Goal: Task Accomplishment & Management: Manage account settings

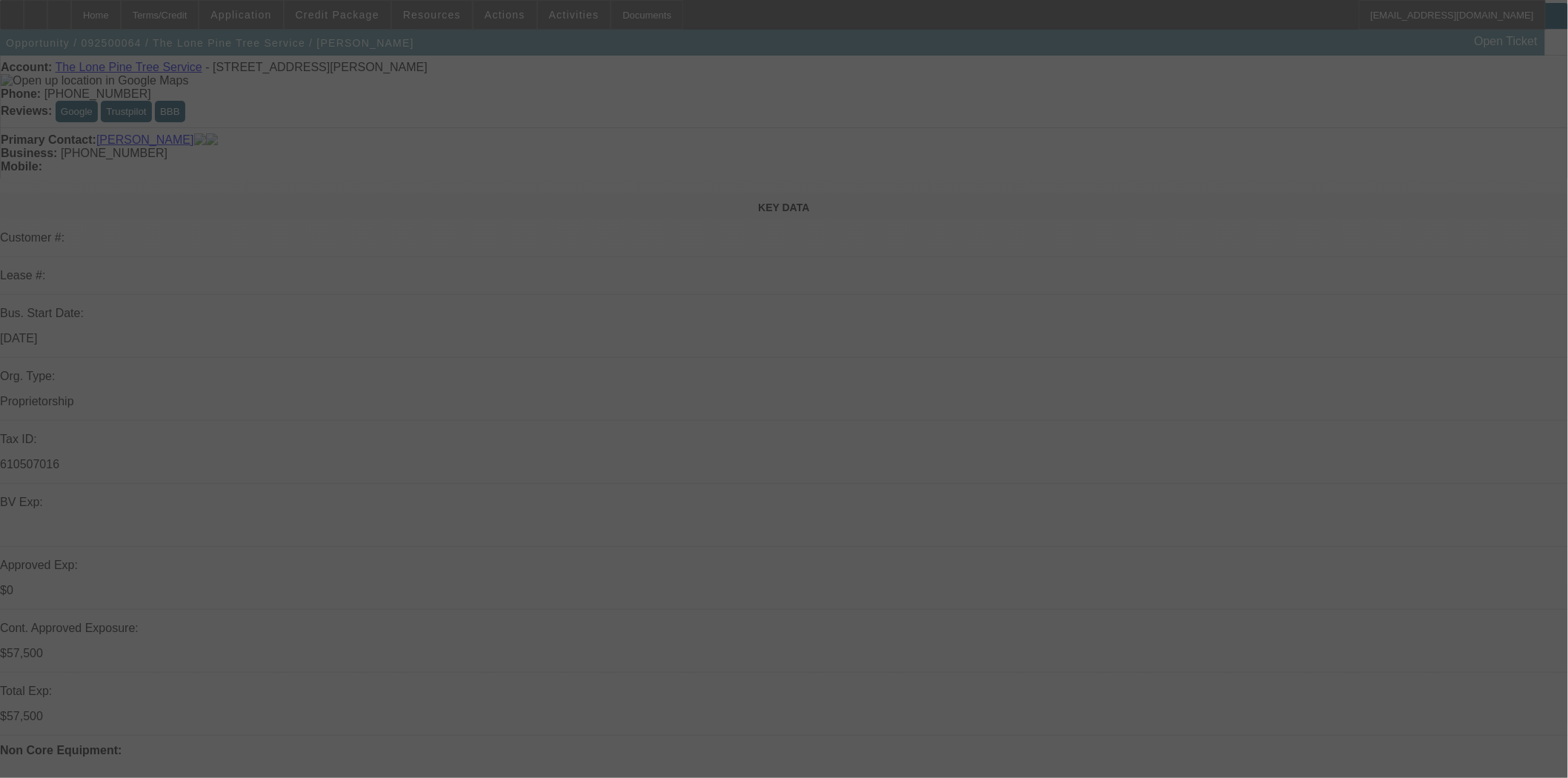
scroll to position [82, 0]
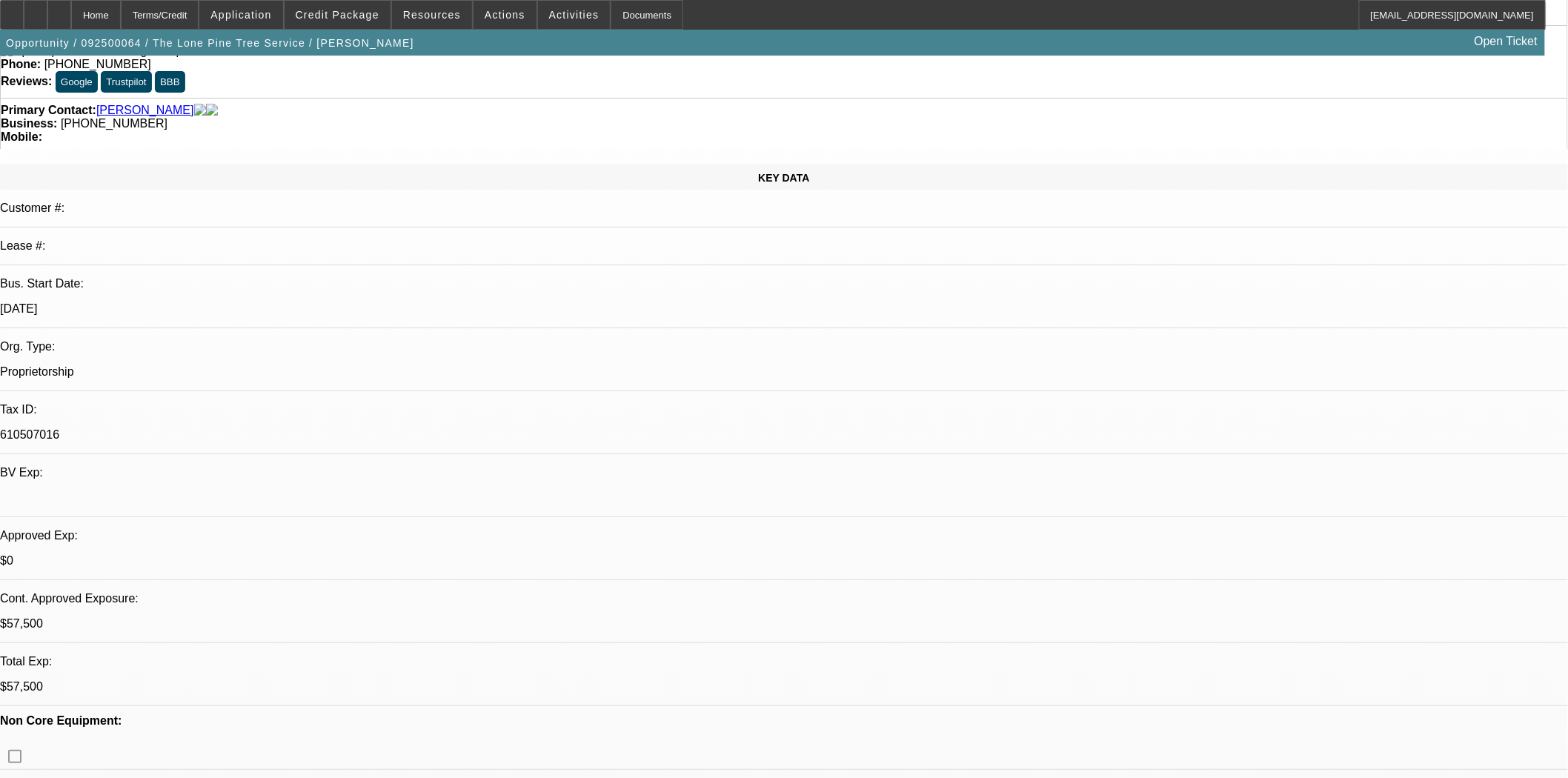
select select "0"
select select "2"
select select "0.1"
select select "4"
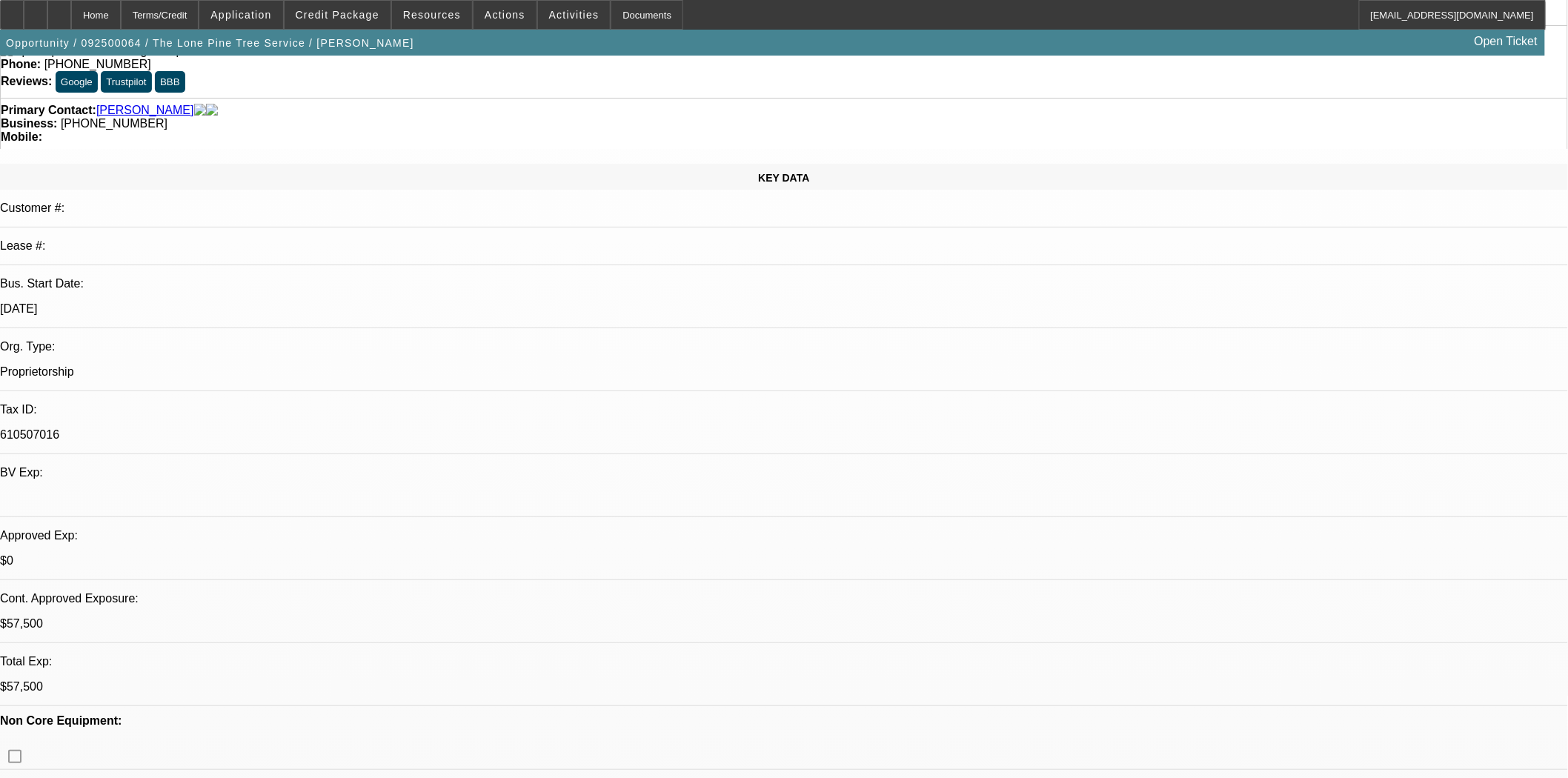
select select "0"
select select "2"
select select "0.1"
select select "4"
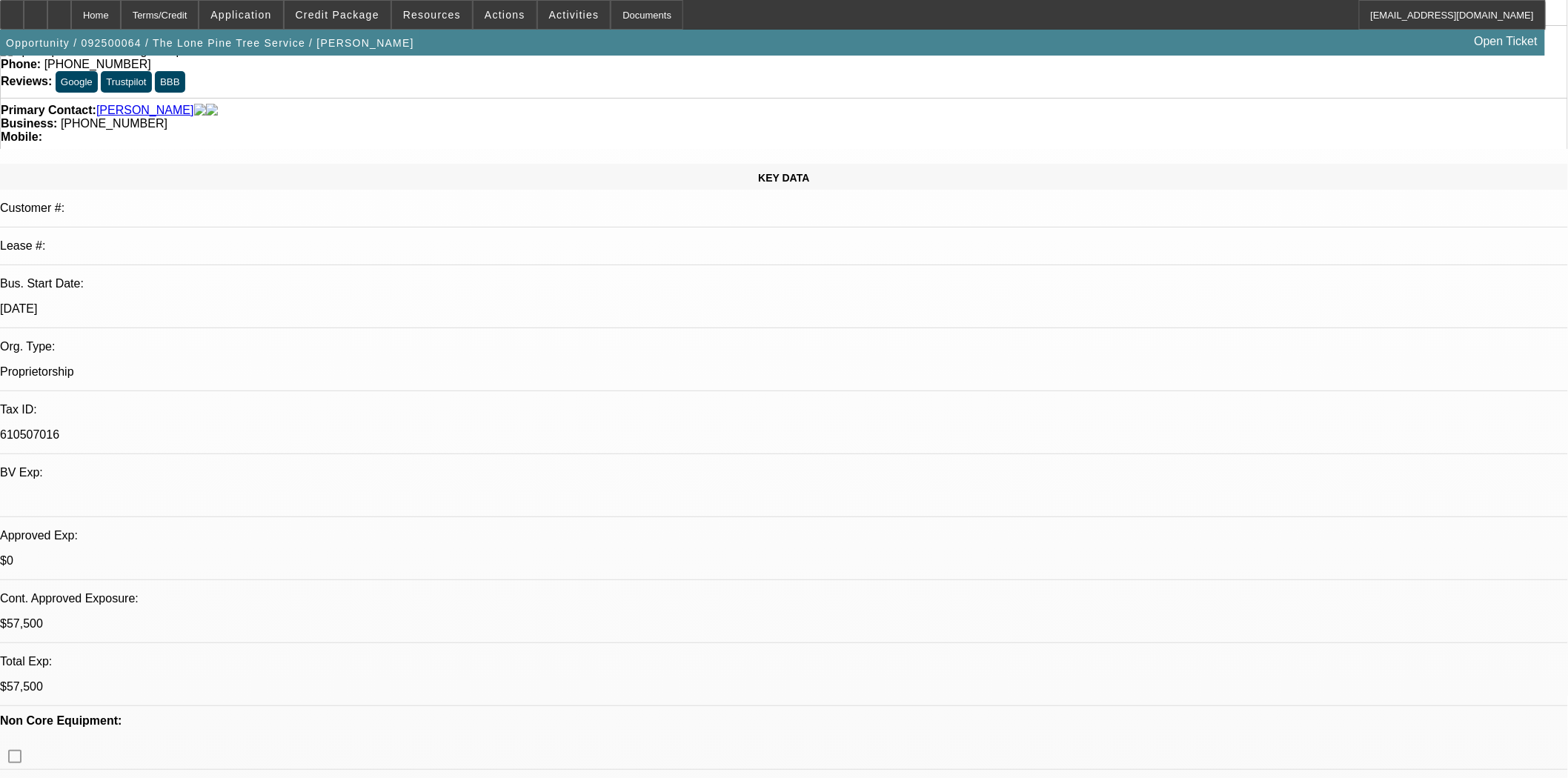
select select "0"
select select "2"
select select "0.1"
select select "4"
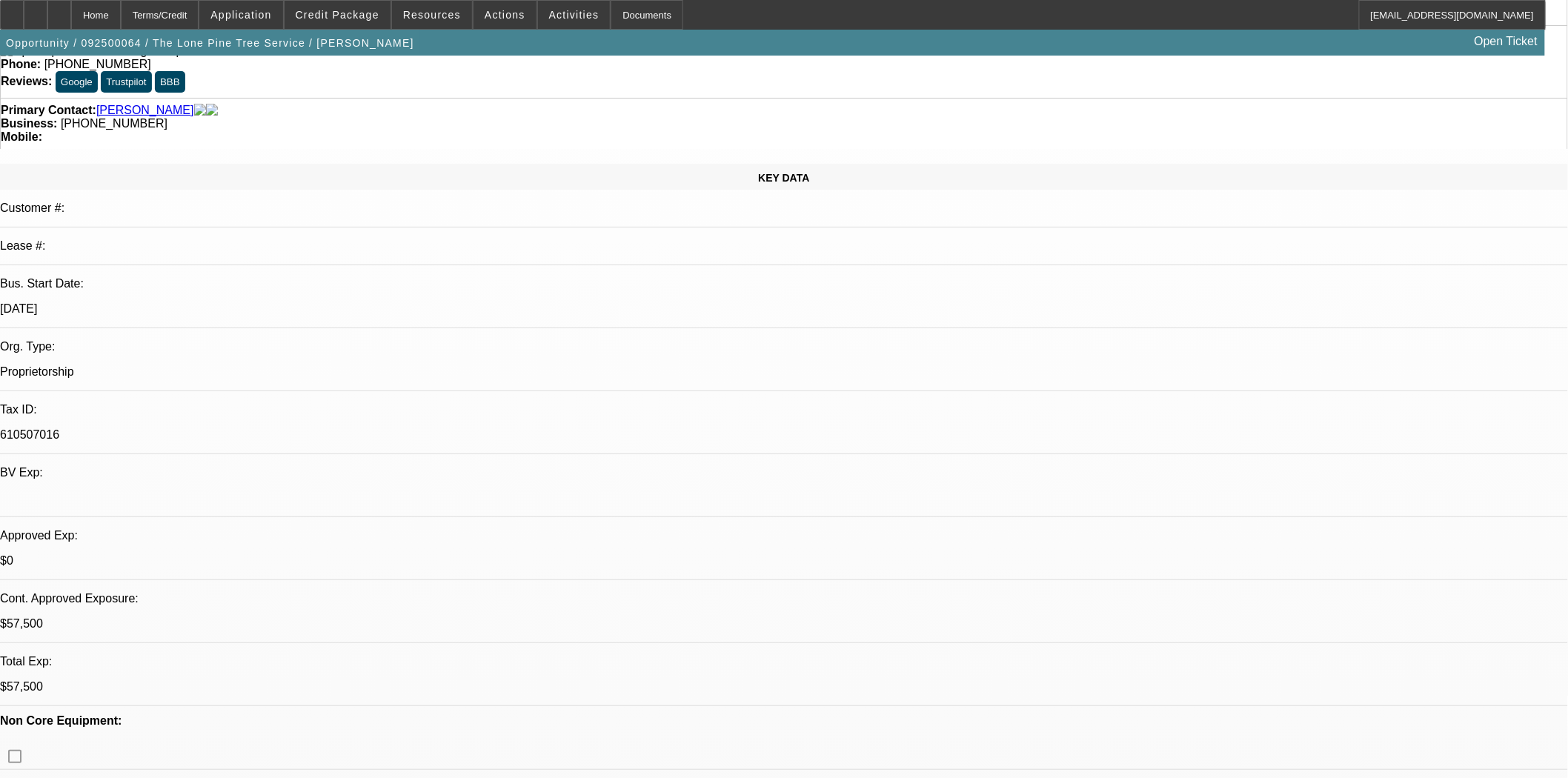
select select "0"
select select "2"
select select "0.1"
select select "4"
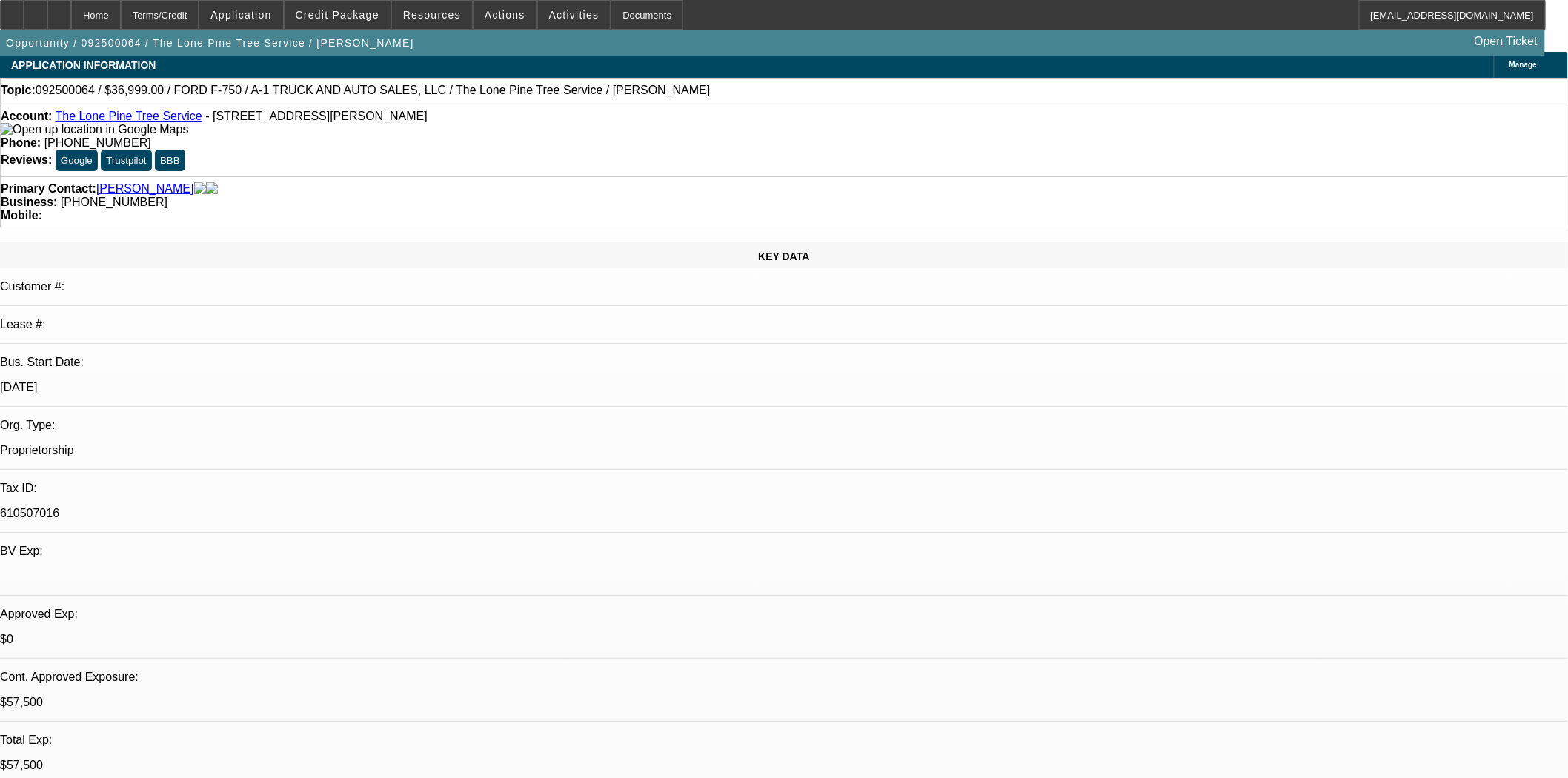
scroll to position [0, 0]
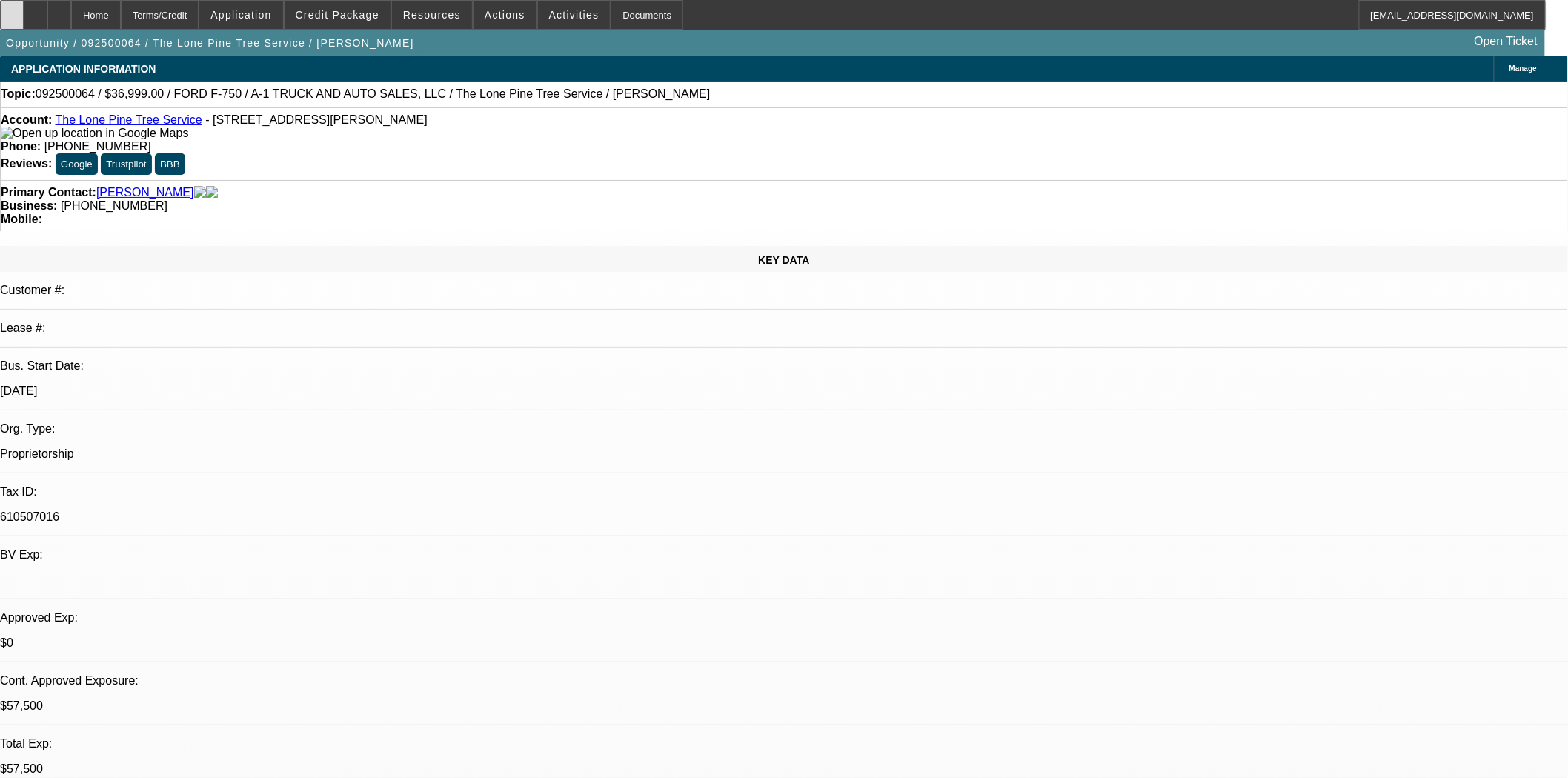
click at [24, 22] on div at bounding box center [12, 15] width 24 height 30
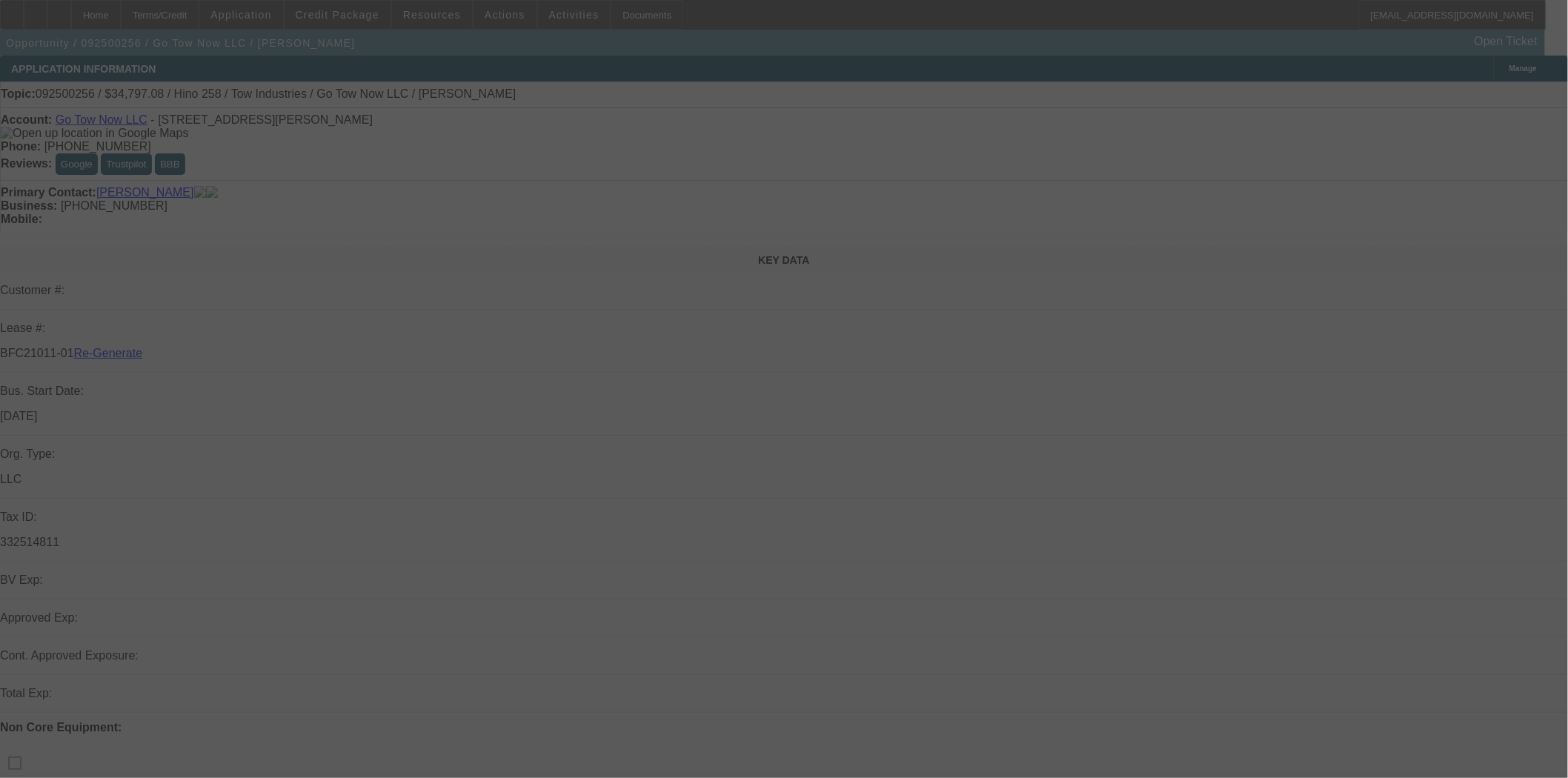
select select "3"
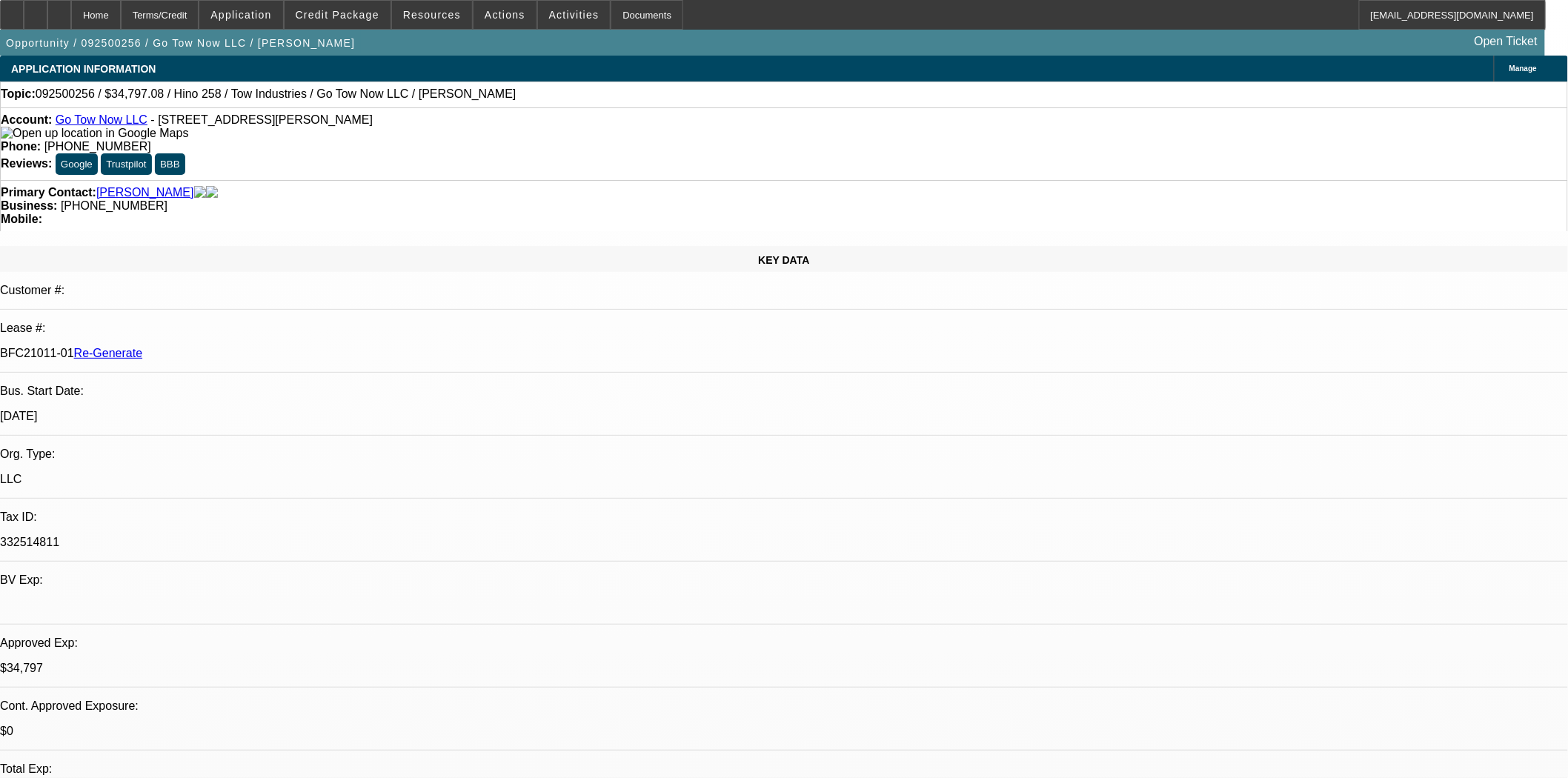
select select "0"
select select "2"
select select "0.1"
select select "4"
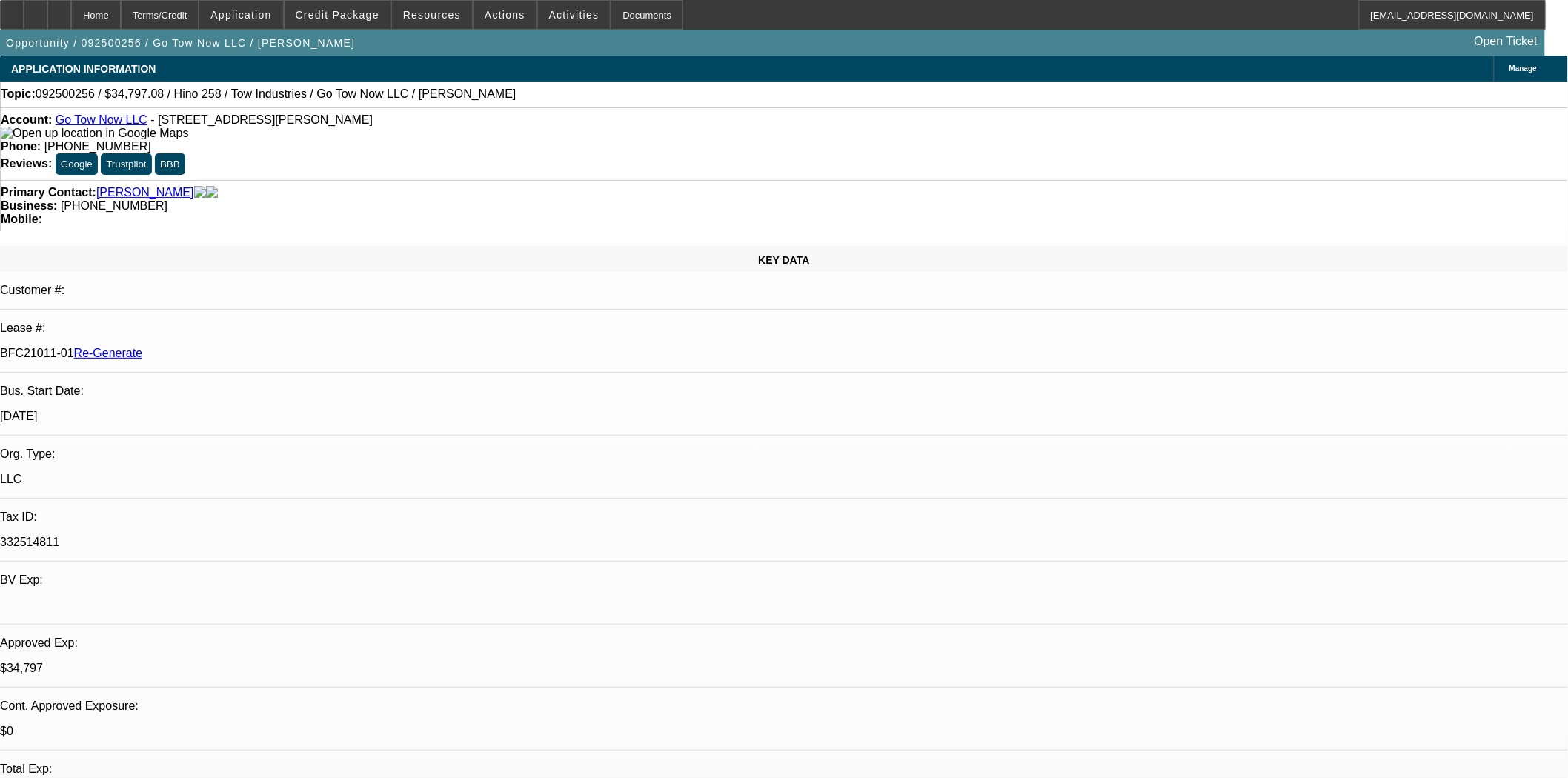
click at [83, 119] on link "Go Tow Now LLC" at bounding box center [101, 119] width 92 height 13
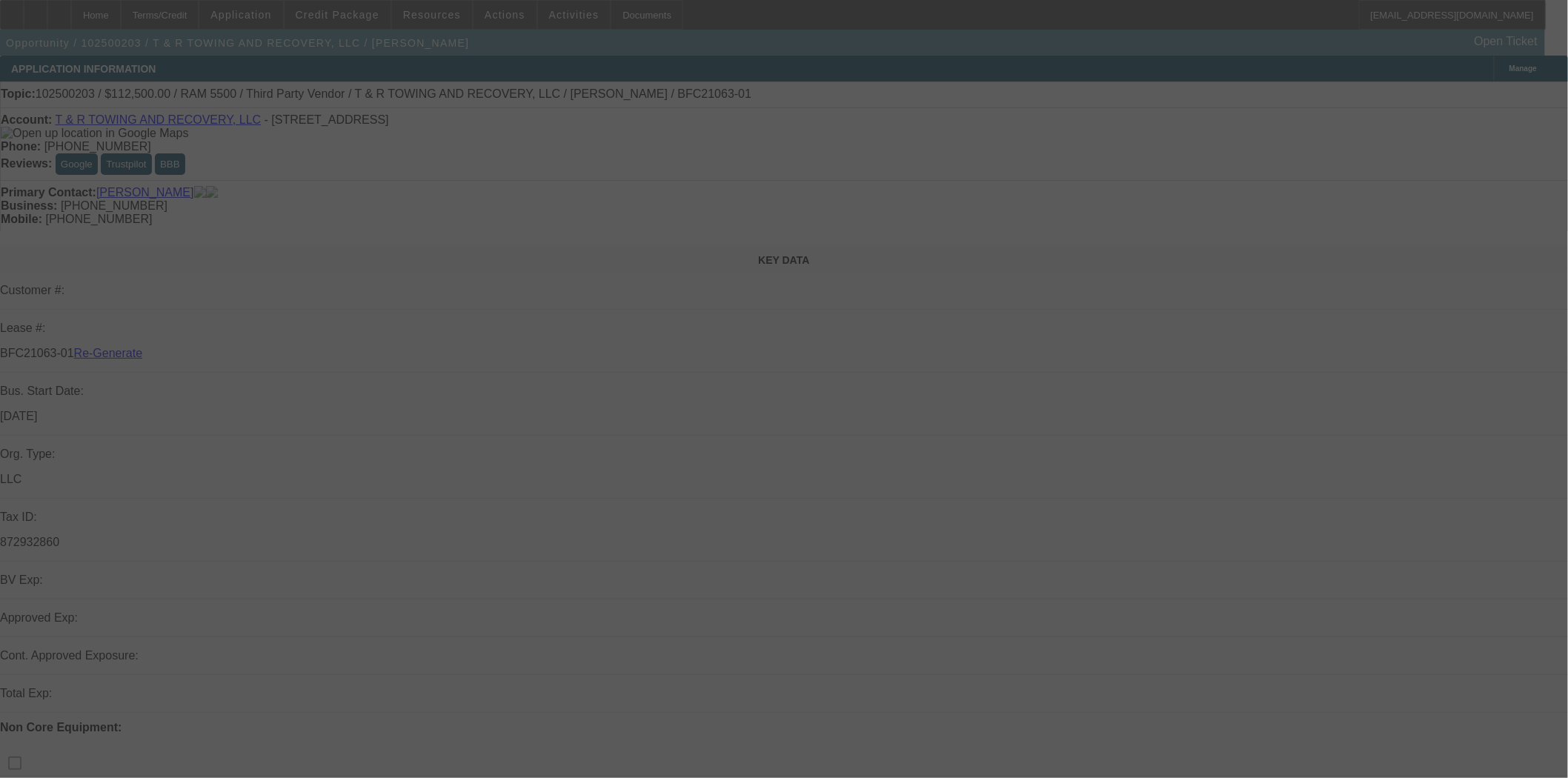
select select "3"
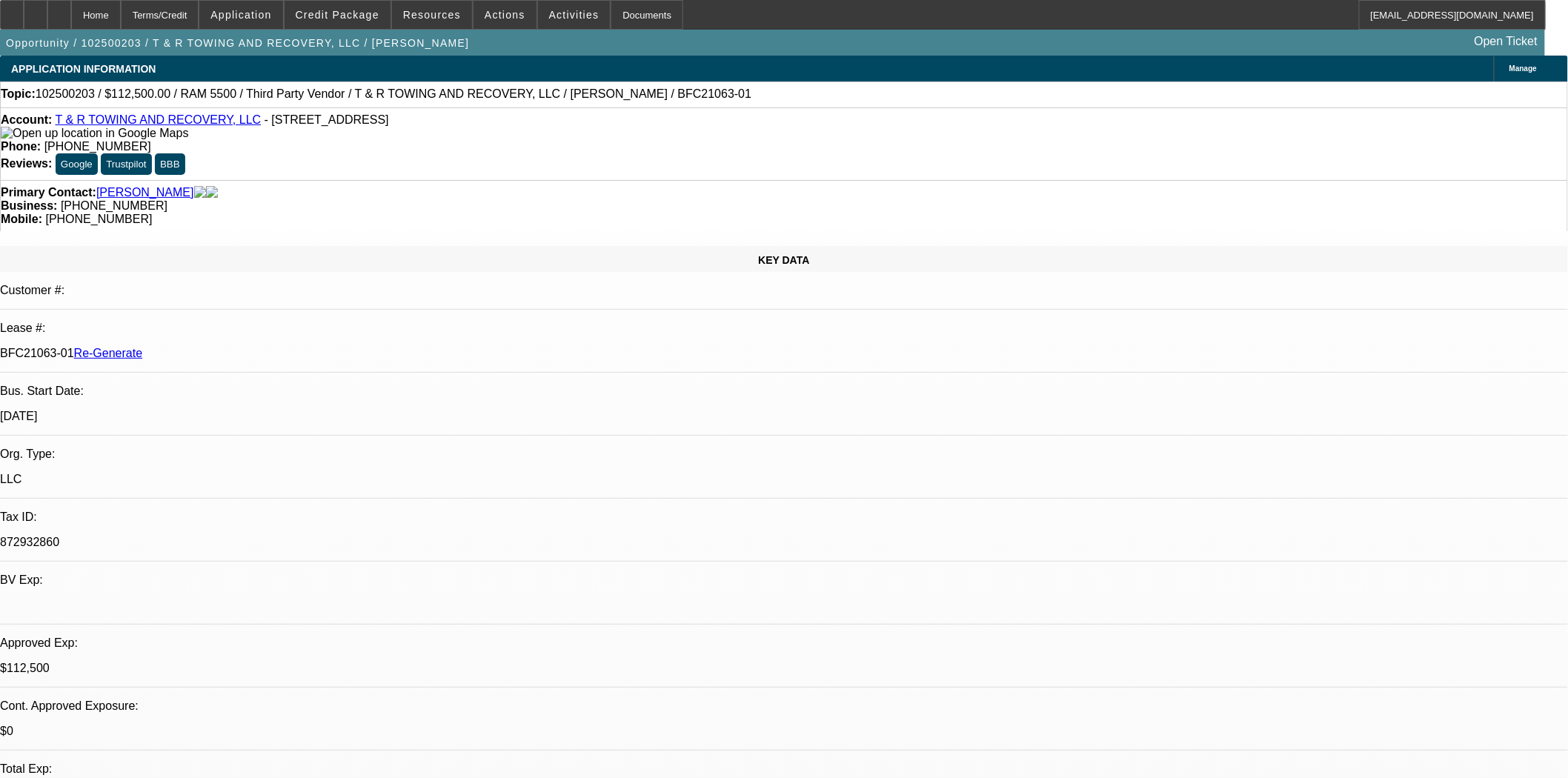
select select "0"
select select "3"
select select "0.1"
select select "4"
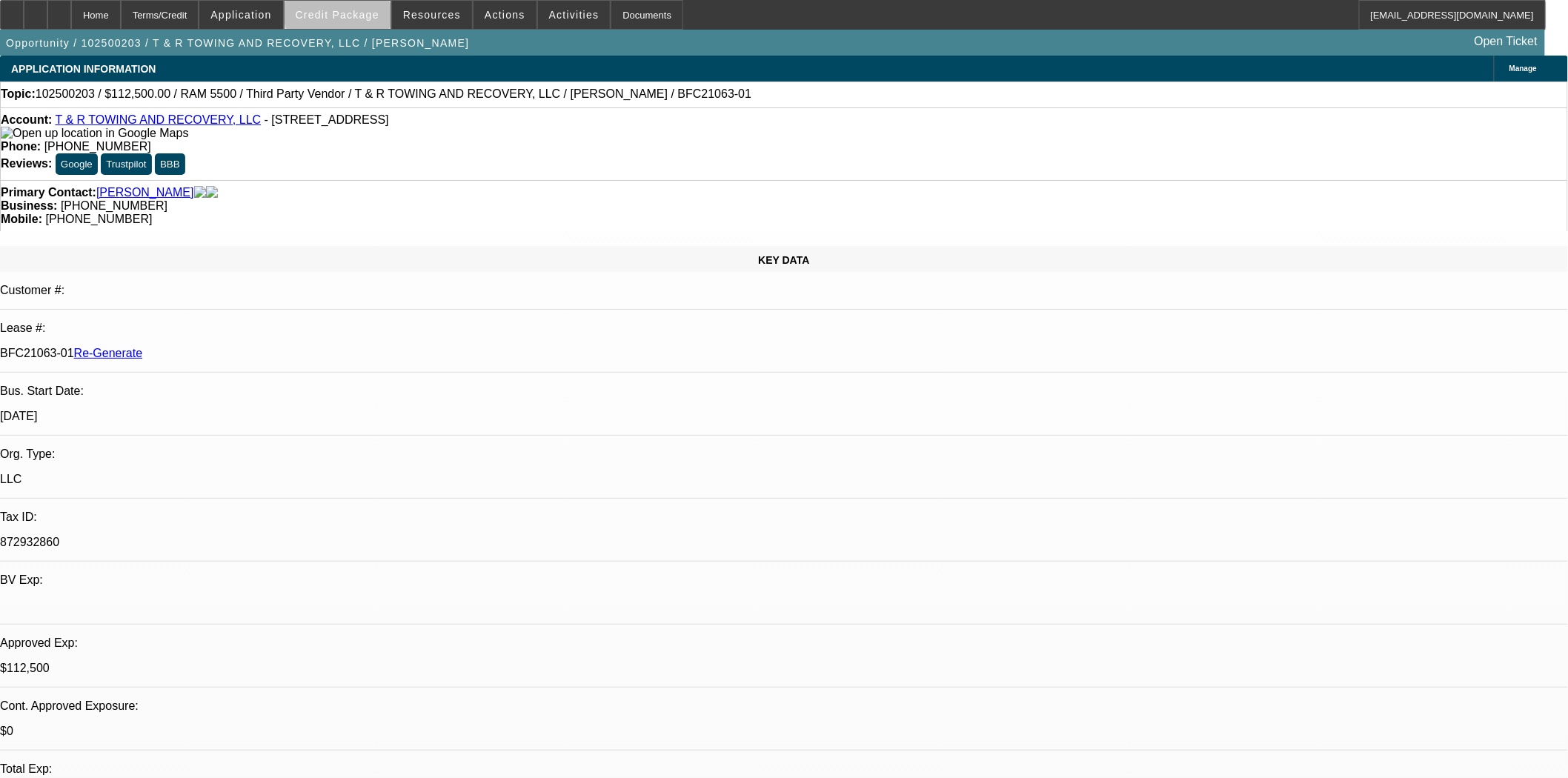
click at [368, 11] on span "Credit Package" at bounding box center [337, 15] width 83 height 12
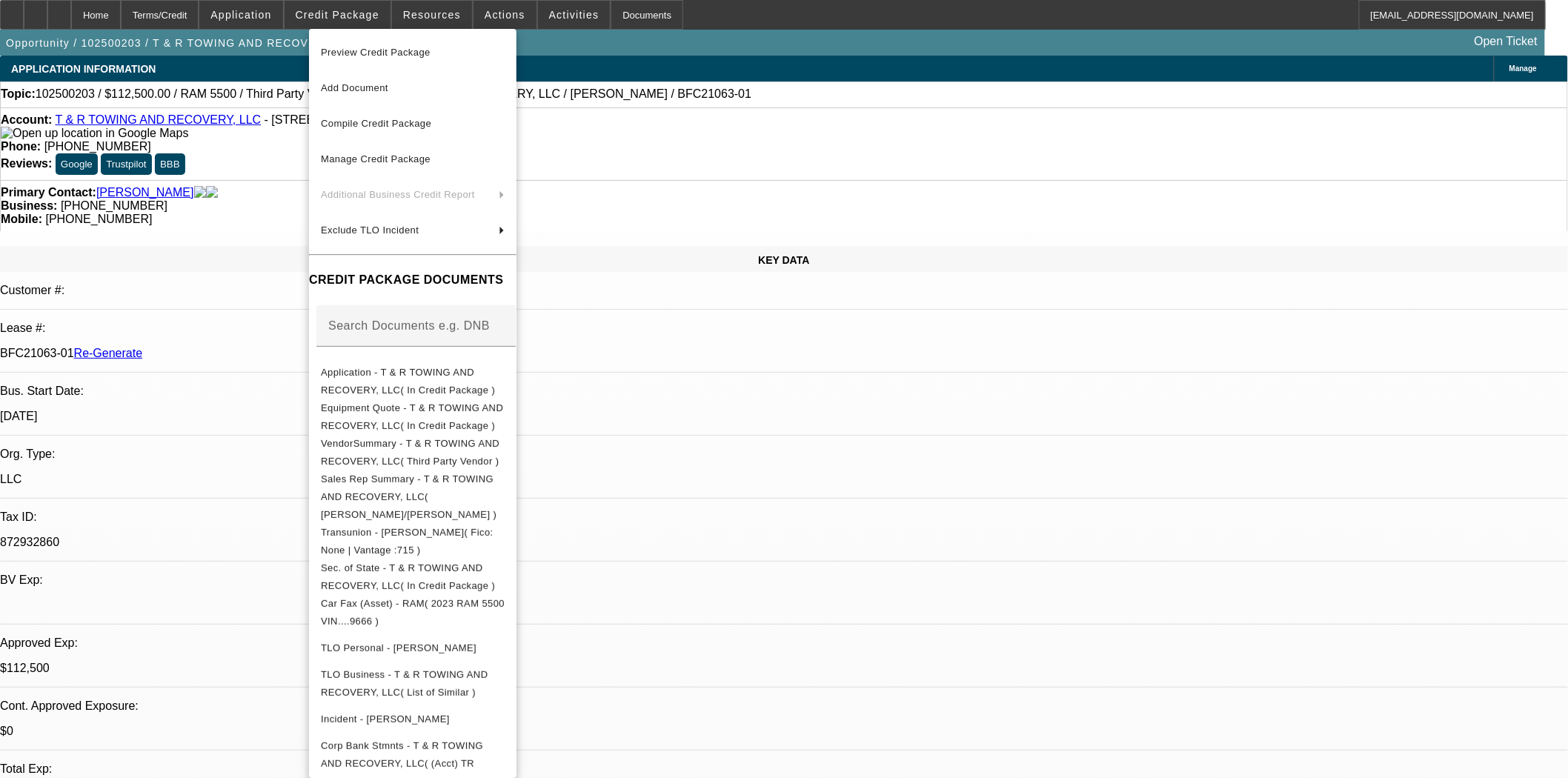
click at [373, 54] on span "Preview Credit Package" at bounding box center [375, 52] width 110 height 11
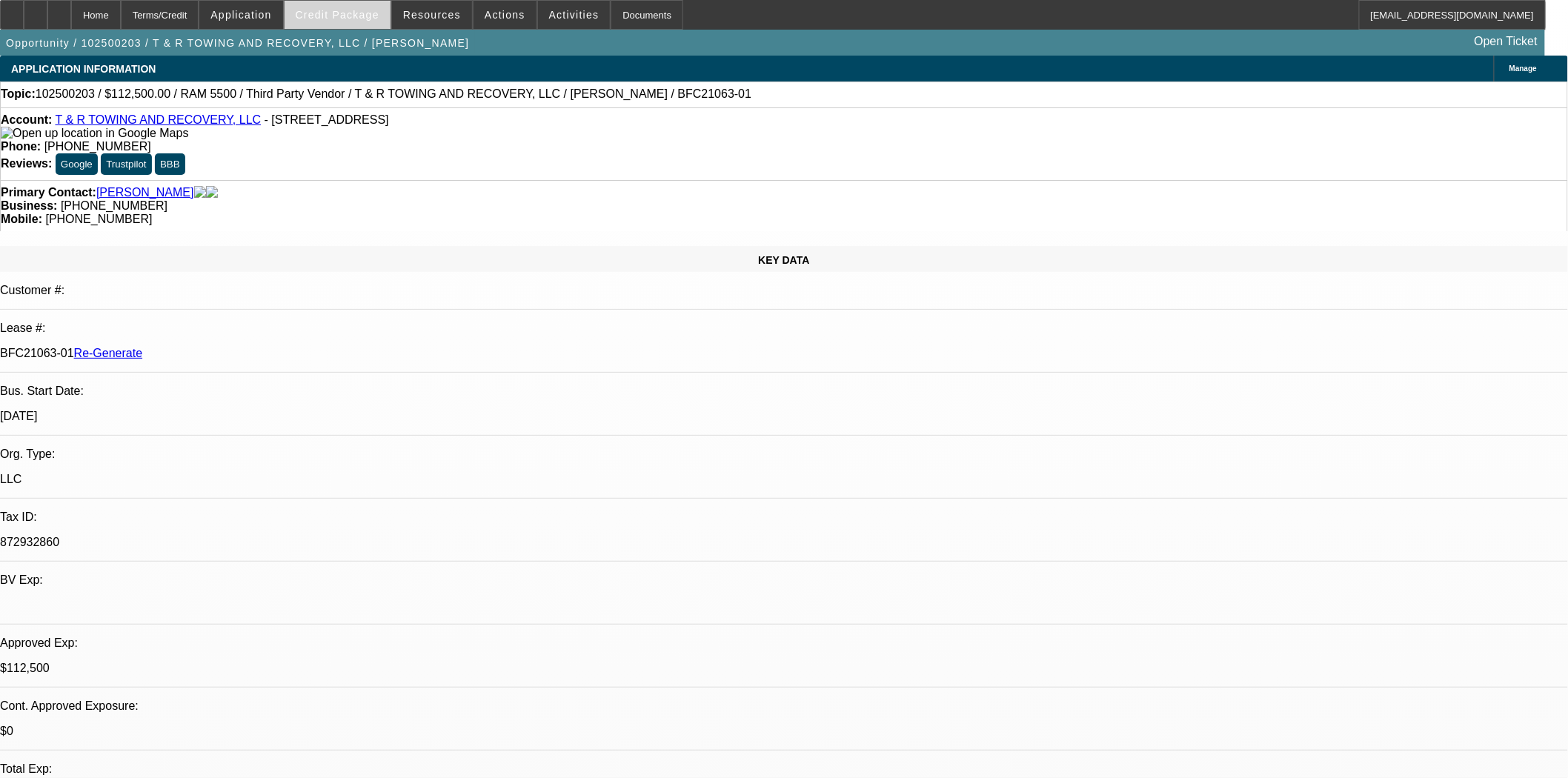
click at [337, 19] on span "Credit Package" at bounding box center [337, 15] width 83 height 12
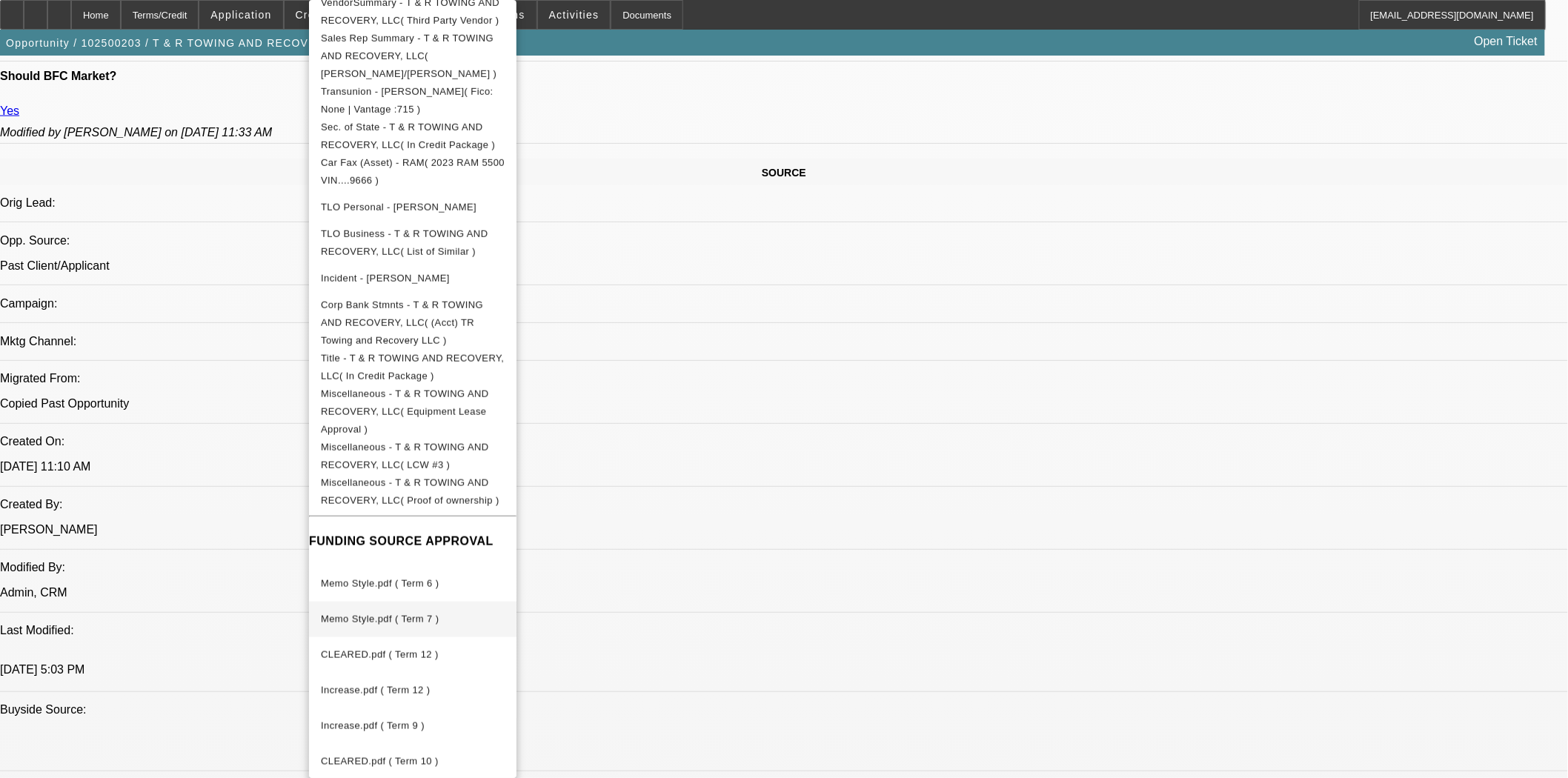
scroll to position [824, 0]
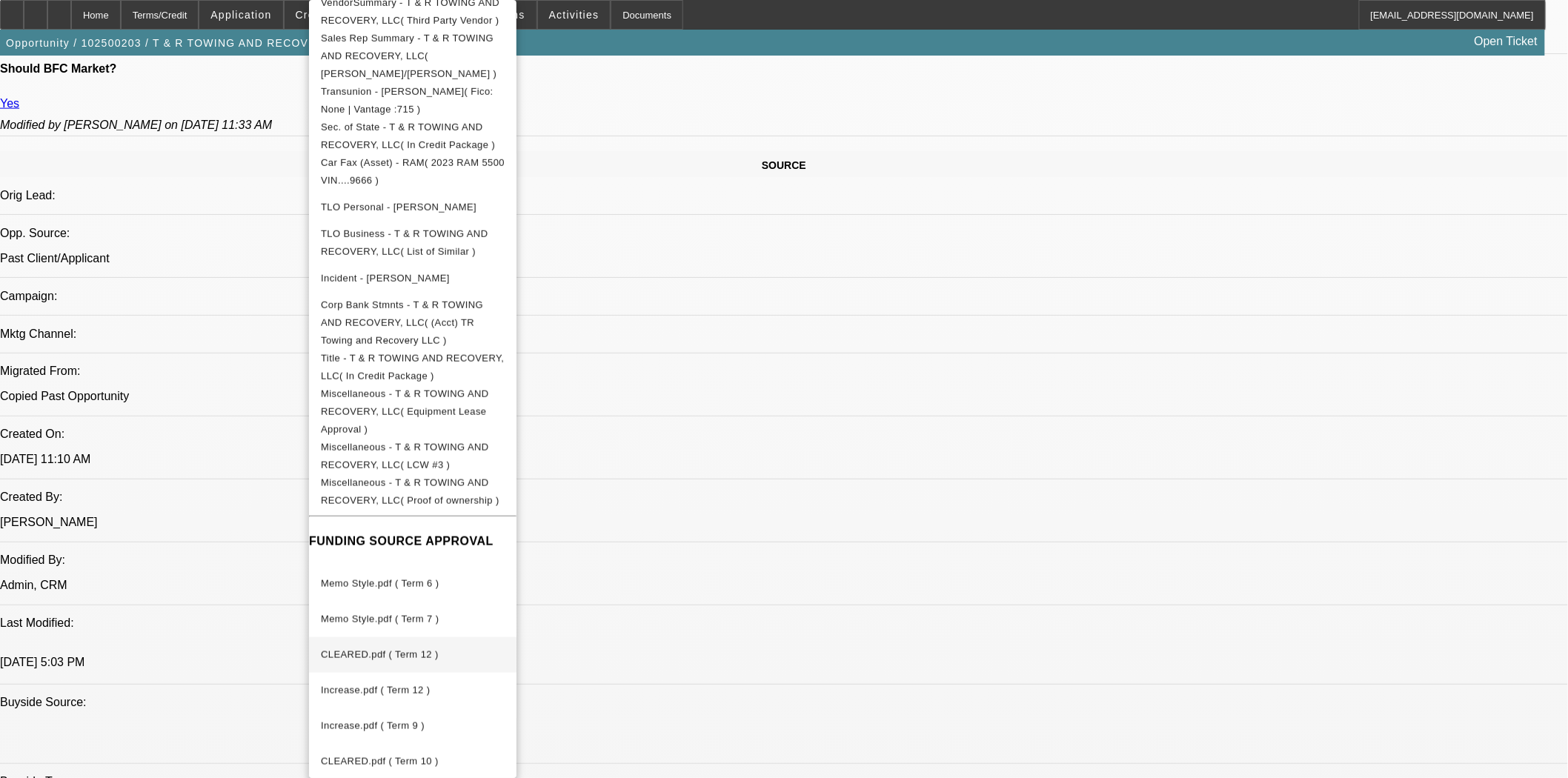
click at [354, 649] on span "CLEARED.pdf ( Term 12 )" at bounding box center [379, 654] width 118 height 11
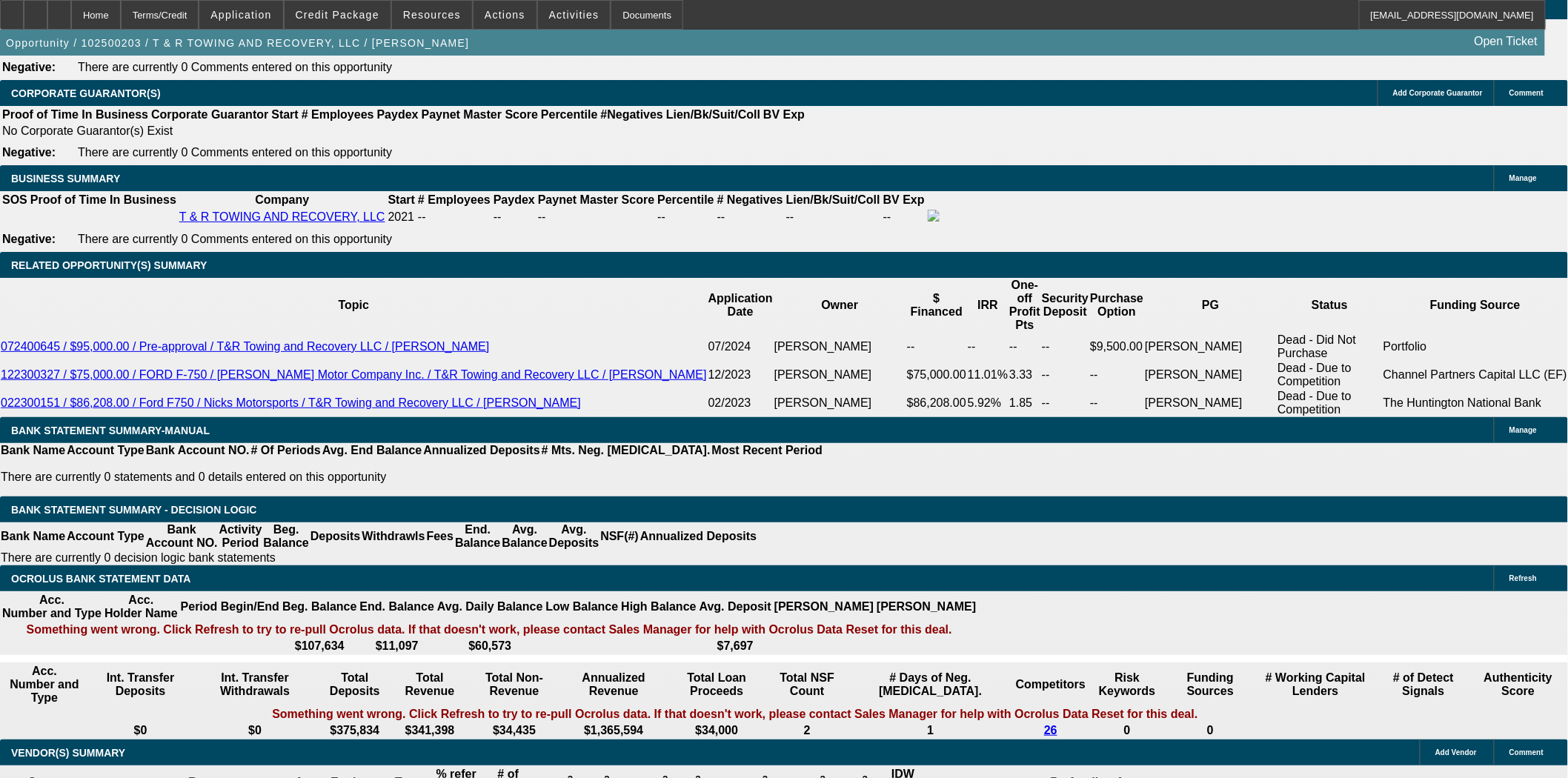
scroll to position [2470, 0]
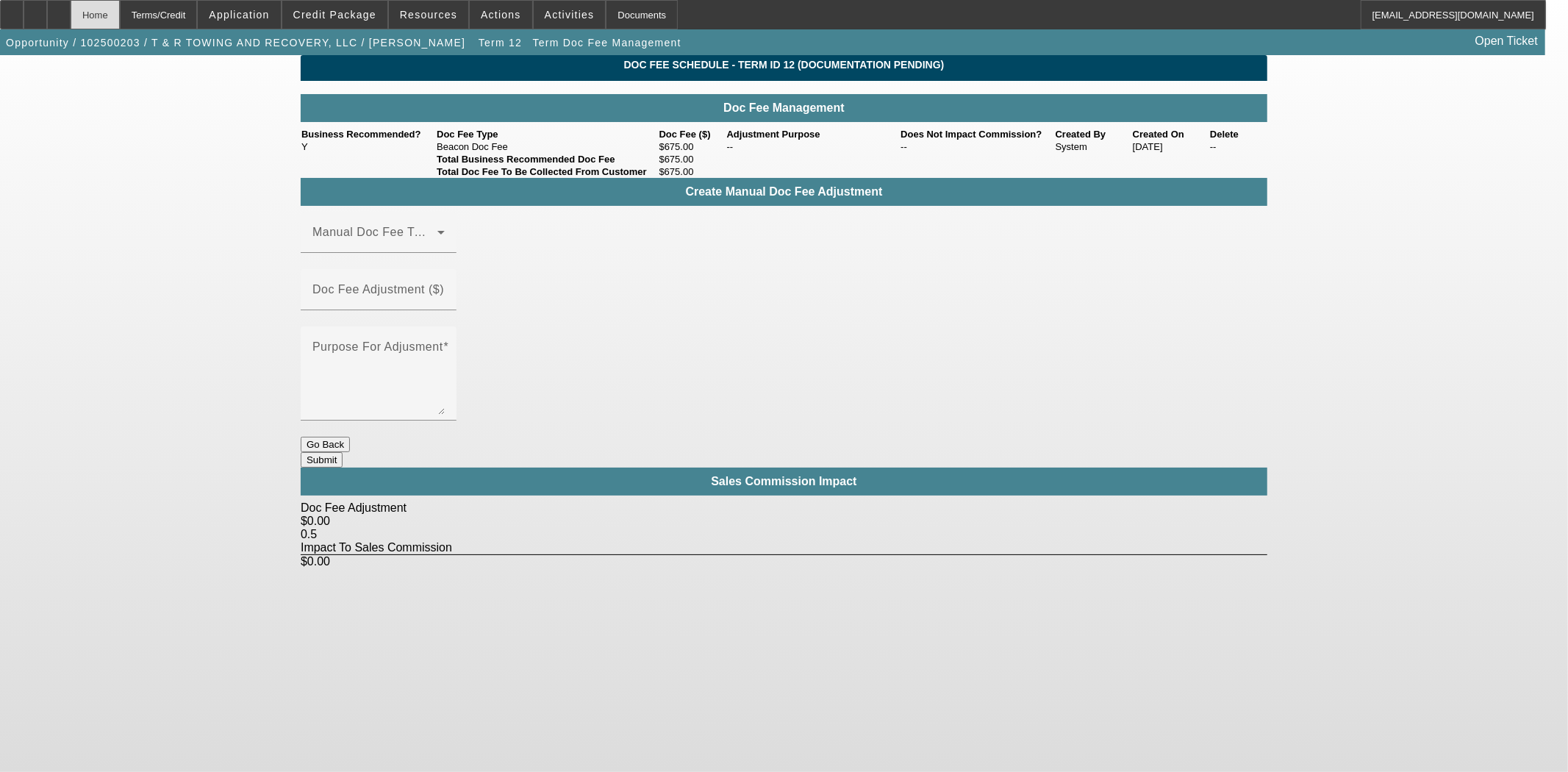
click at [120, 11] on div "Home" at bounding box center [95, 15] width 49 height 30
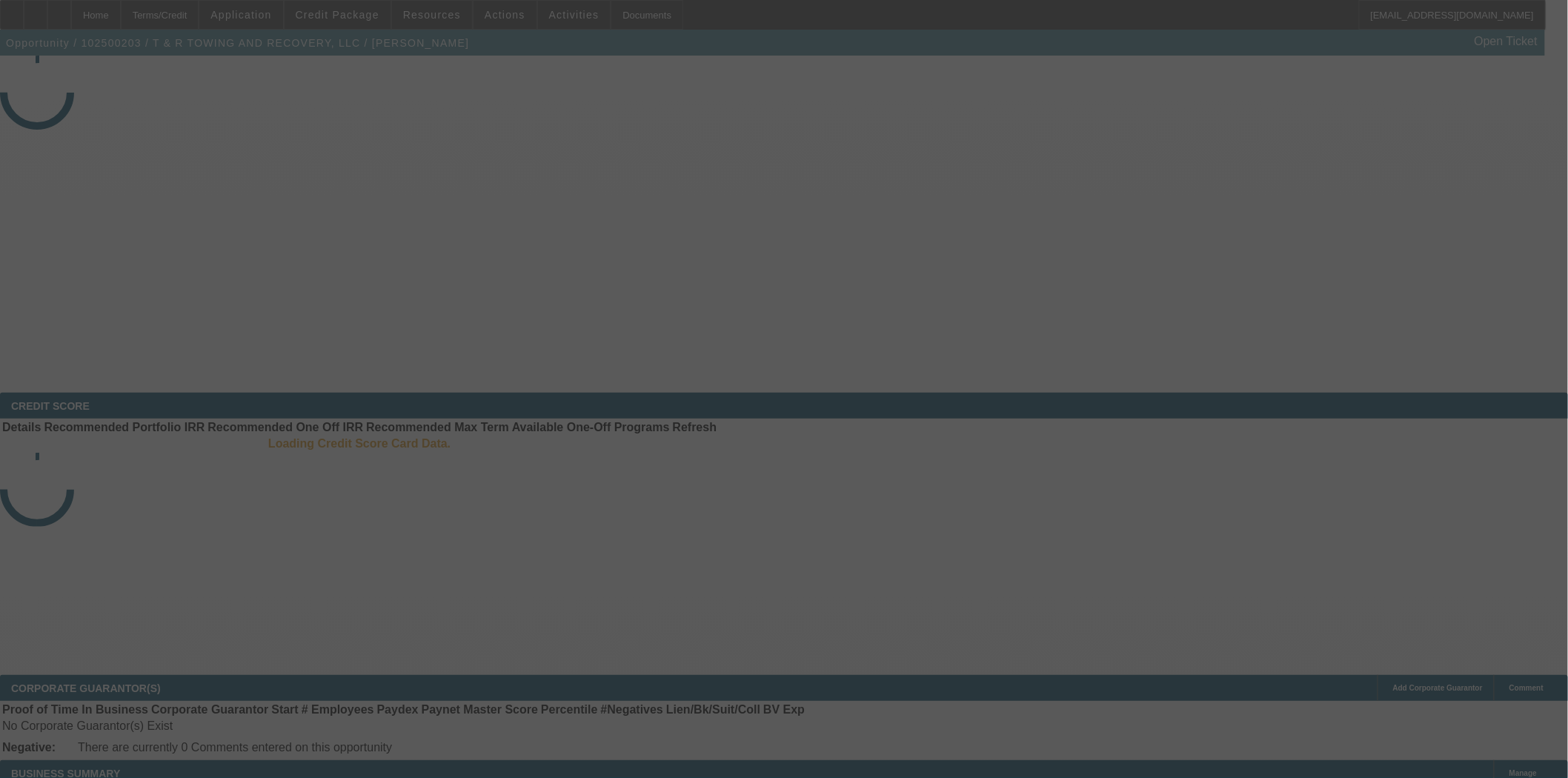
select select "3"
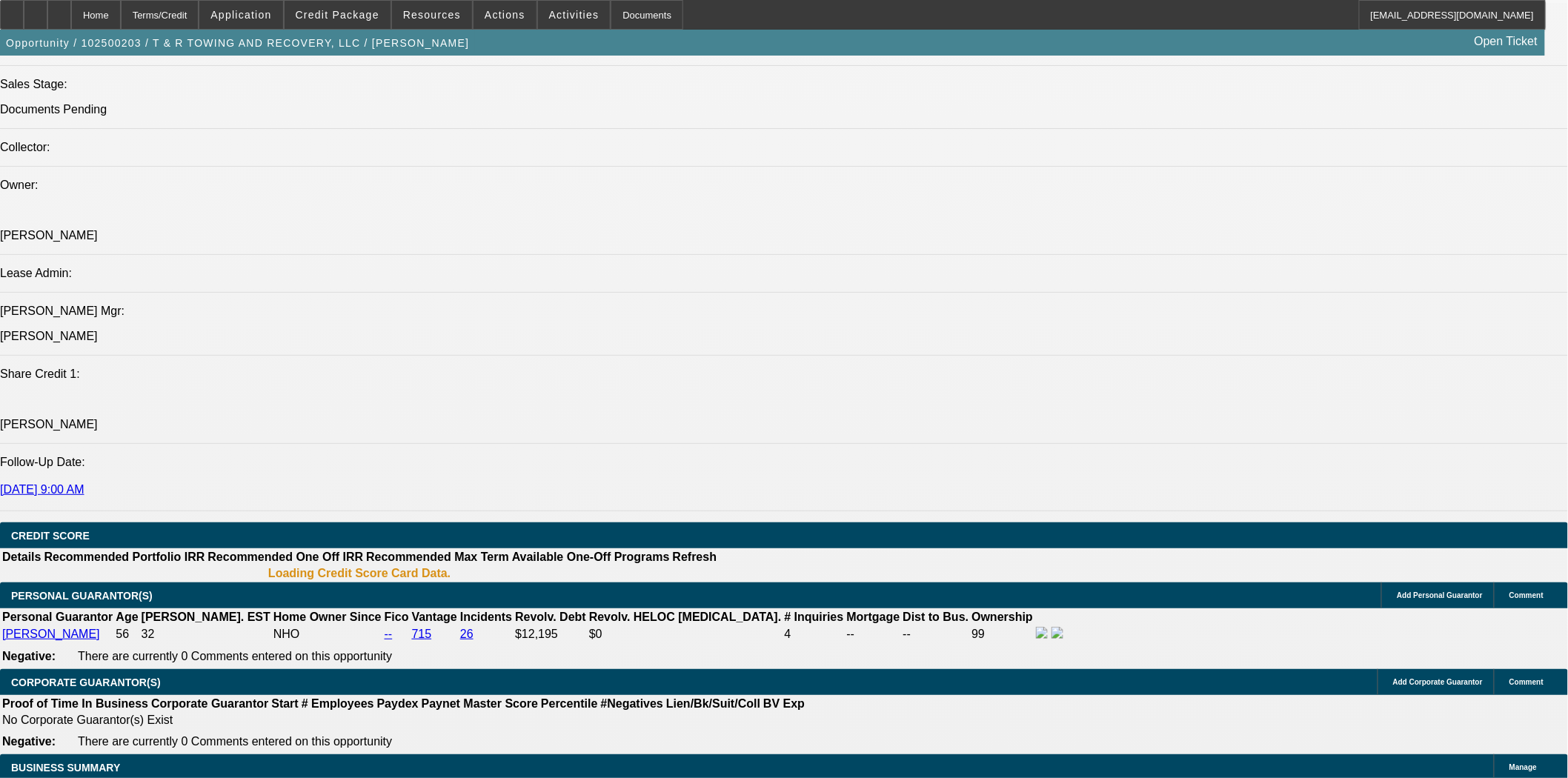
select select "0"
select select "3"
select select "0.1"
select select "4"
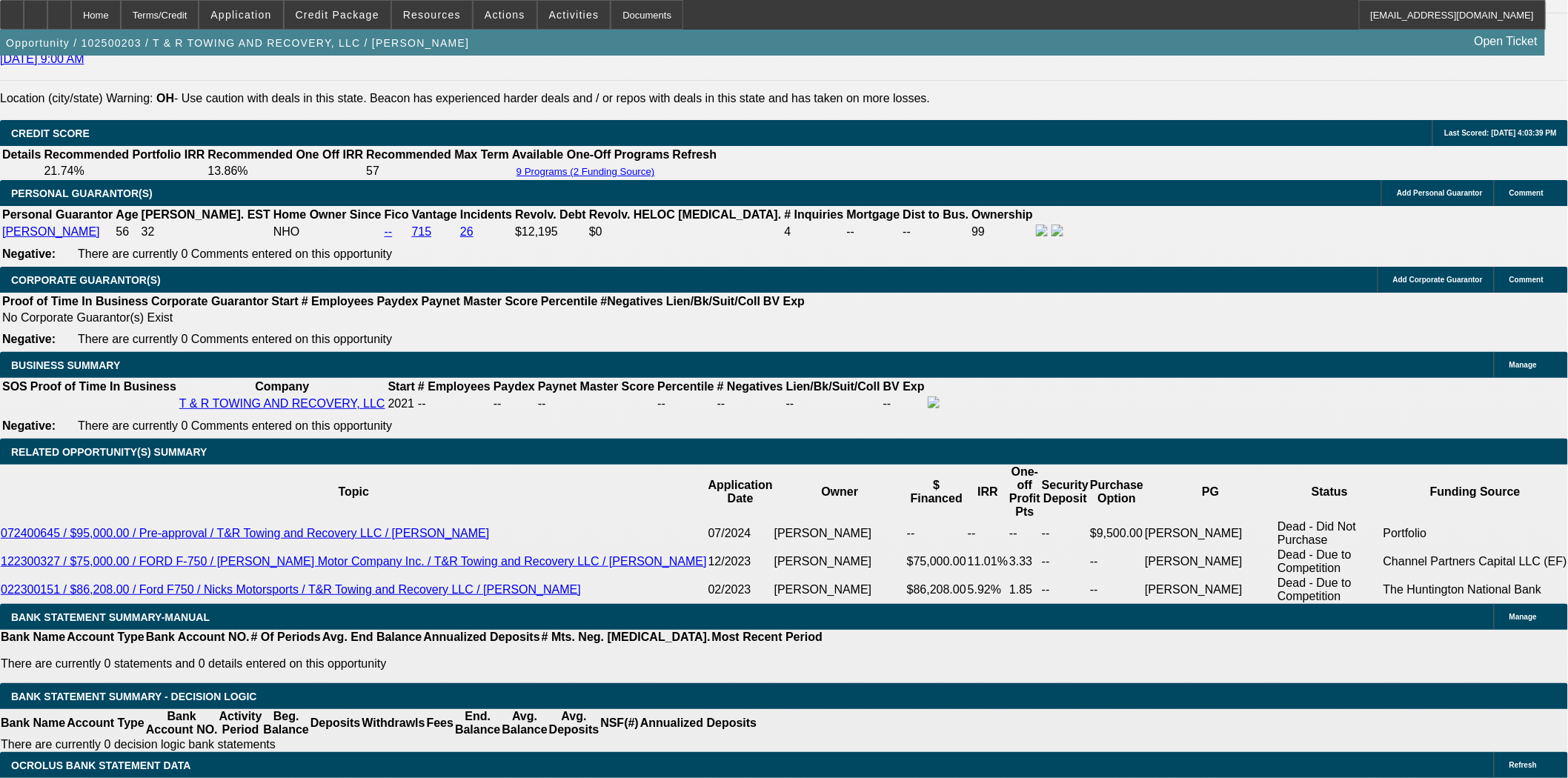
scroll to position [2187, 0]
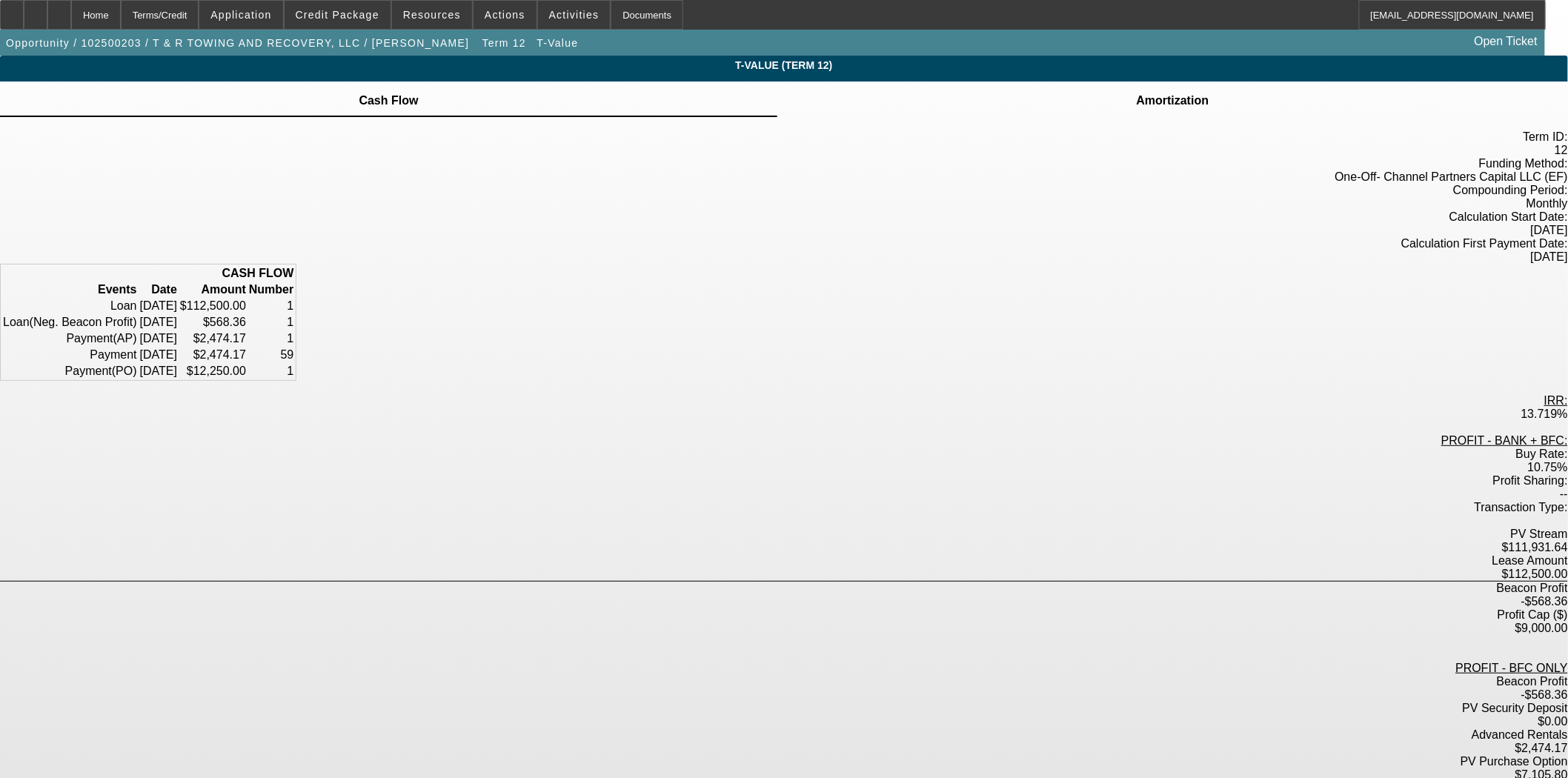
scroll to position [50, 0]
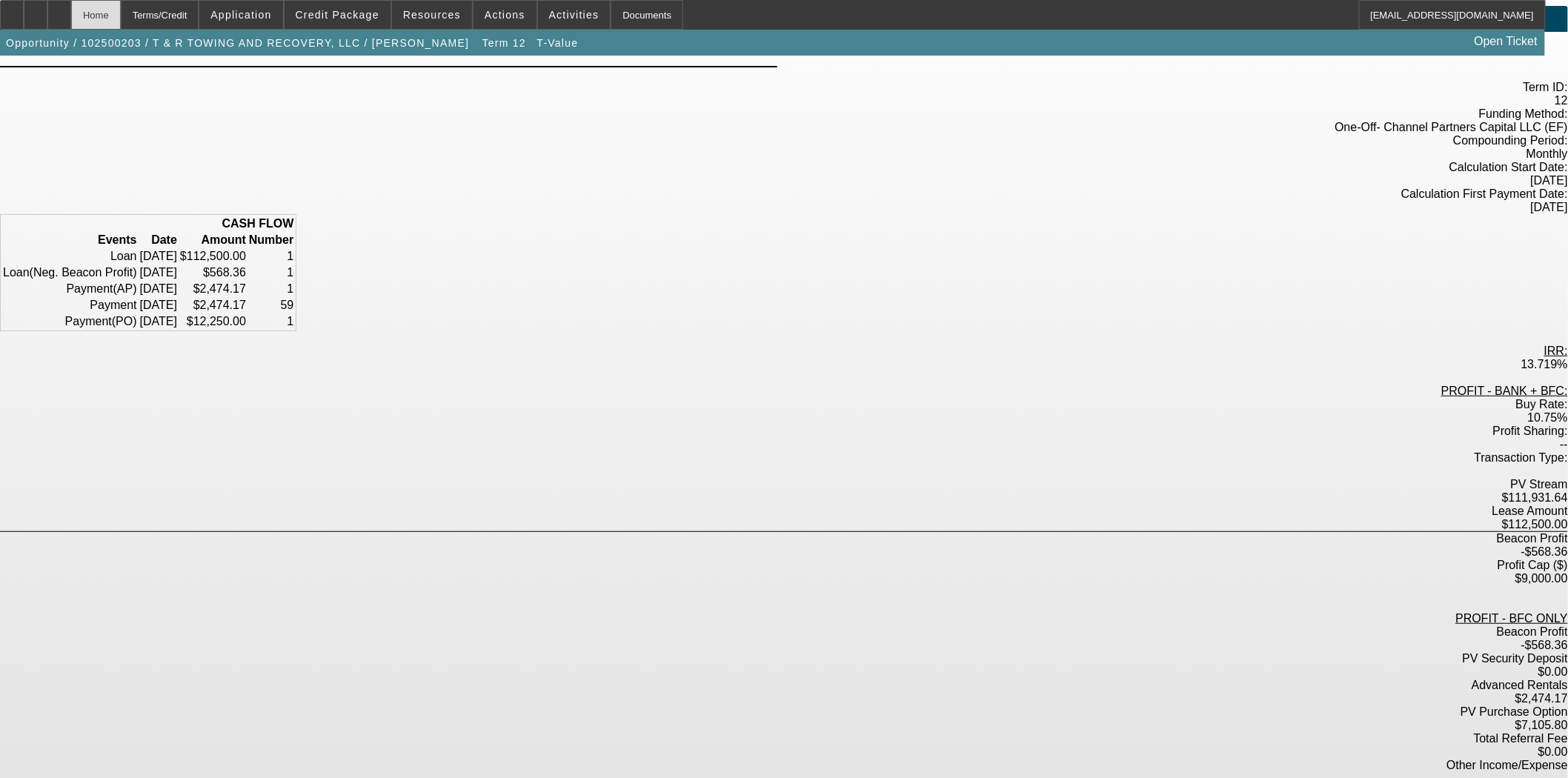
click at [121, 19] on div "Home" at bounding box center [96, 15] width 50 height 30
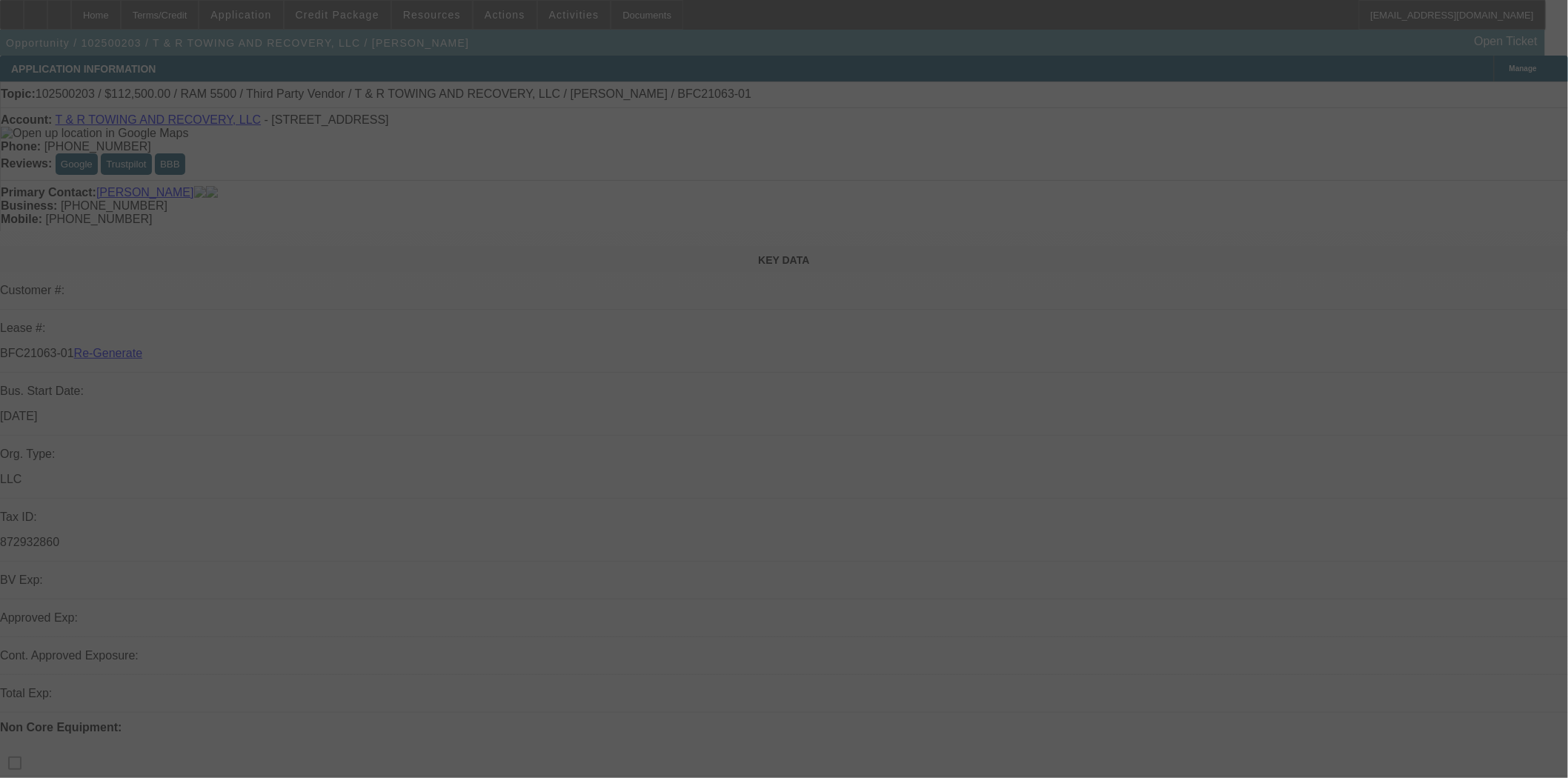
select select "3"
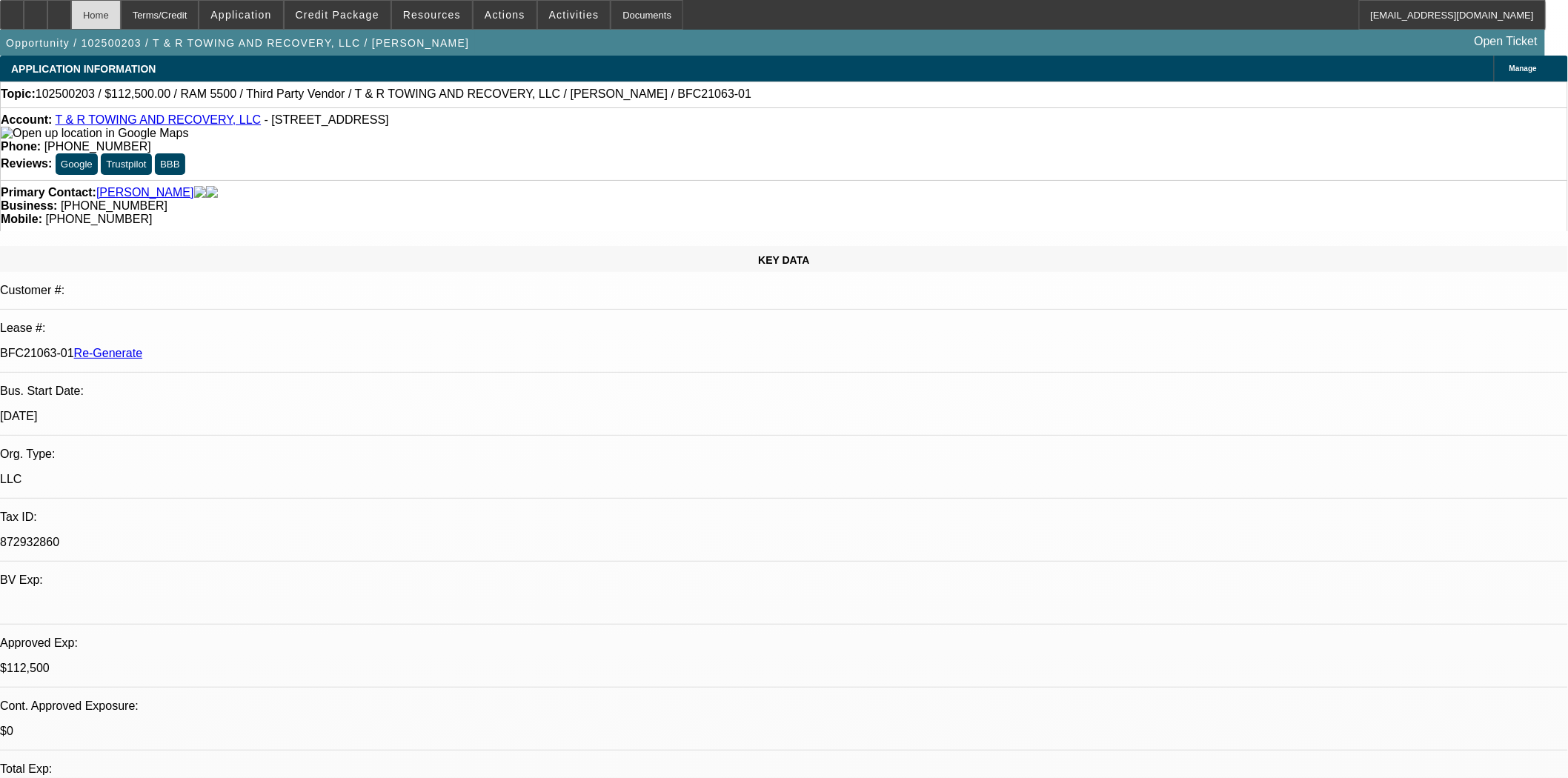
select select "0"
select select "3"
select select "0.1"
select select "4"
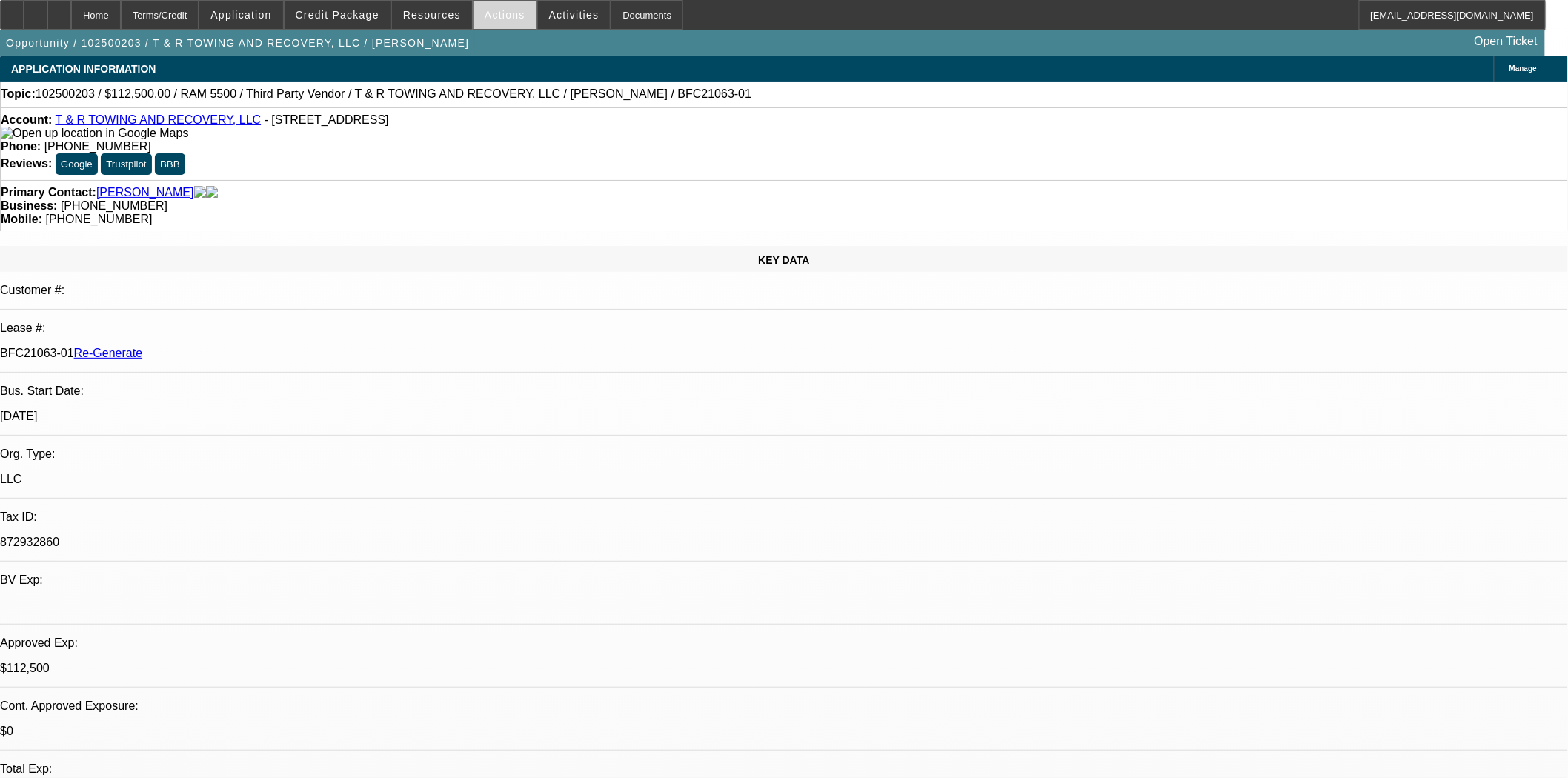
click at [497, 20] on span at bounding box center [504, 15] width 63 height 36
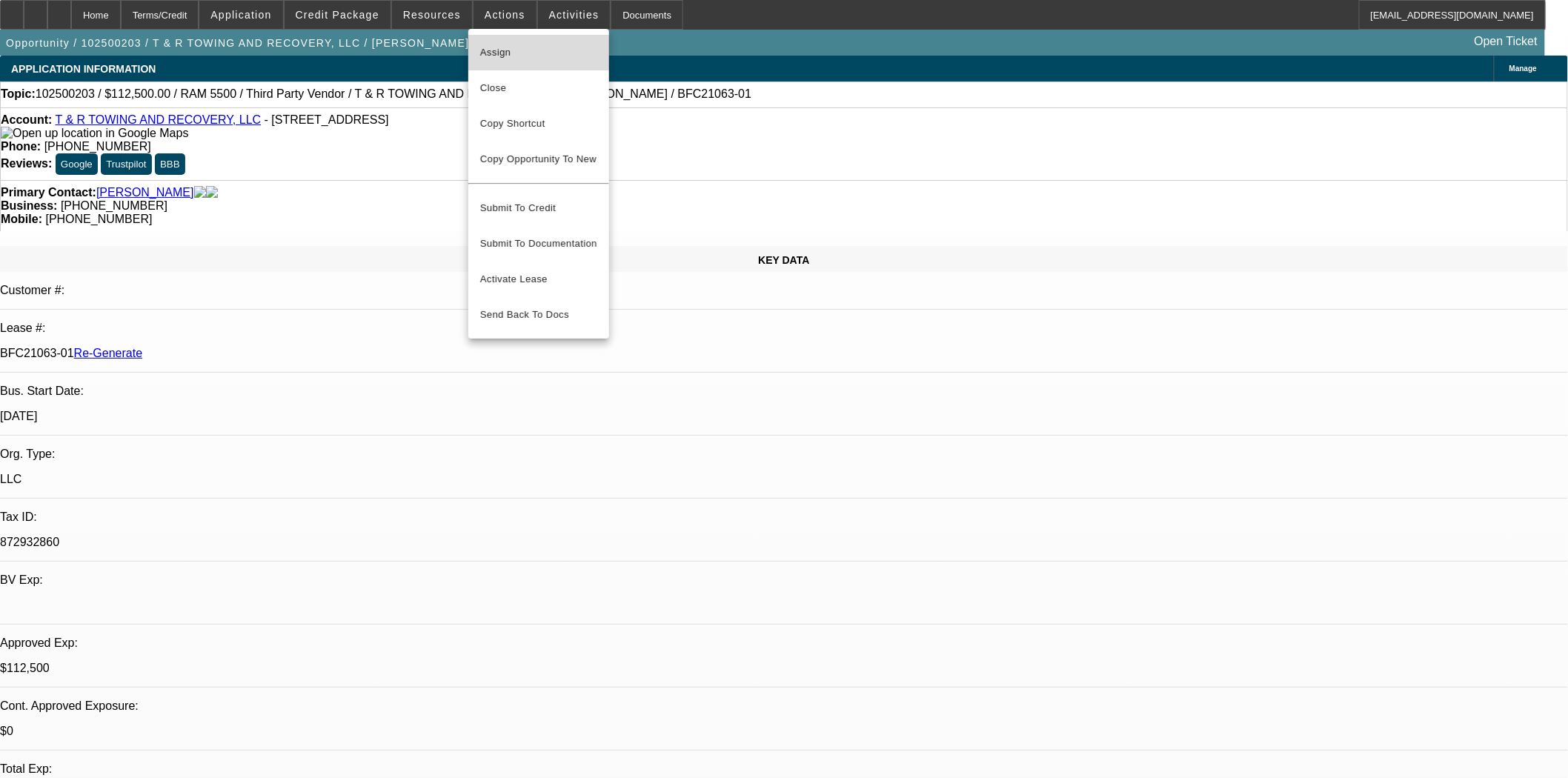
click at [499, 44] on span "Assign" at bounding box center [539, 53] width 117 height 18
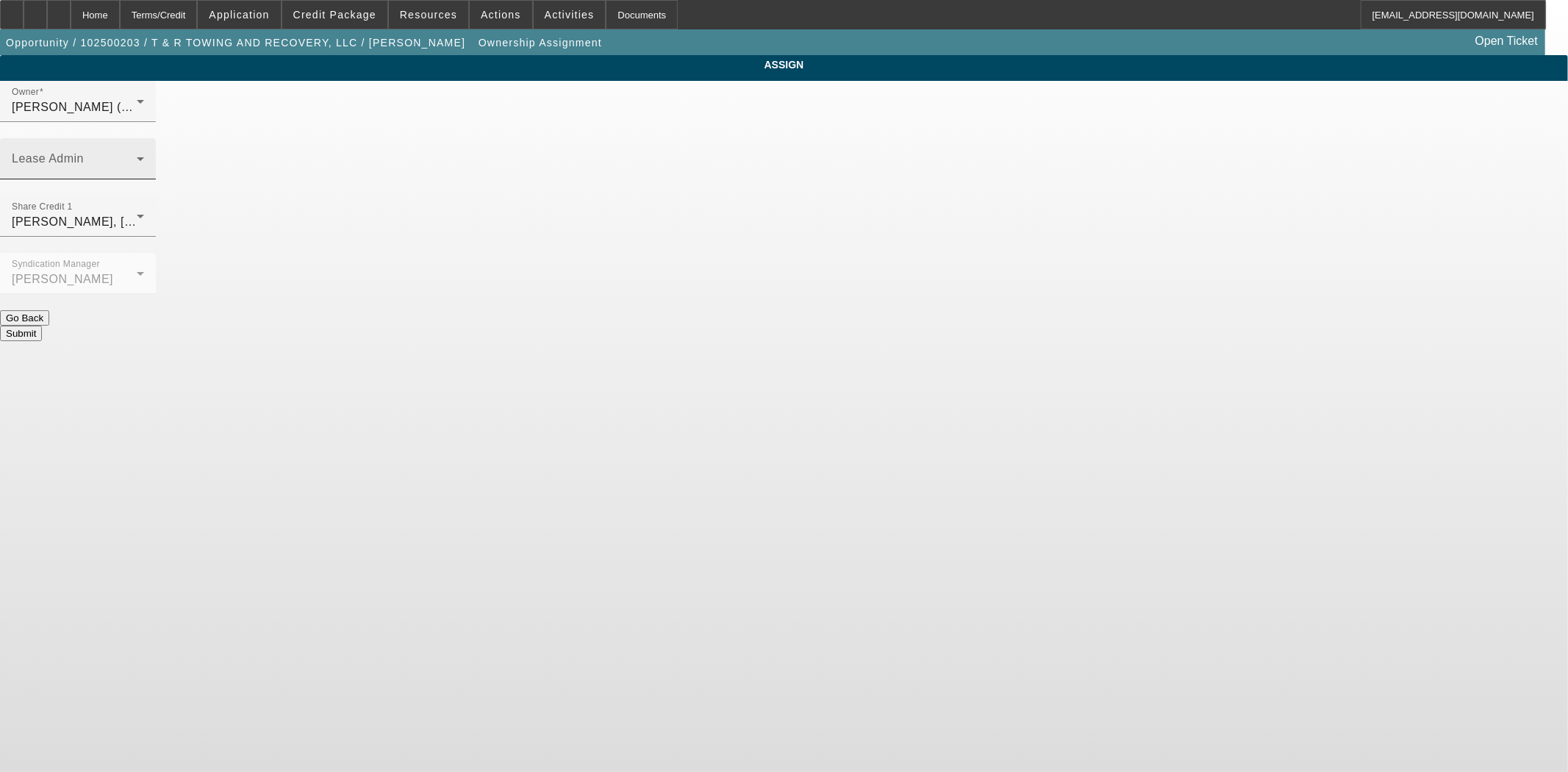
click at [137, 156] on span at bounding box center [74, 164] width 125 height 18
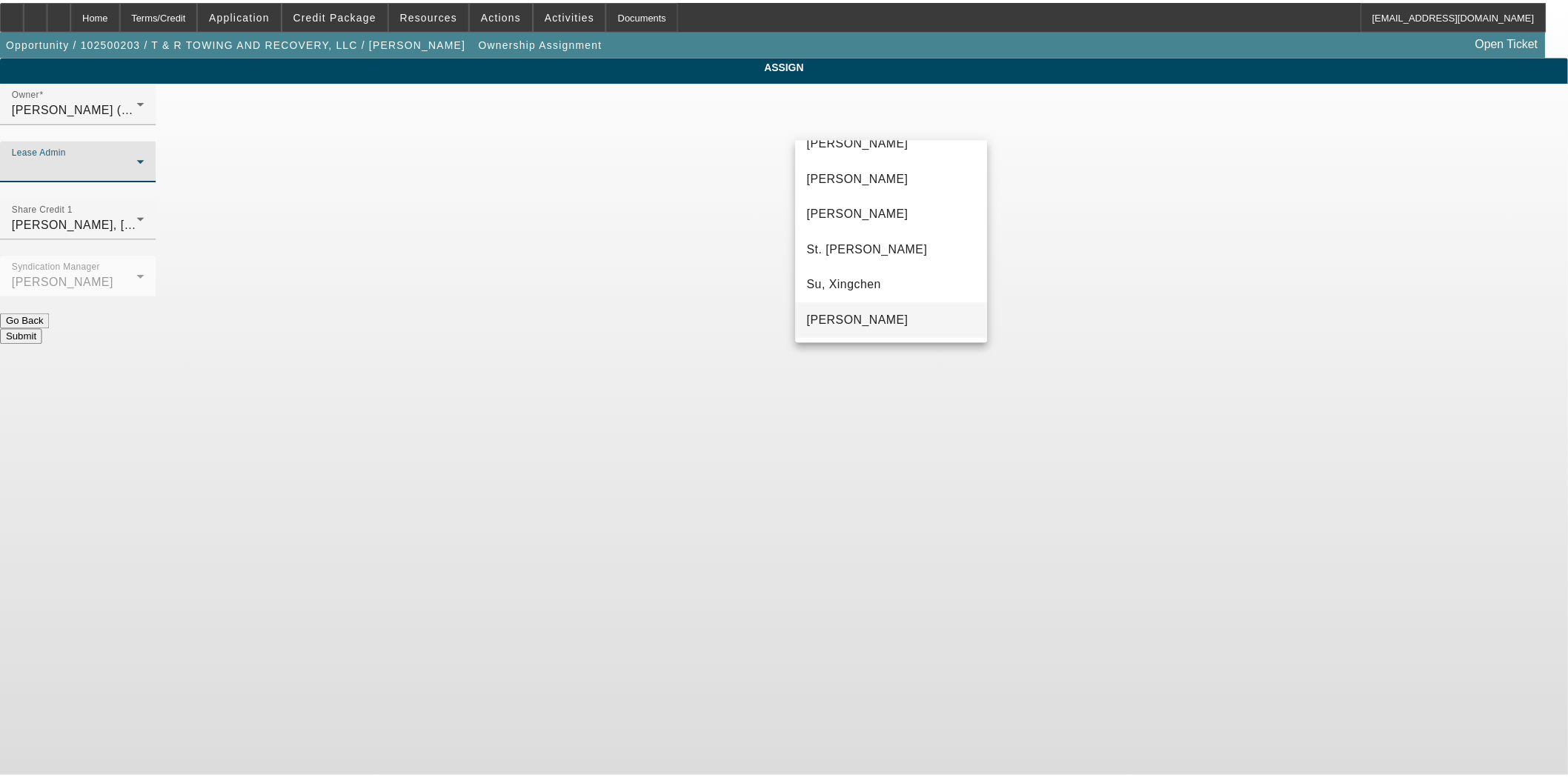
scroll to position [92, 0]
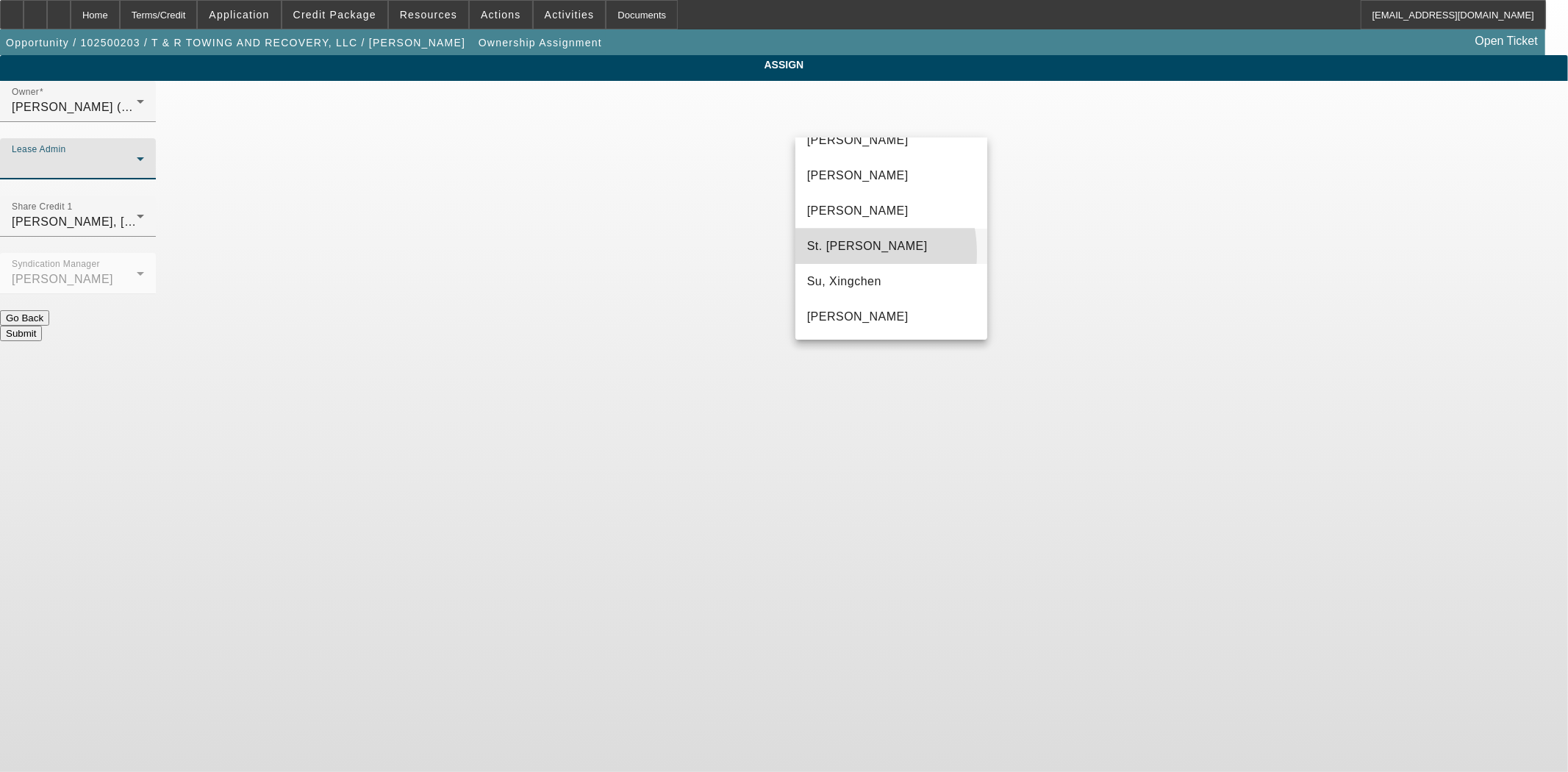
click at [834, 253] on span "St. [PERSON_NAME]" at bounding box center [867, 246] width 120 height 18
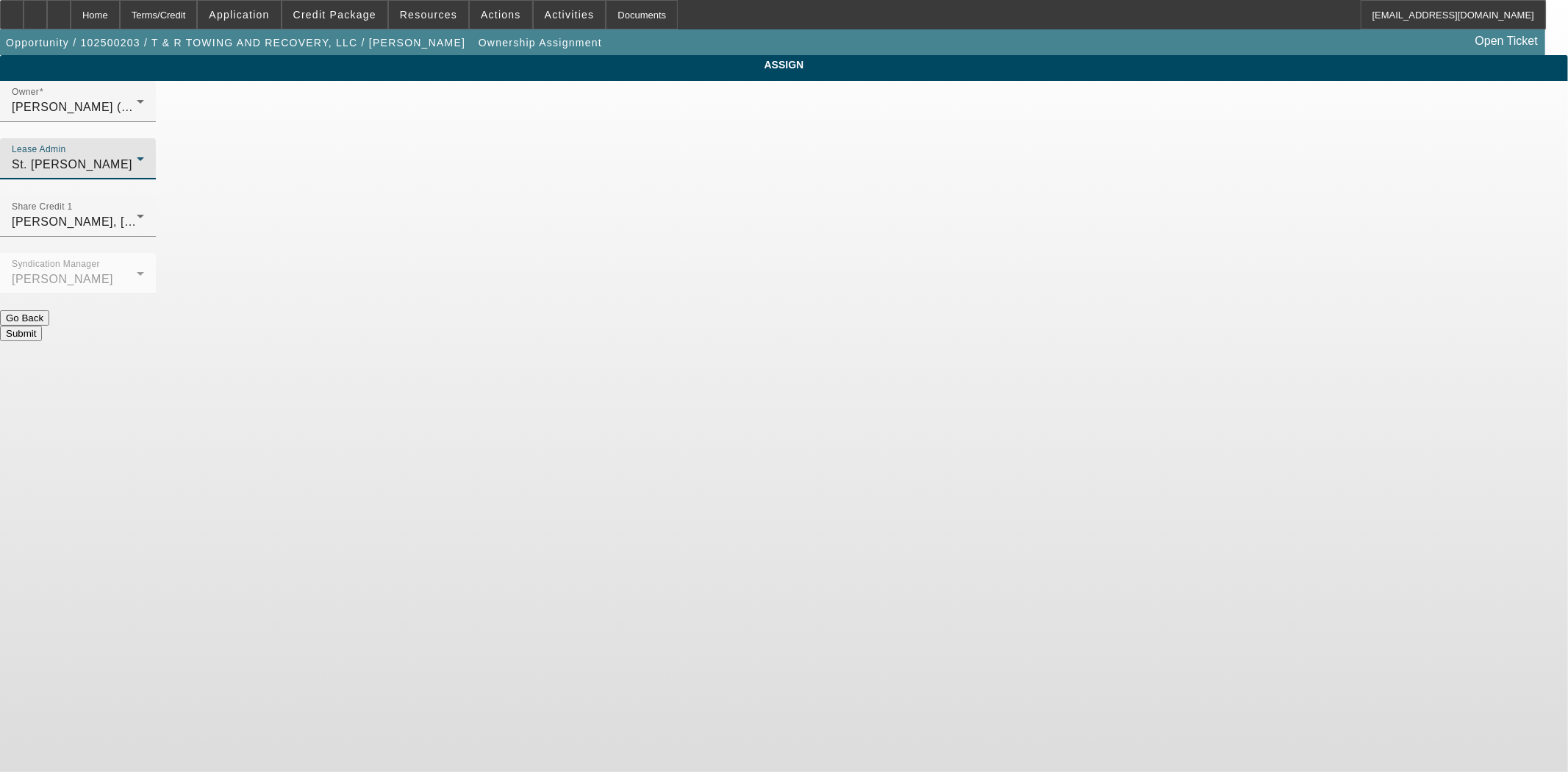
click at [42, 326] on button "Submit" at bounding box center [21, 334] width 42 height 16
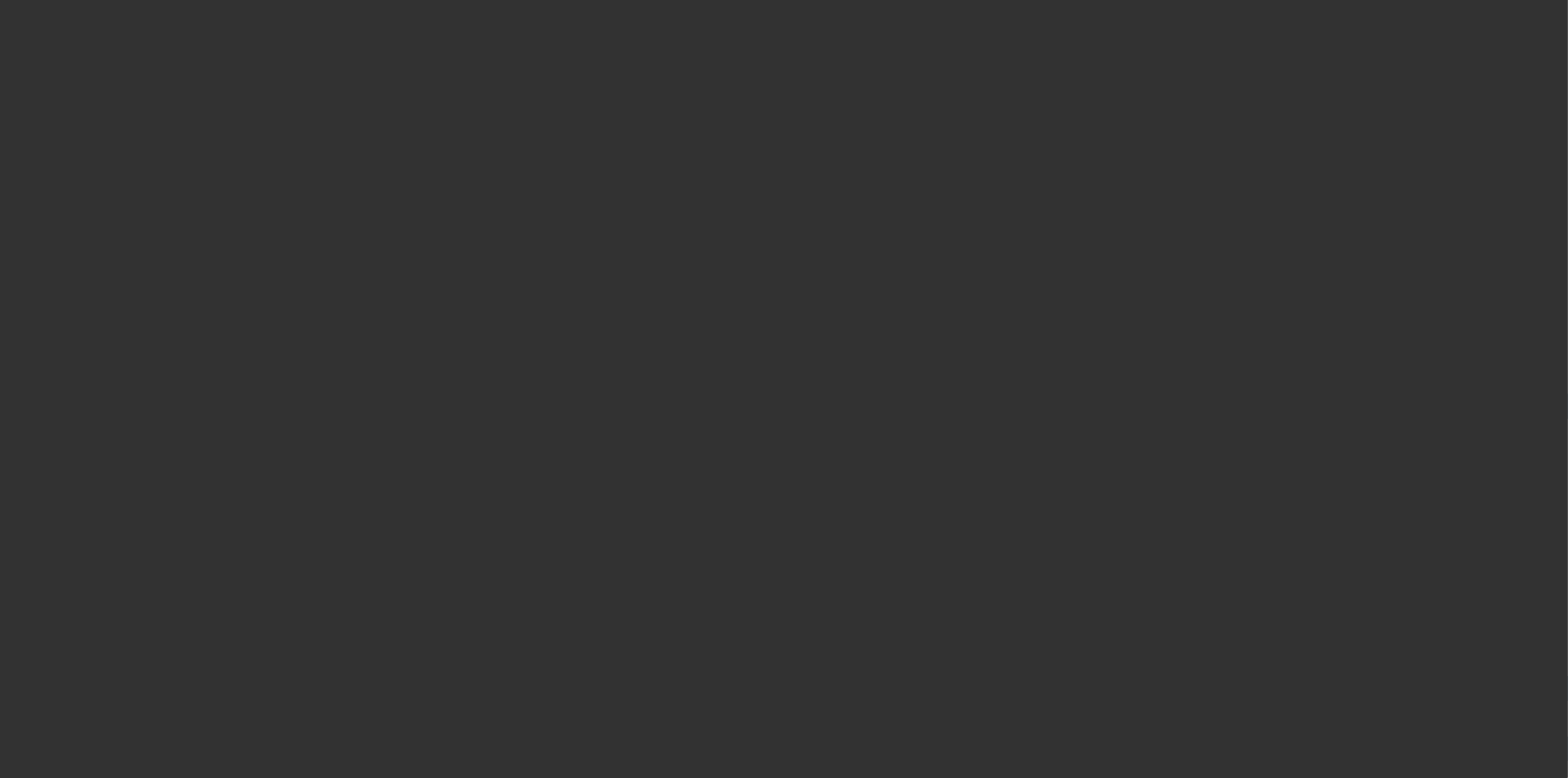
select select "3"
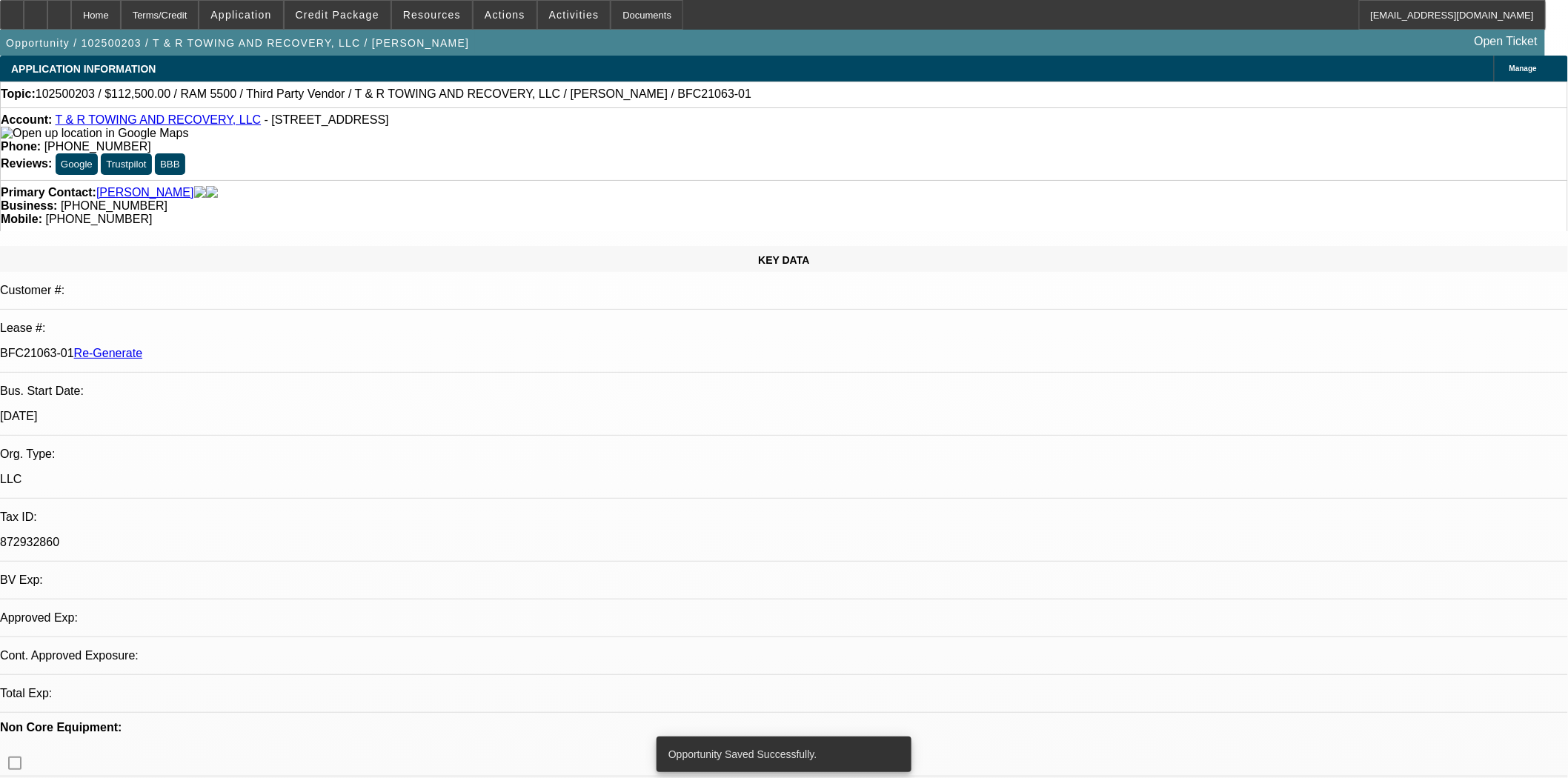
select select "0"
select select "3"
select select "0.1"
select select "4"
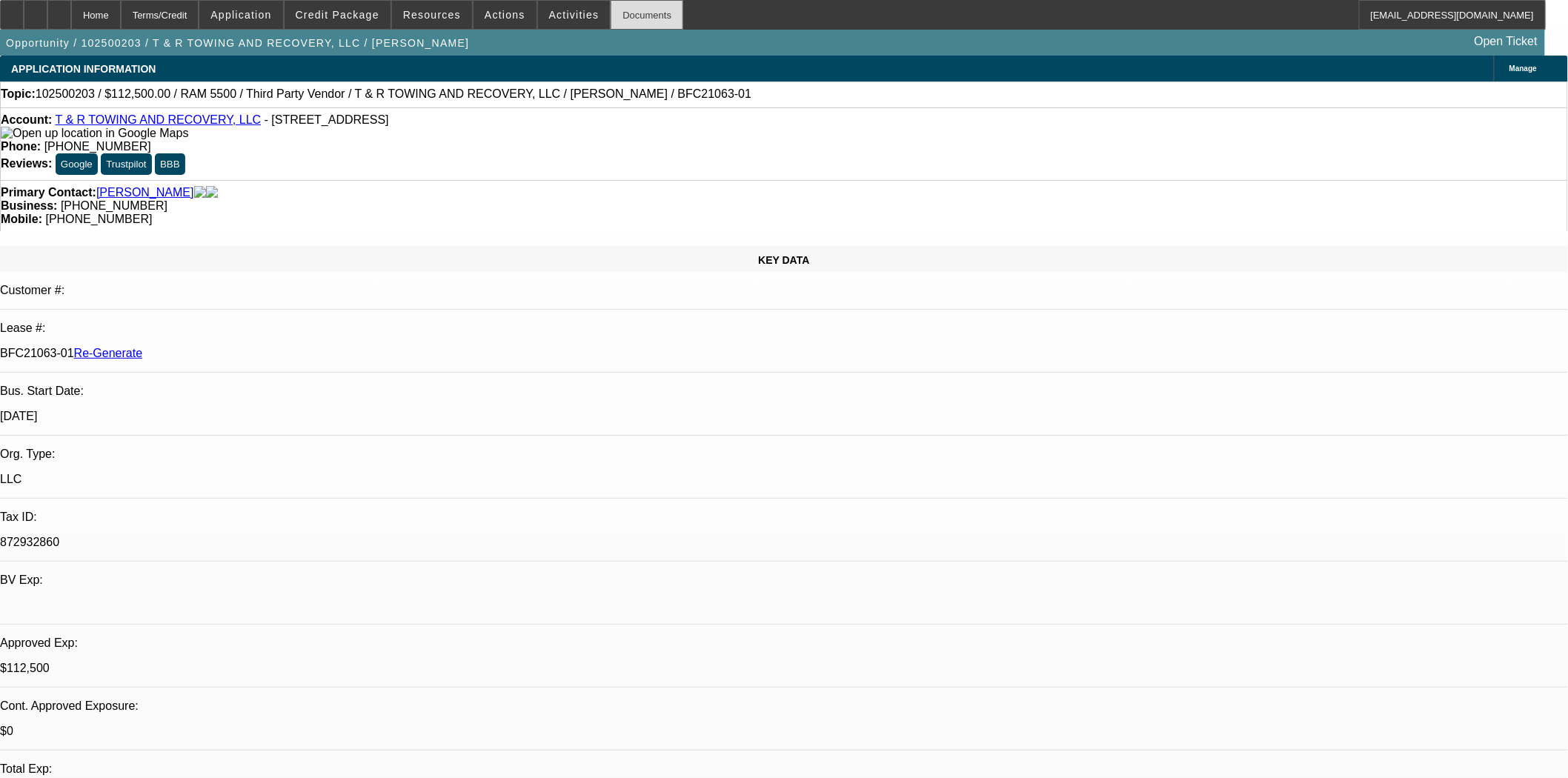
click at [634, 6] on div "Documents" at bounding box center [646, 15] width 72 height 30
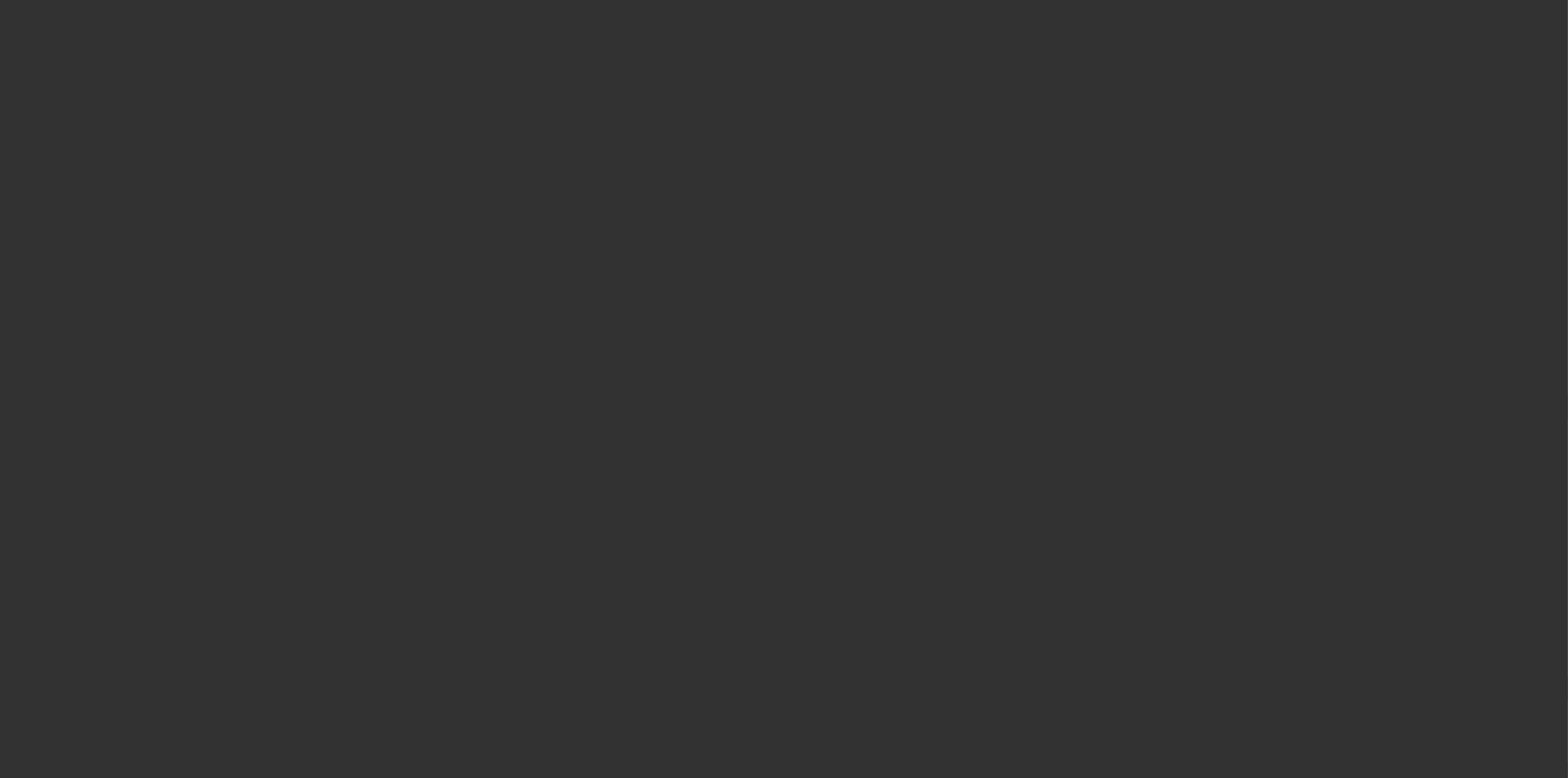
select select "4"
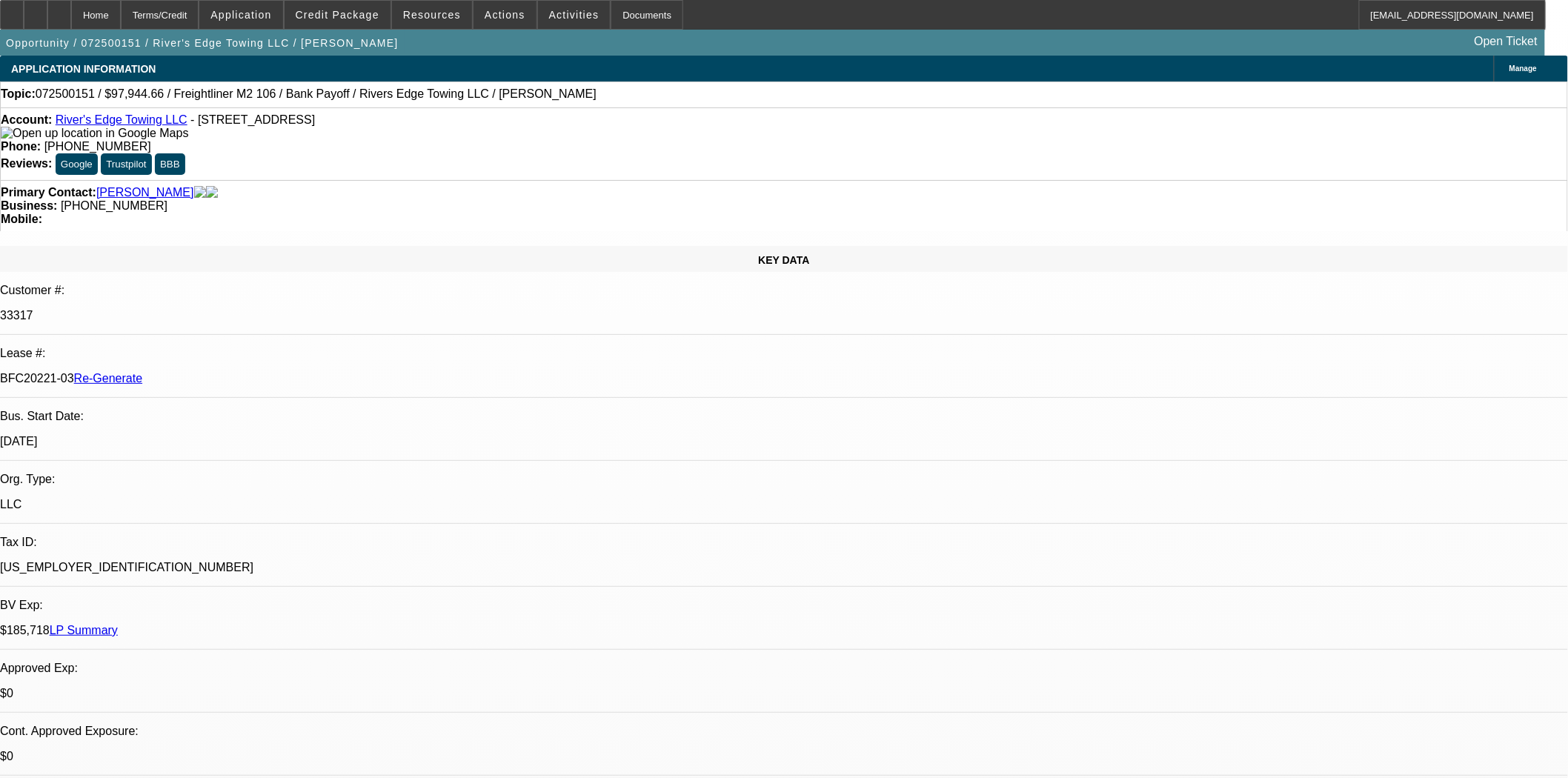
select select "0"
select select "2"
select select "0"
select select "6"
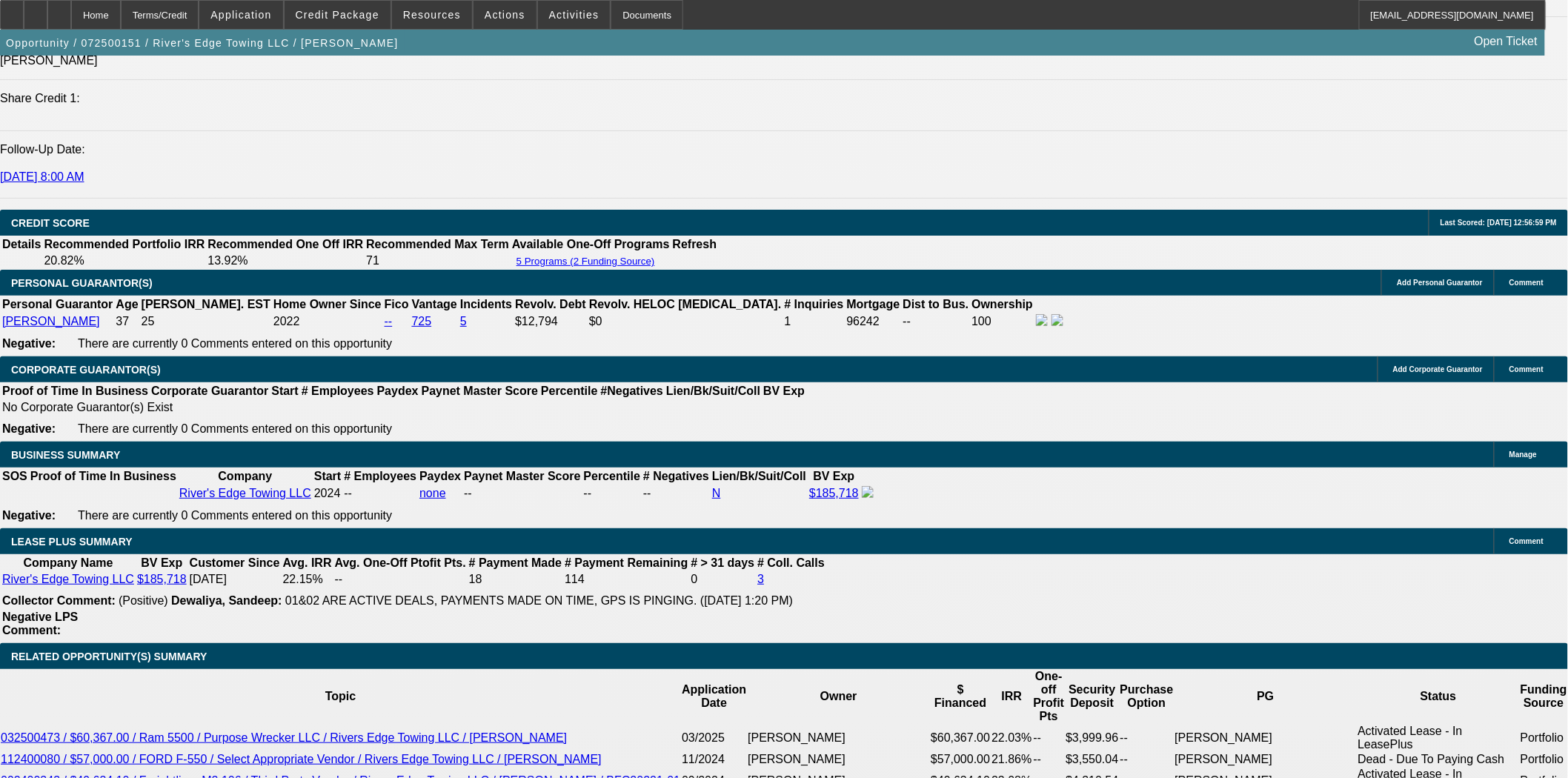
scroll to position [1893, 0]
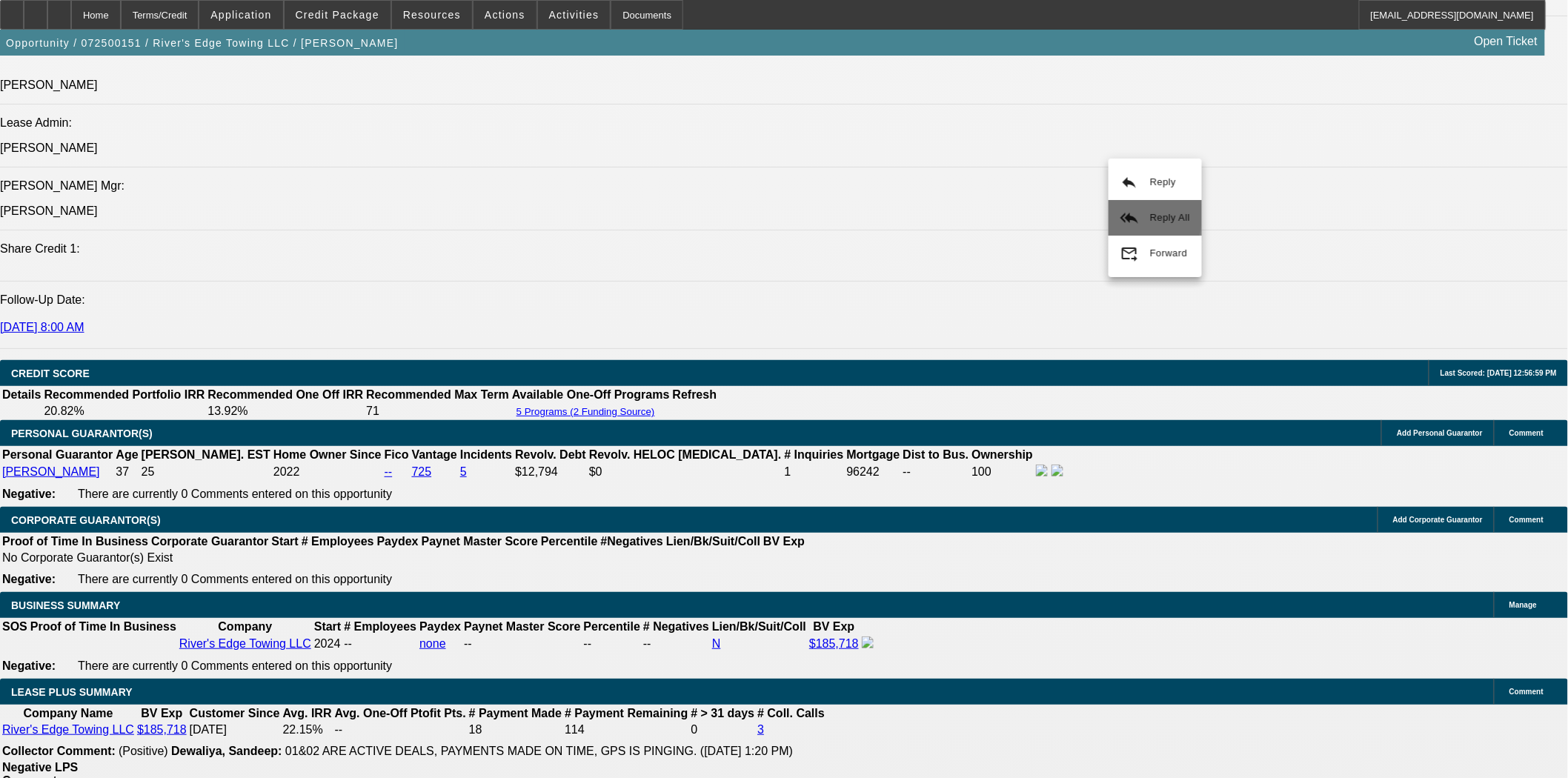
click at [1131, 215] on mat-icon "reply_all" at bounding box center [1129, 218] width 18 height 18
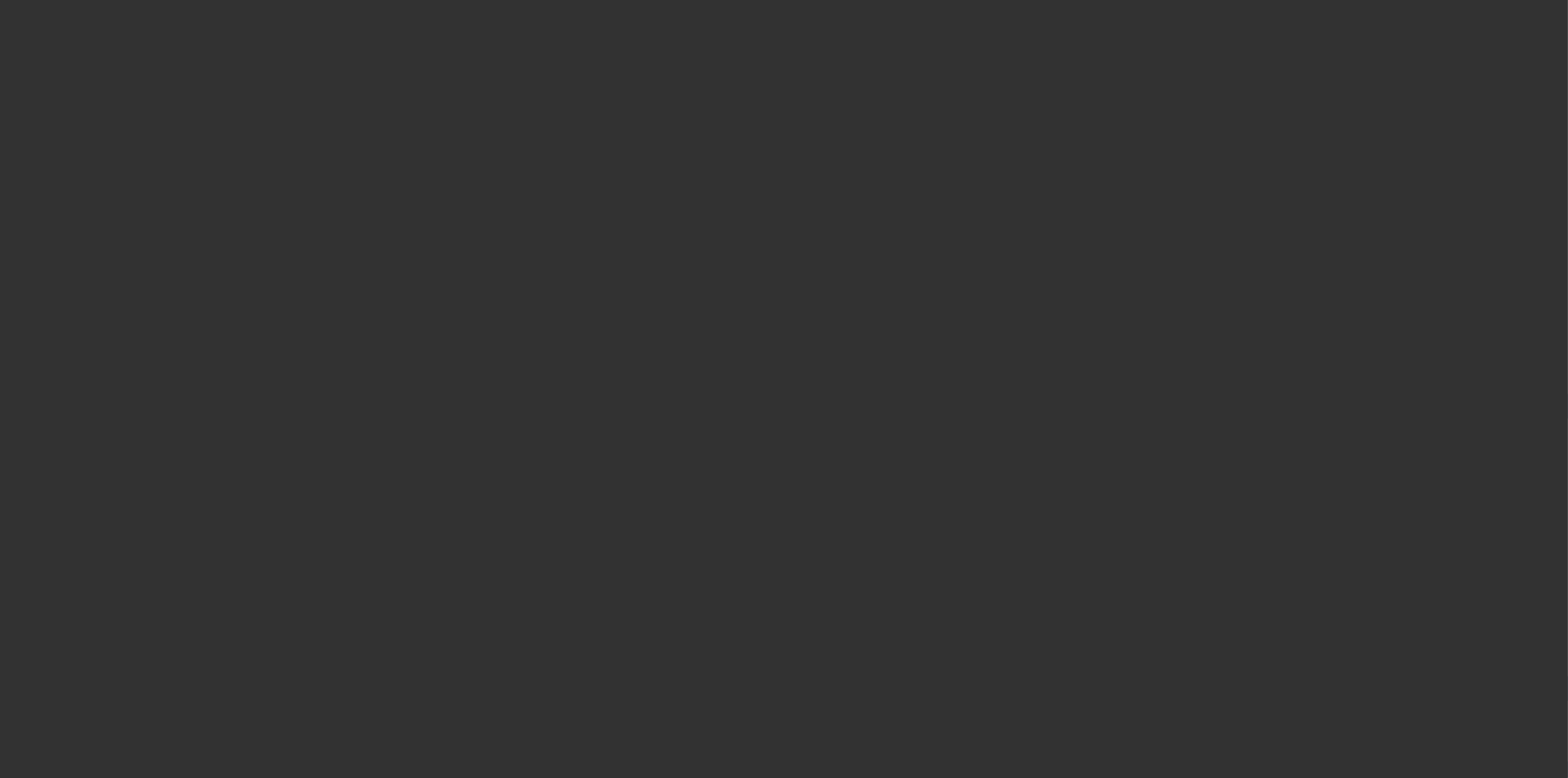
select select "3"
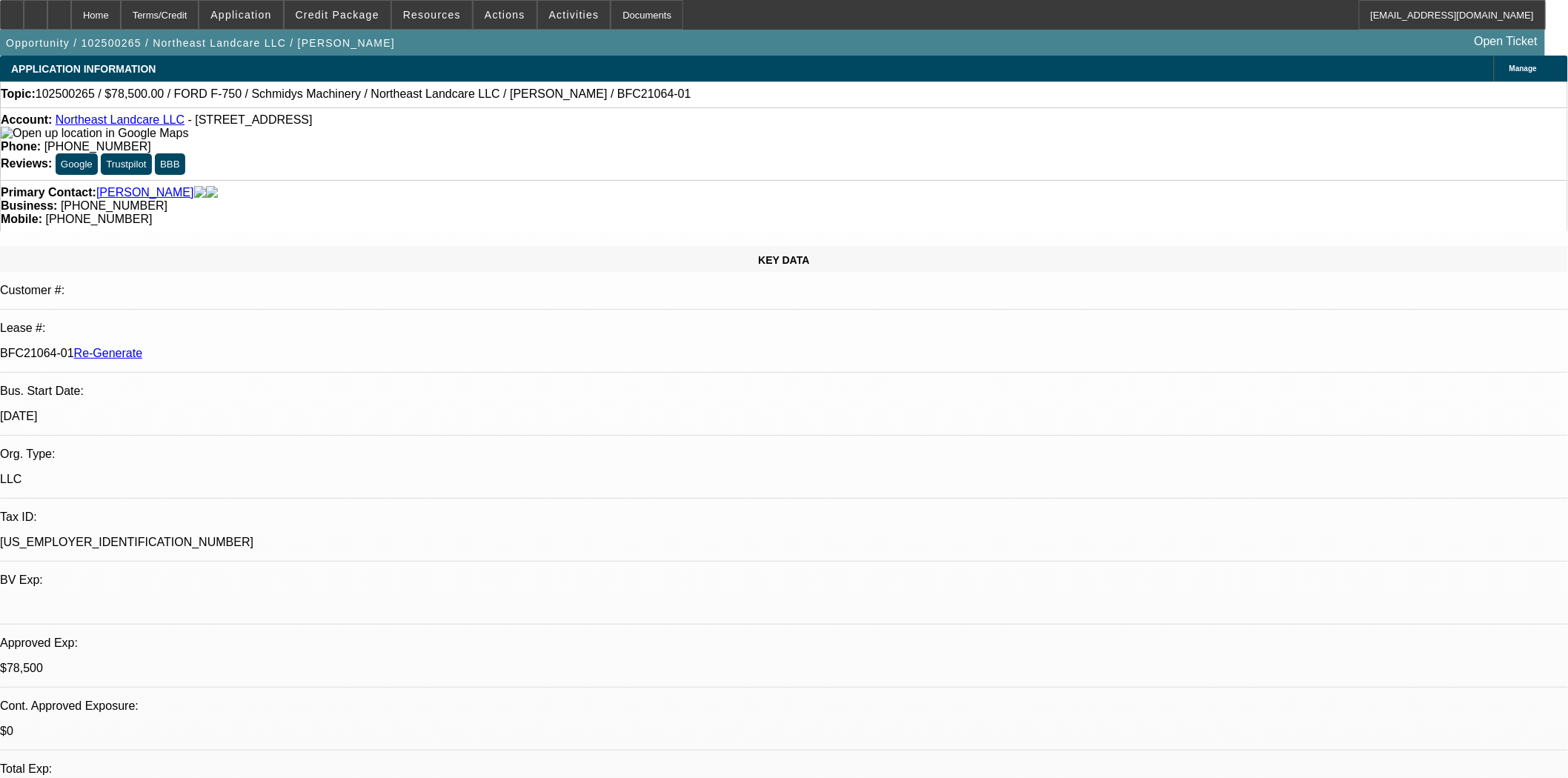
select select "0"
select select "2"
select select "0"
select select "6"
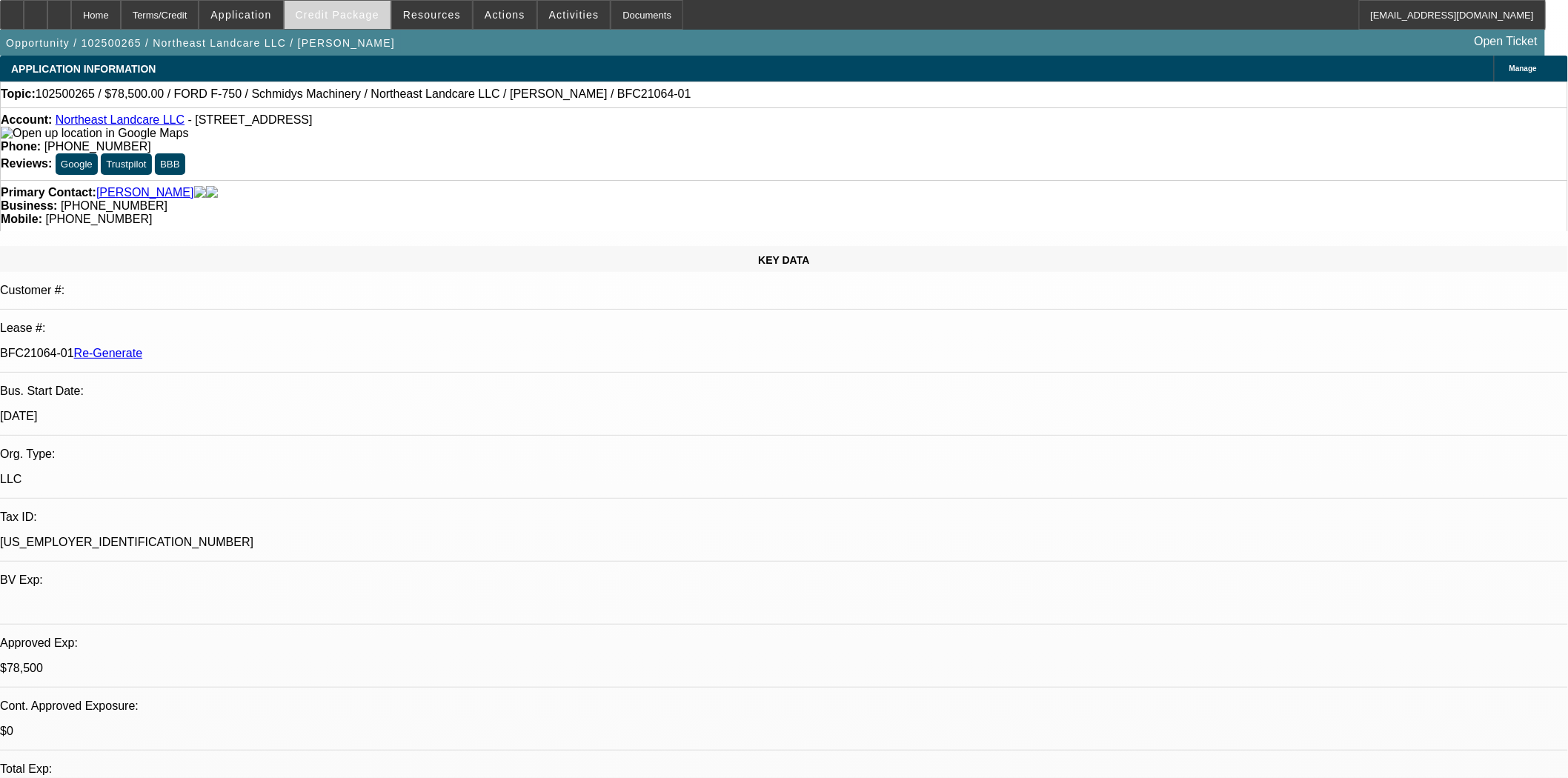
click at [352, 13] on span "Credit Package" at bounding box center [337, 15] width 83 height 12
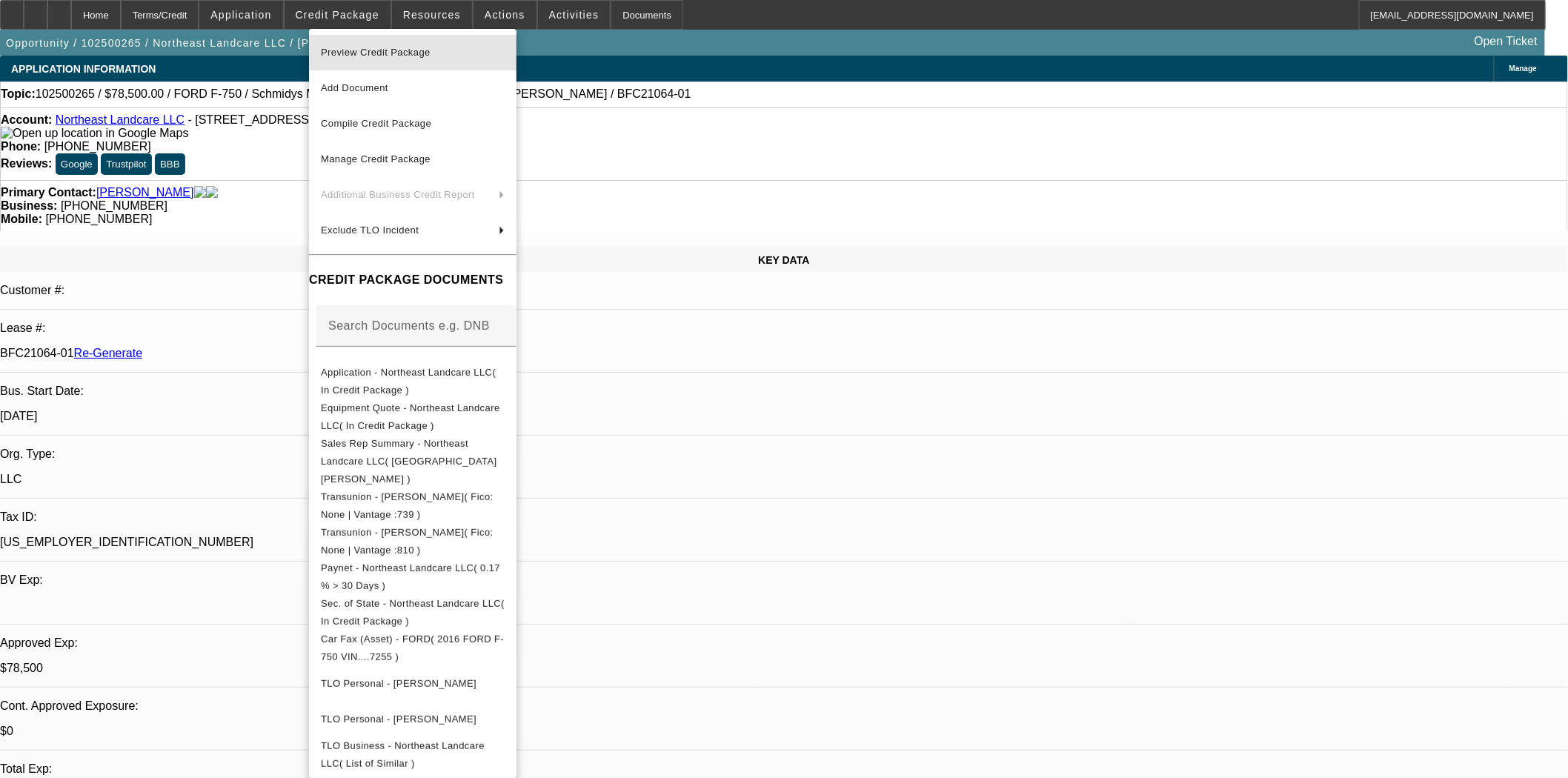
click at [358, 53] on span "Preview Credit Package" at bounding box center [375, 52] width 110 height 11
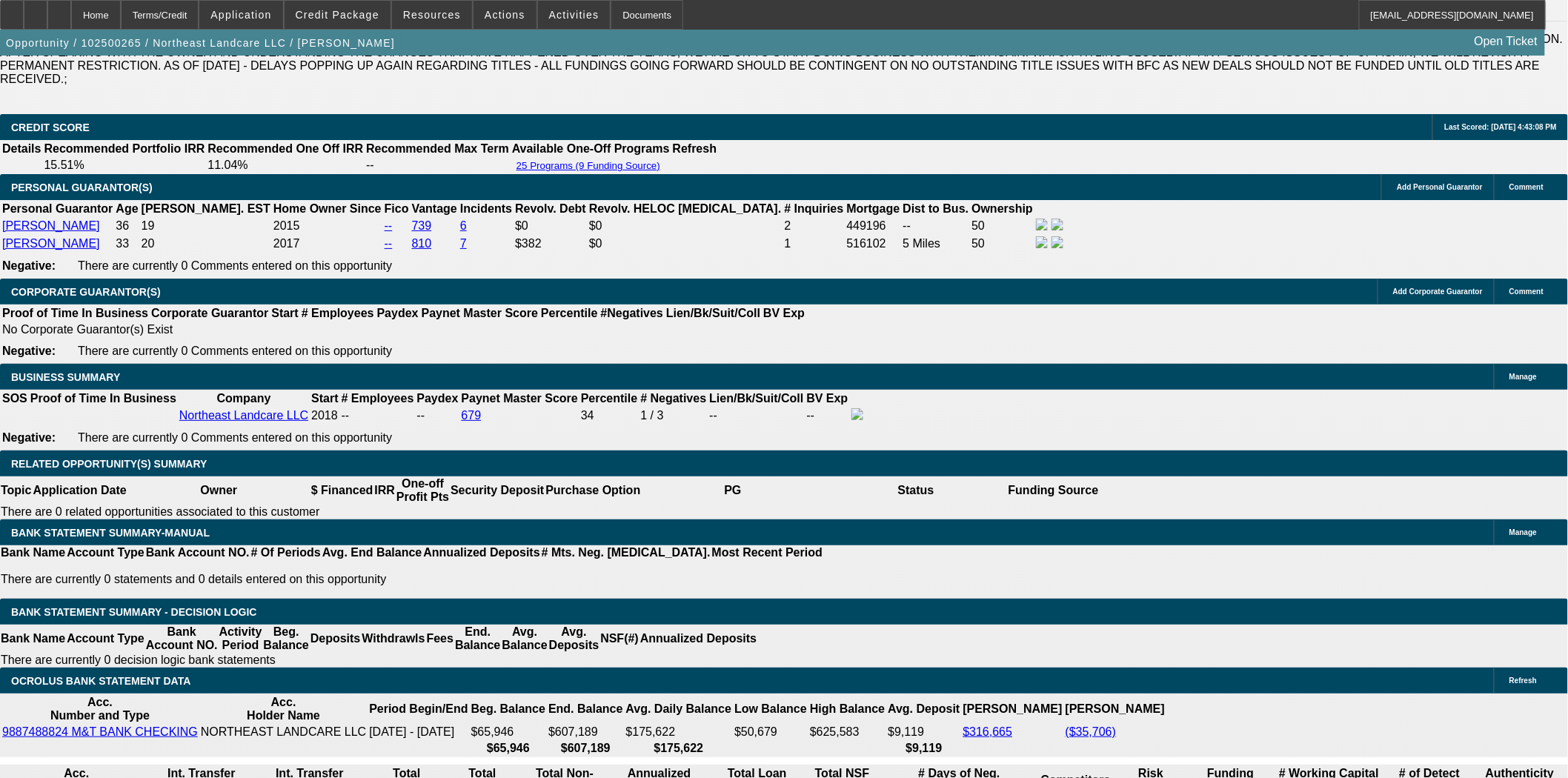
scroll to position [2224, 0]
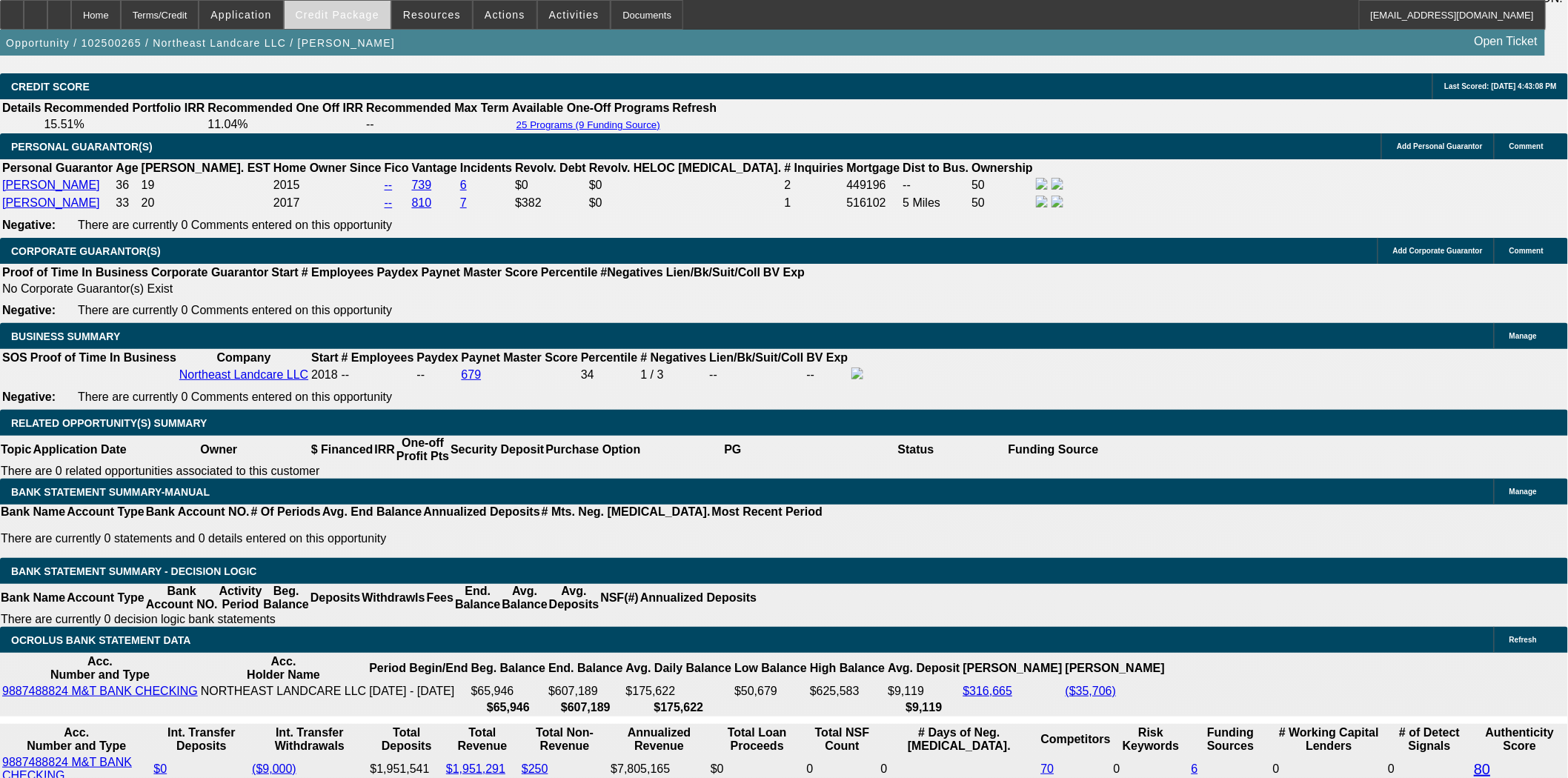
click at [360, 9] on span "Credit Package" at bounding box center [337, 15] width 83 height 12
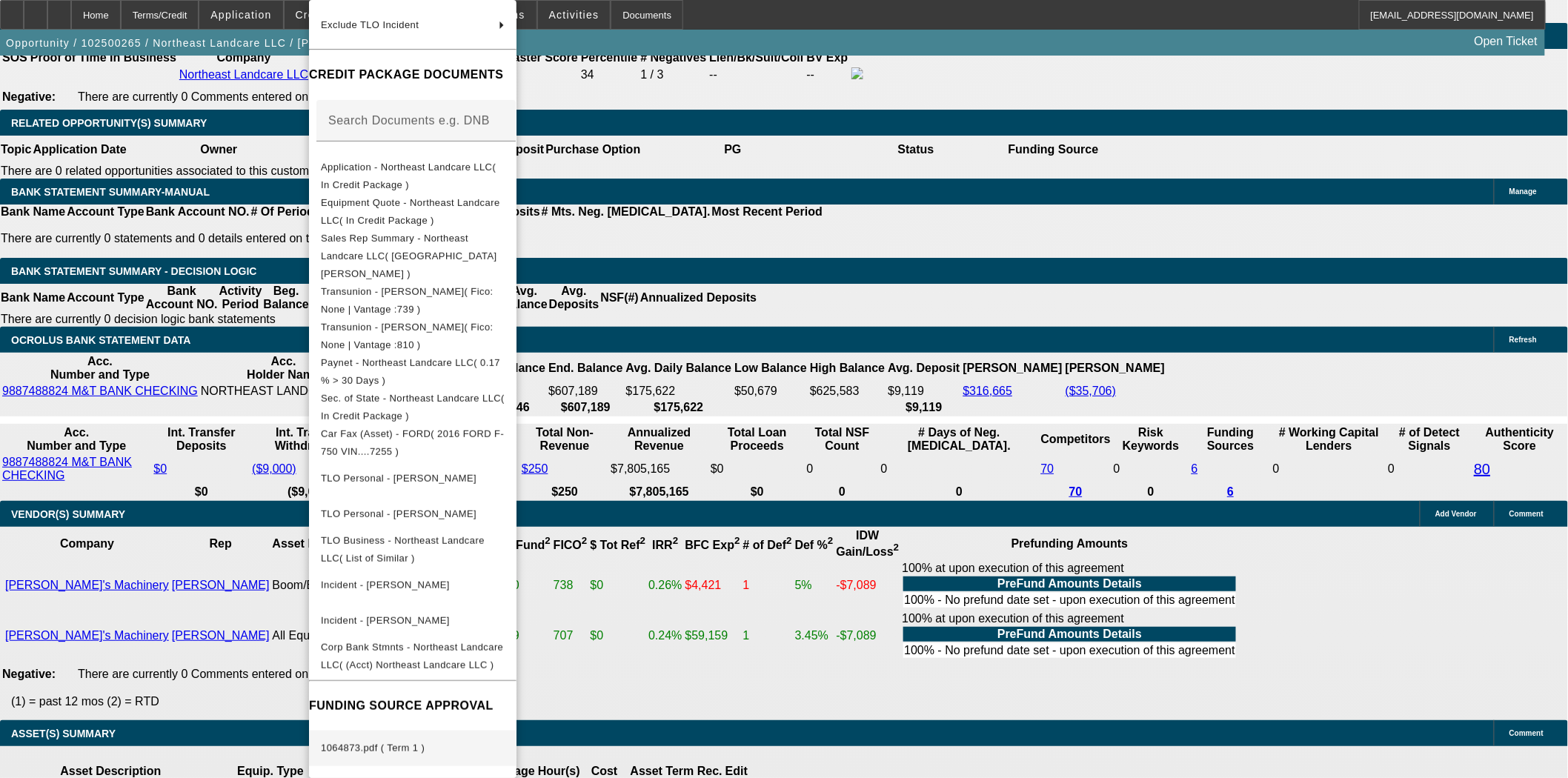
scroll to position [2604, 0]
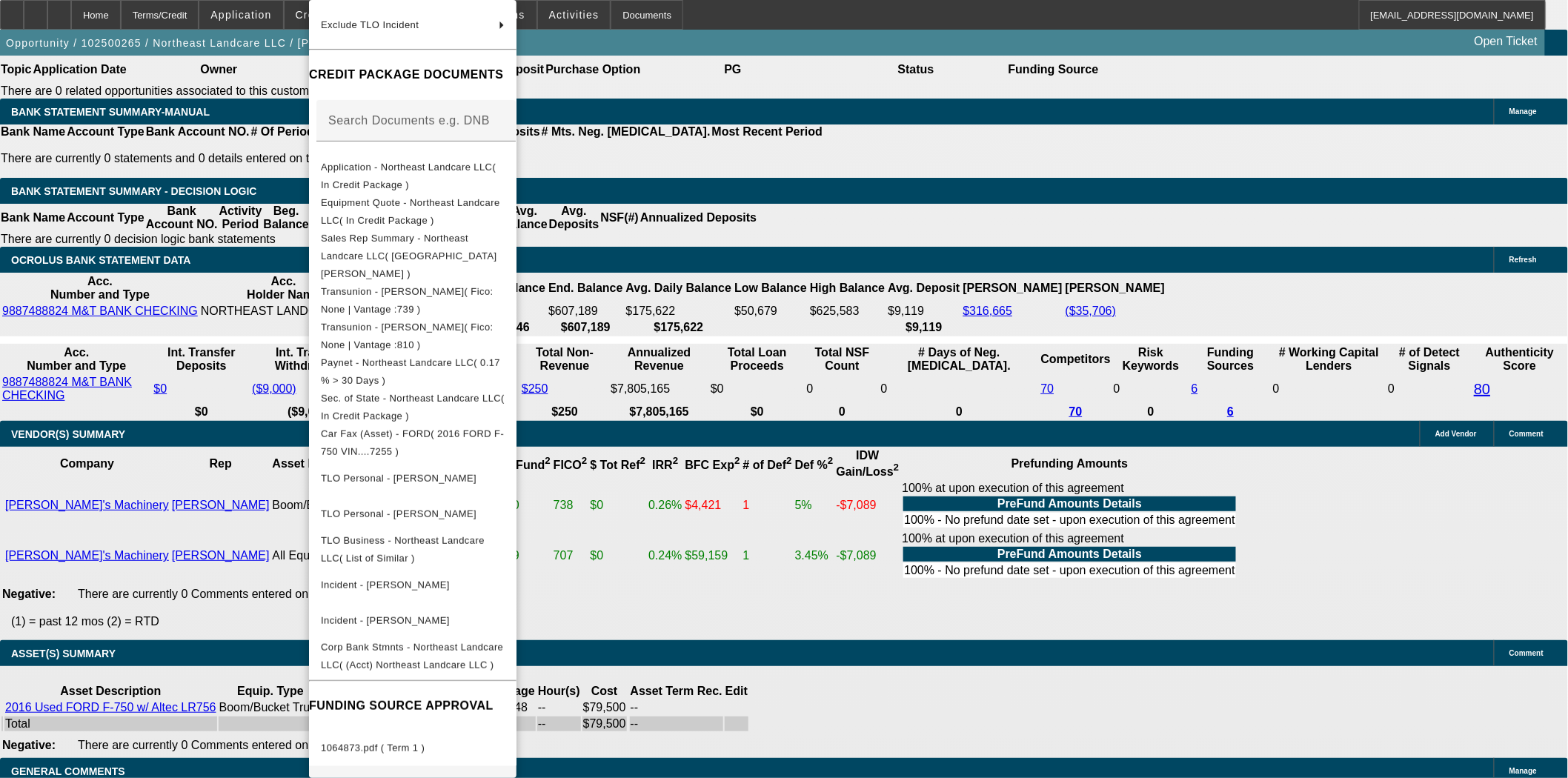
click at [374, 777] on span "1064873.pdf ( Term 2 )" at bounding box center [372, 783] width 104 height 11
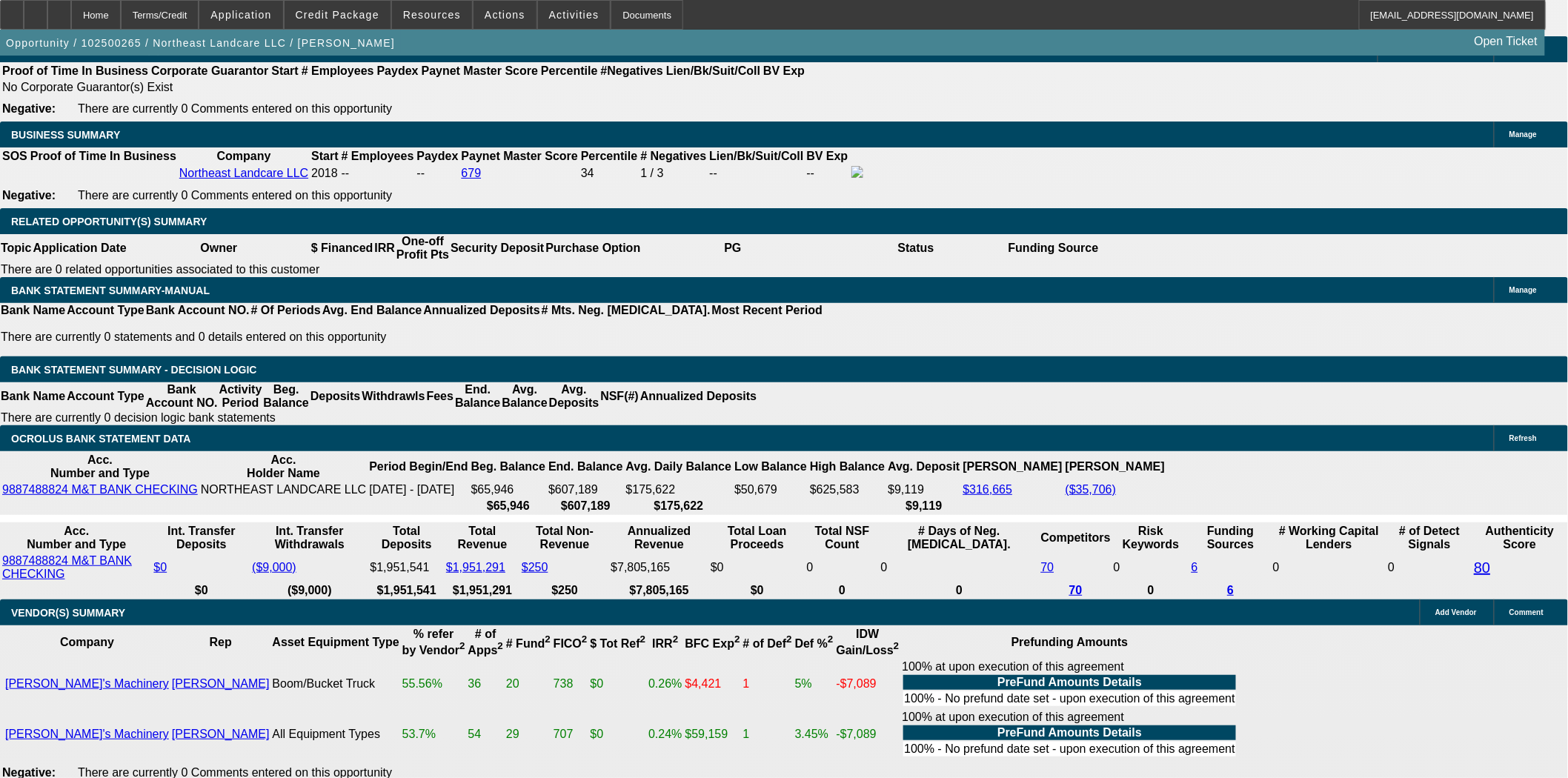
scroll to position [2357, 0]
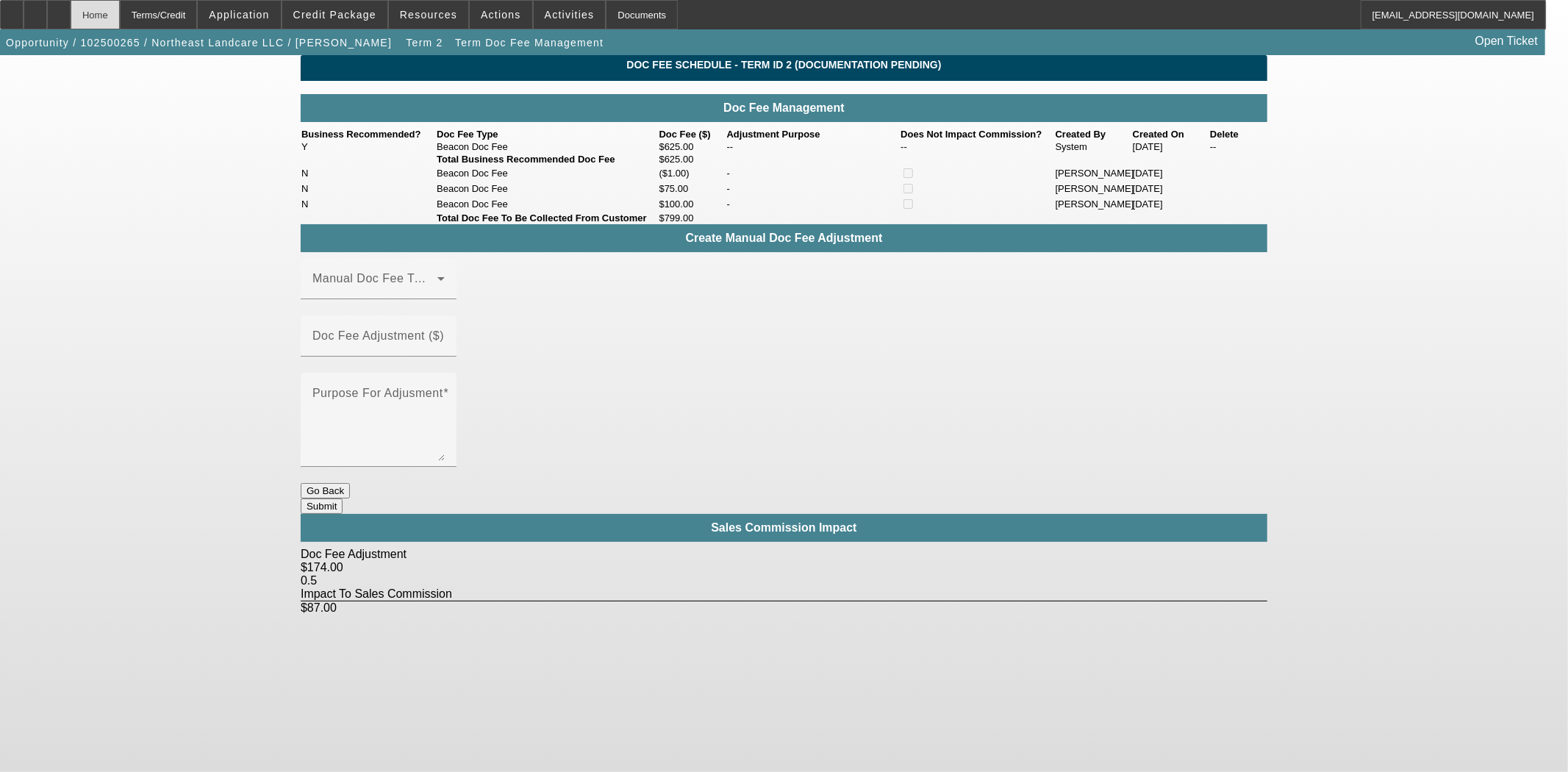
click at [120, 21] on div "Home" at bounding box center [95, 15] width 49 height 30
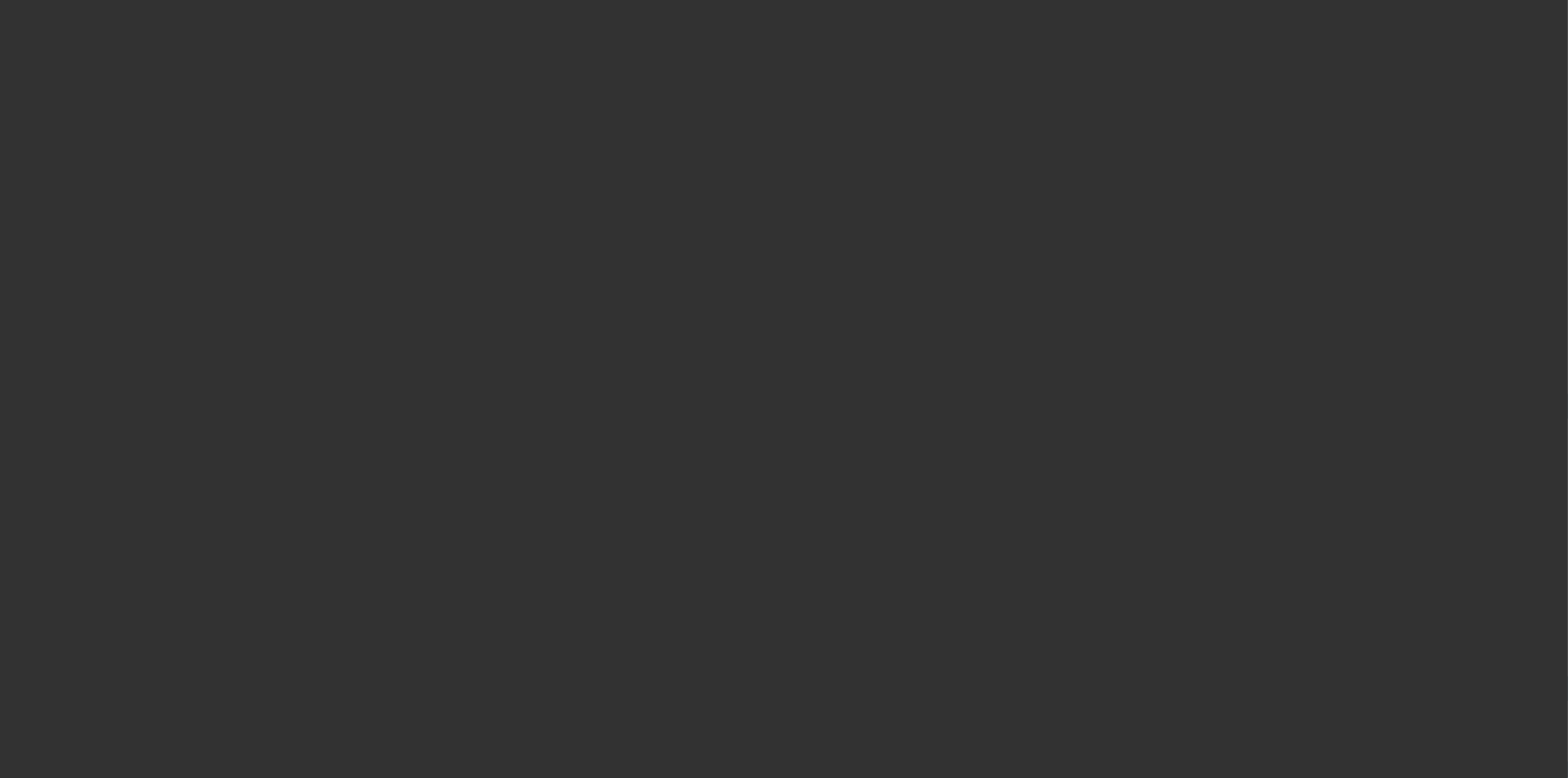
select select "3"
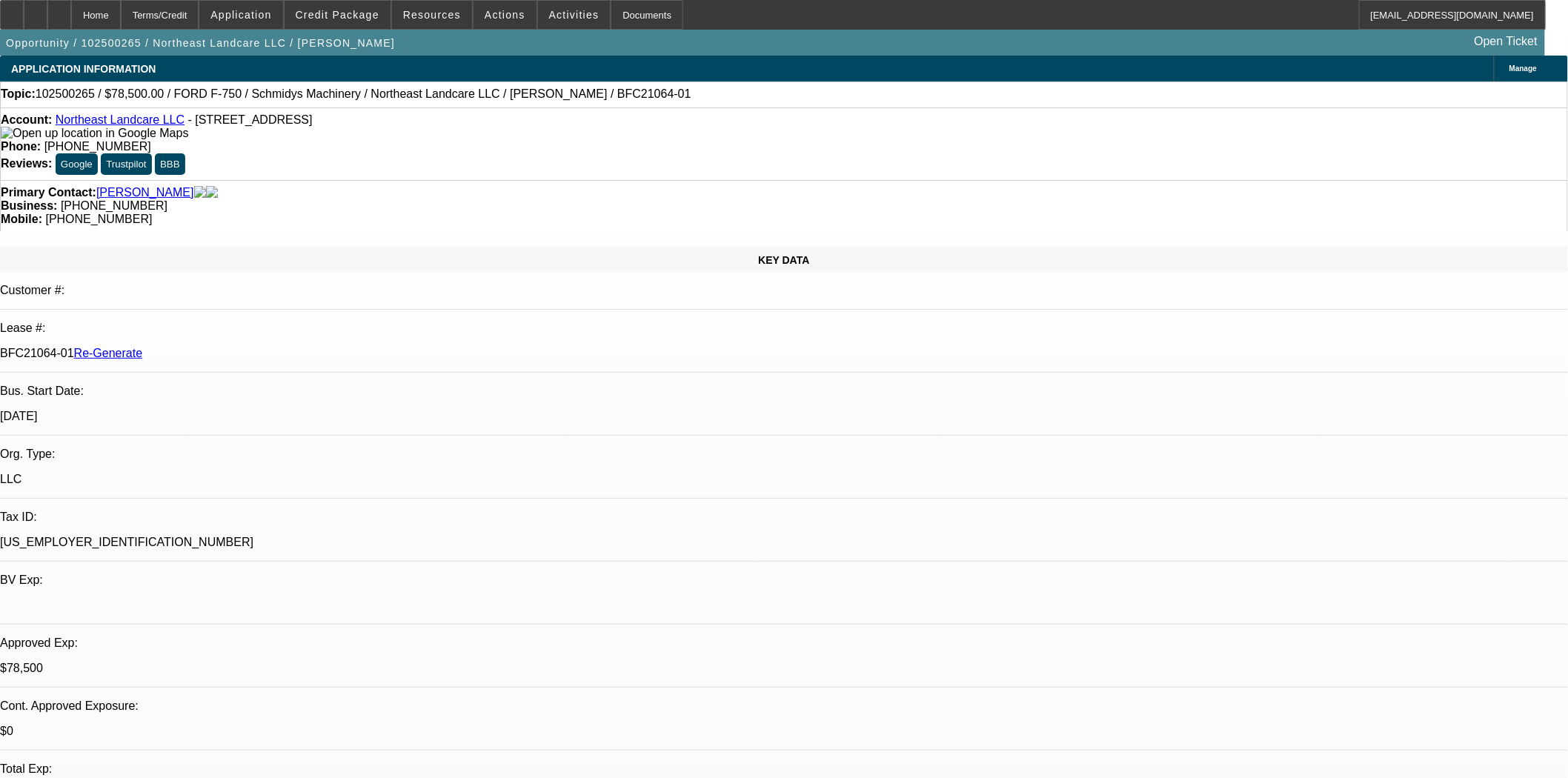
select select "0"
select select "2"
select select "0"
select select "6"
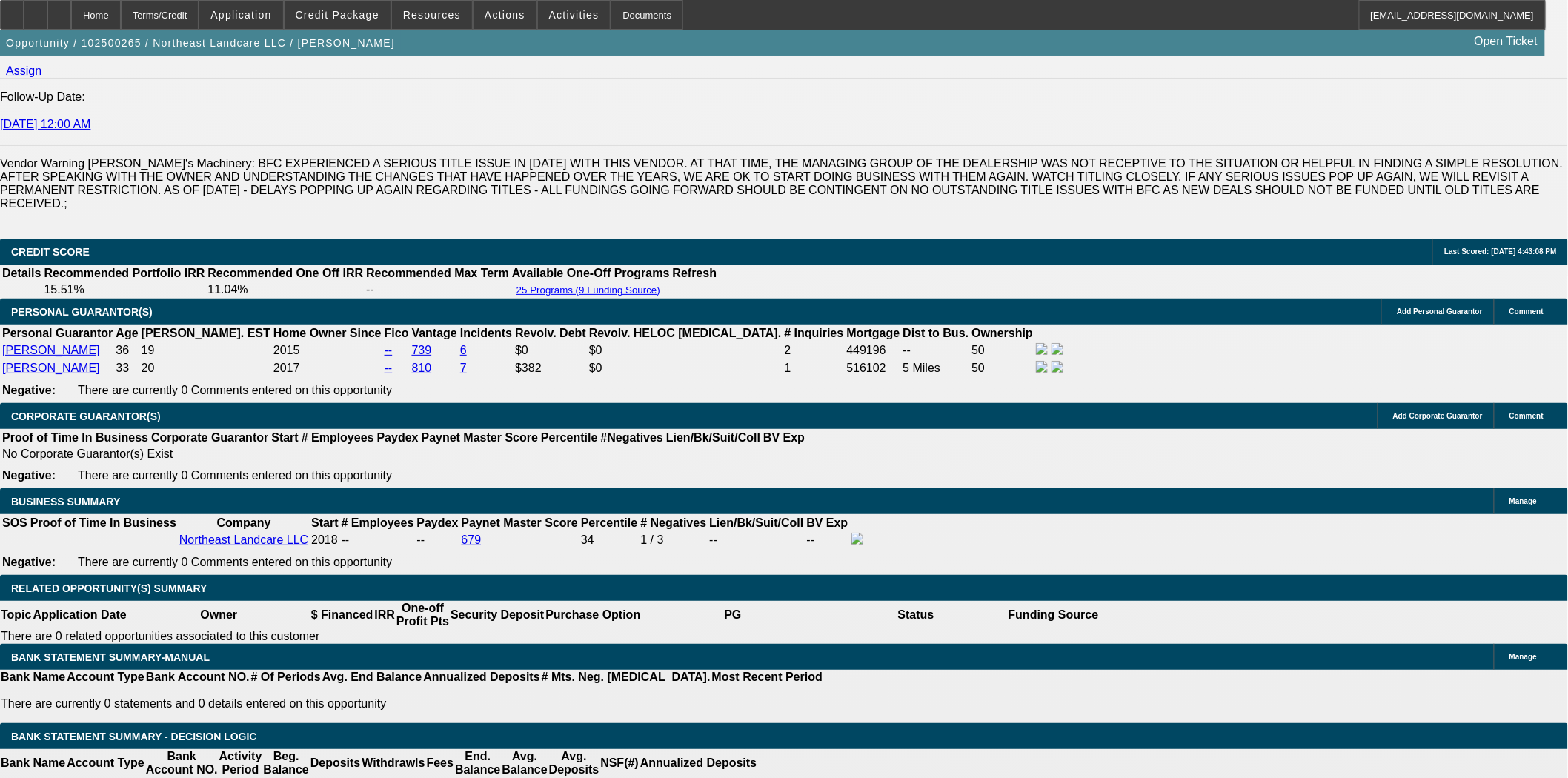
scroll to position [2305, 0]
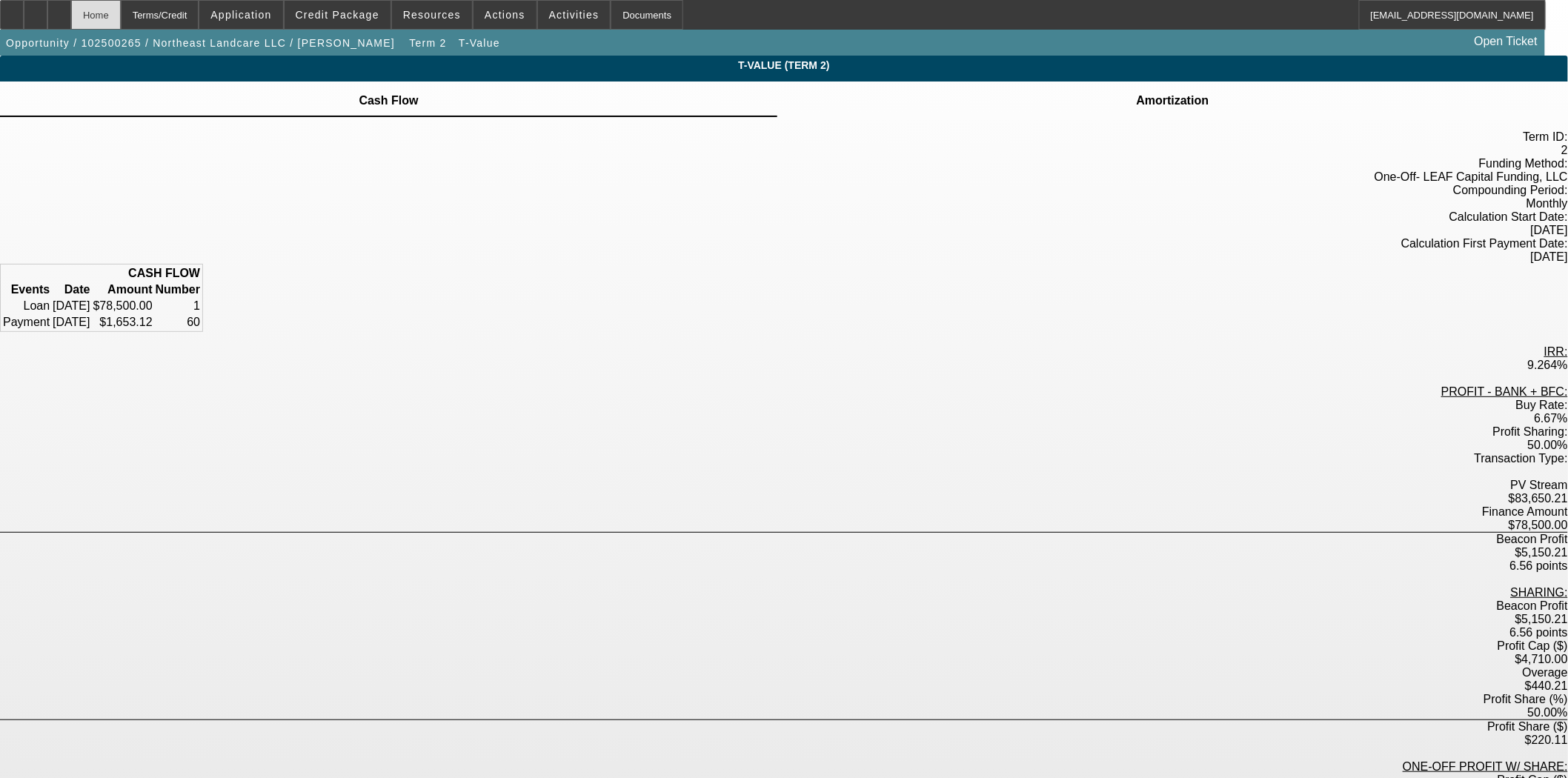
click at [121, 15] on div "Home" at bounding box center [96, 15] width 50 height 30
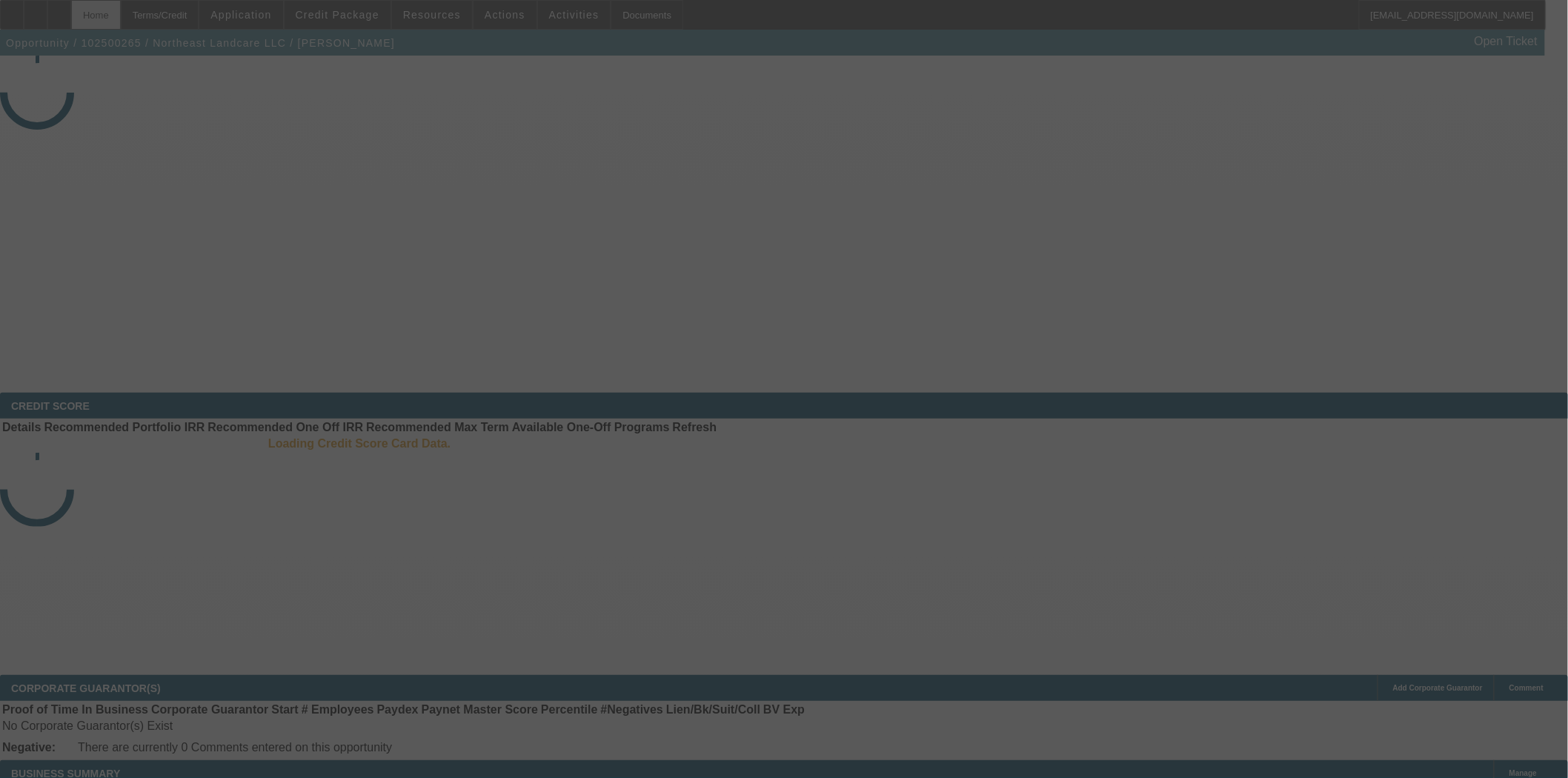
select select "3"
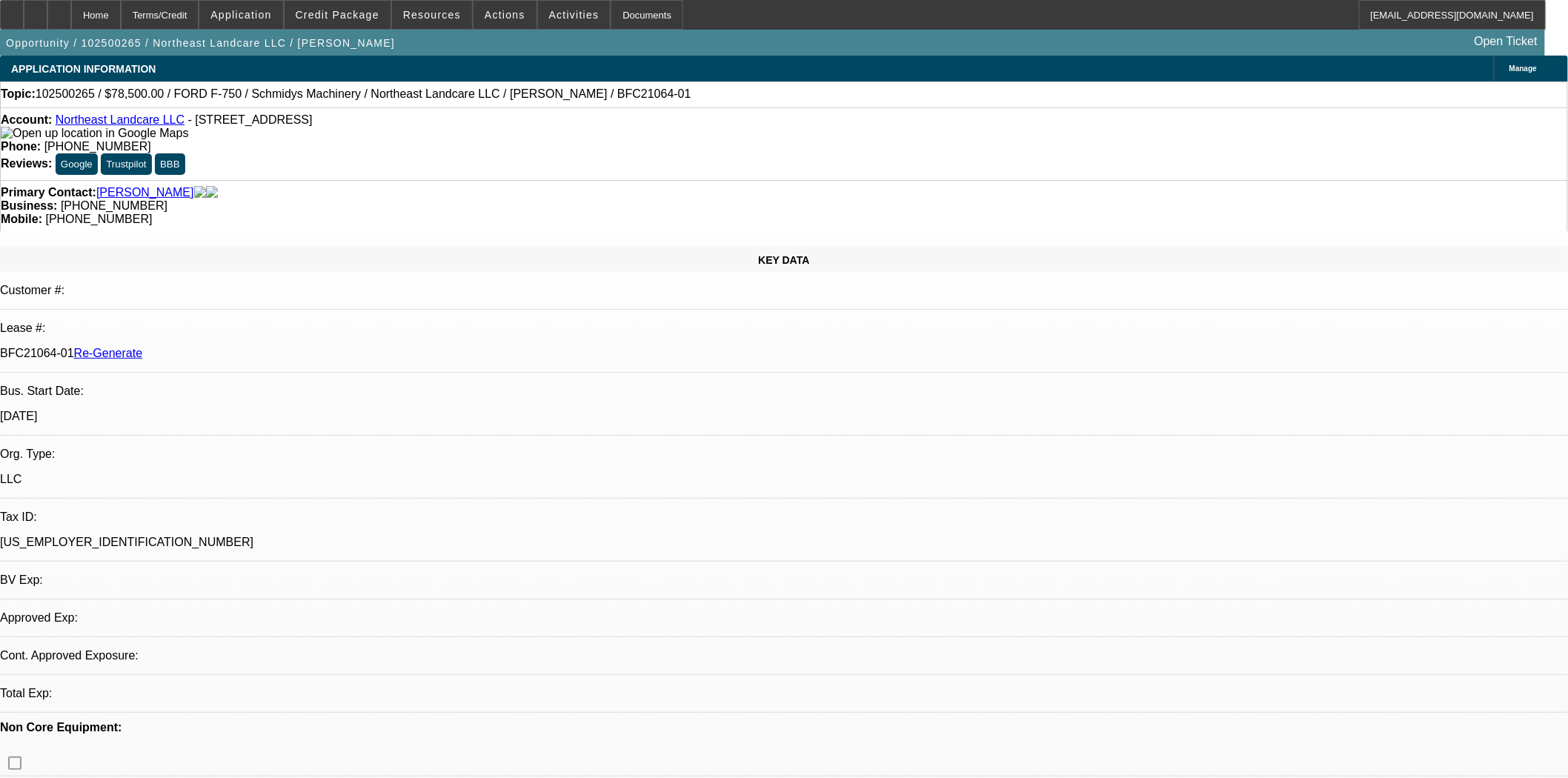
select select "0"
select select "2"
select select "0"
select select "6"
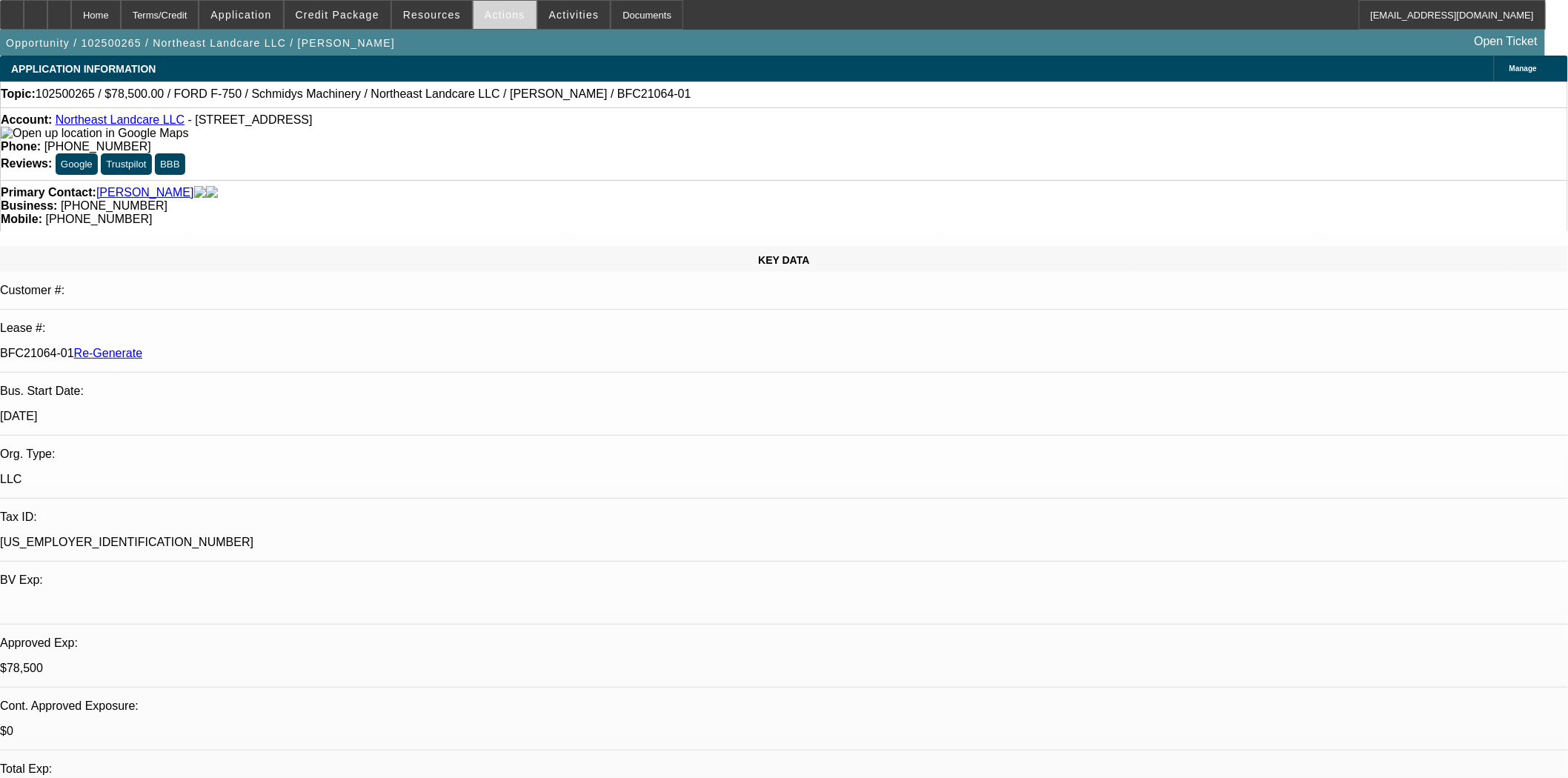
click at [492, 13] on span "Actions" at bounding box center [504, 15] width 41 height 12
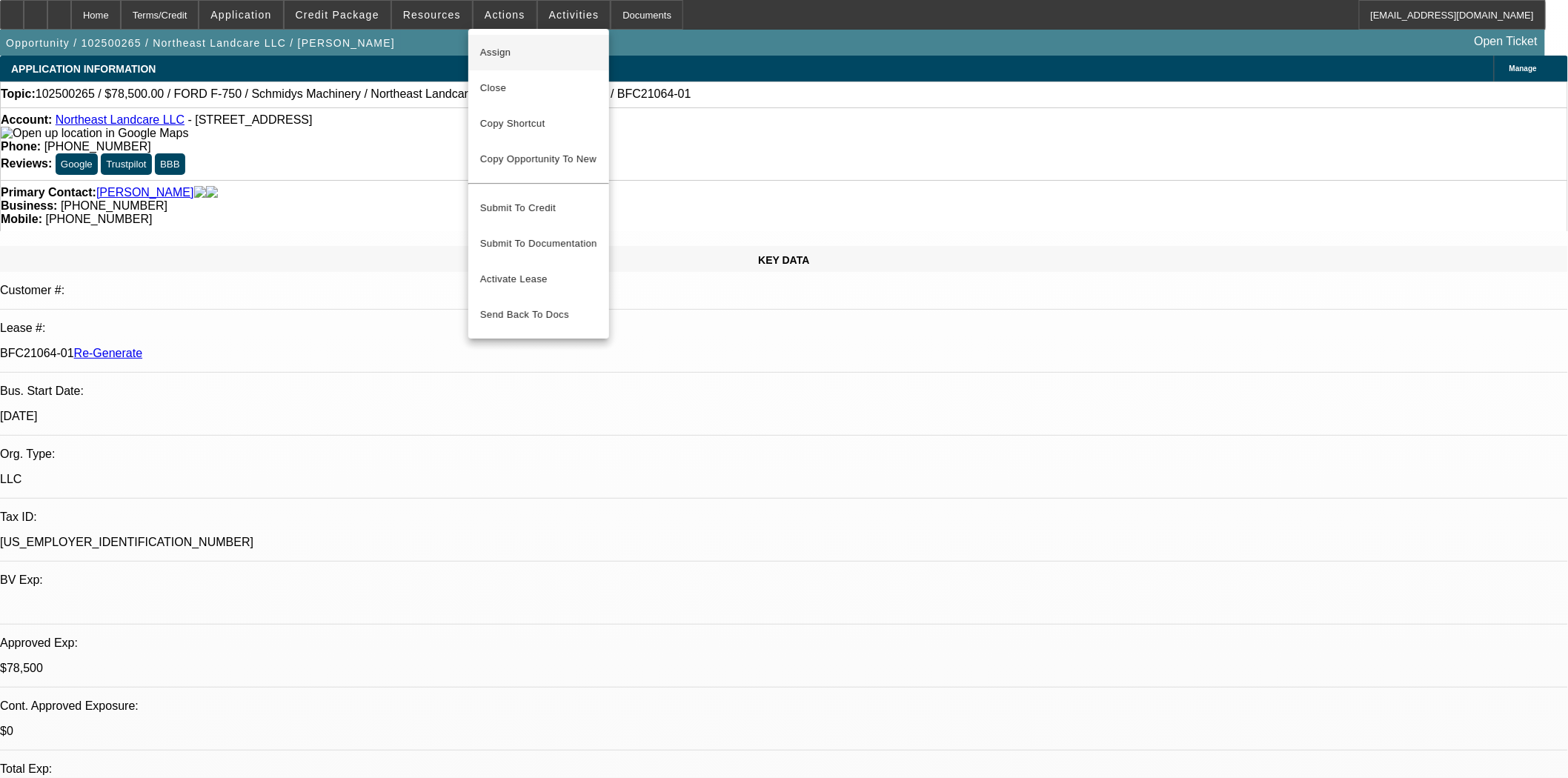
click at [501, 50] on span "Assign" at bounding box center [539, 53] width 117 height 18
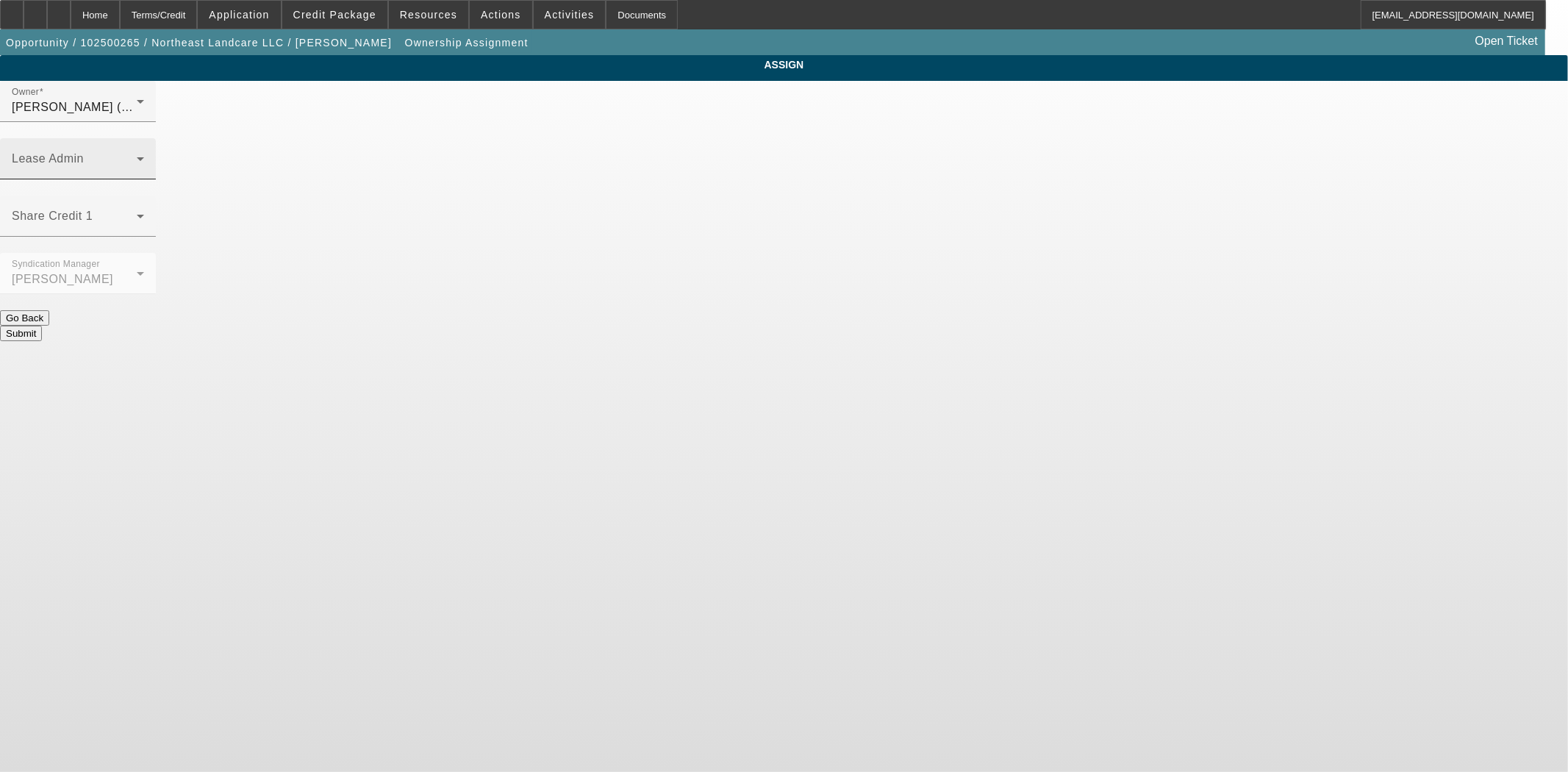
click at [137, 156] on span at bounding box center [74, 164] width 125 height 18
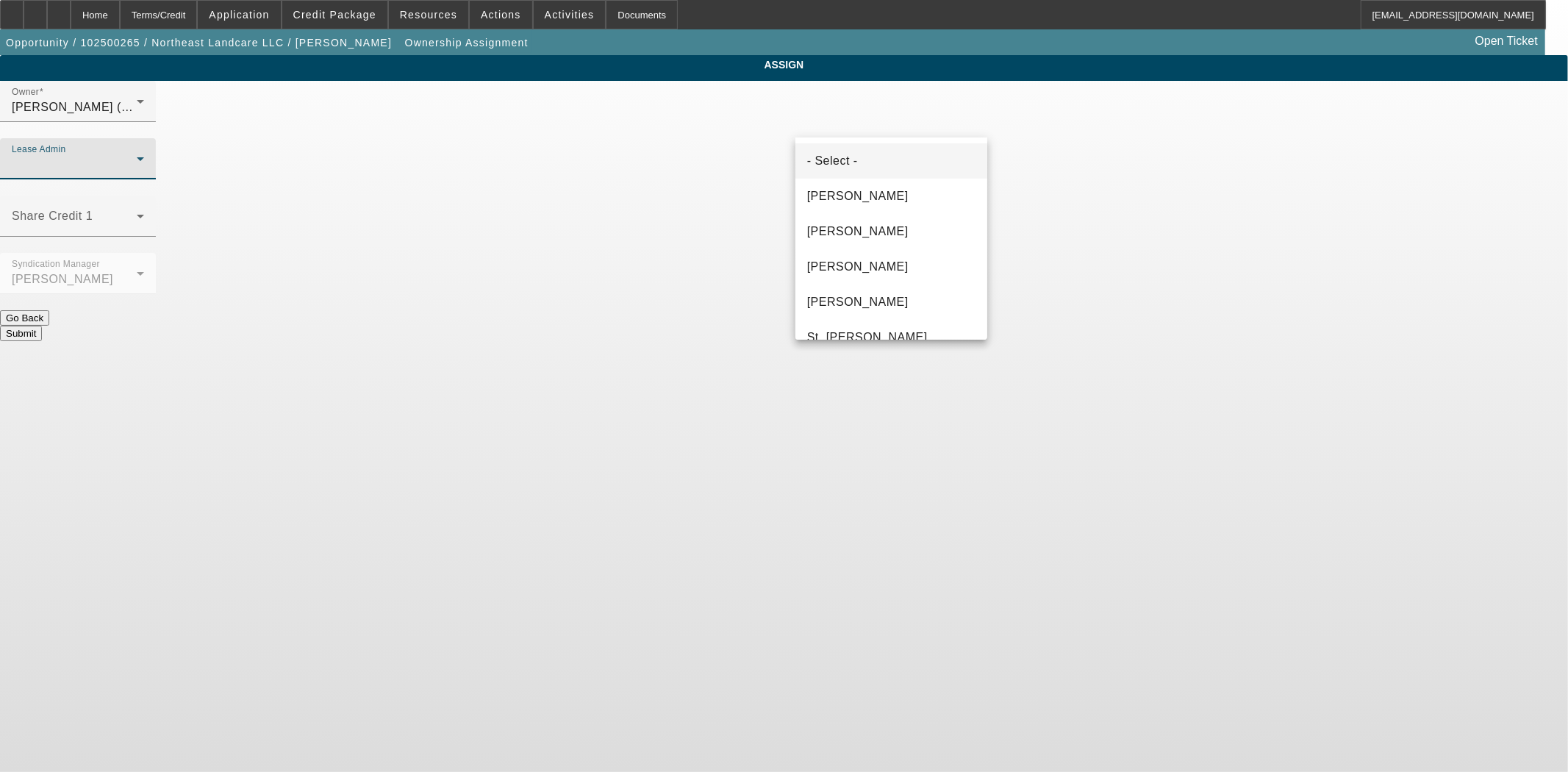
drag, startPoint x: 821, startPoint y: 195, endPoint x: 826, endPoint y: 212, distance: 17.7
click at [820, 195] on span "[PERSON_NAME]" at bounding box center [857, 196] width 101 height 18
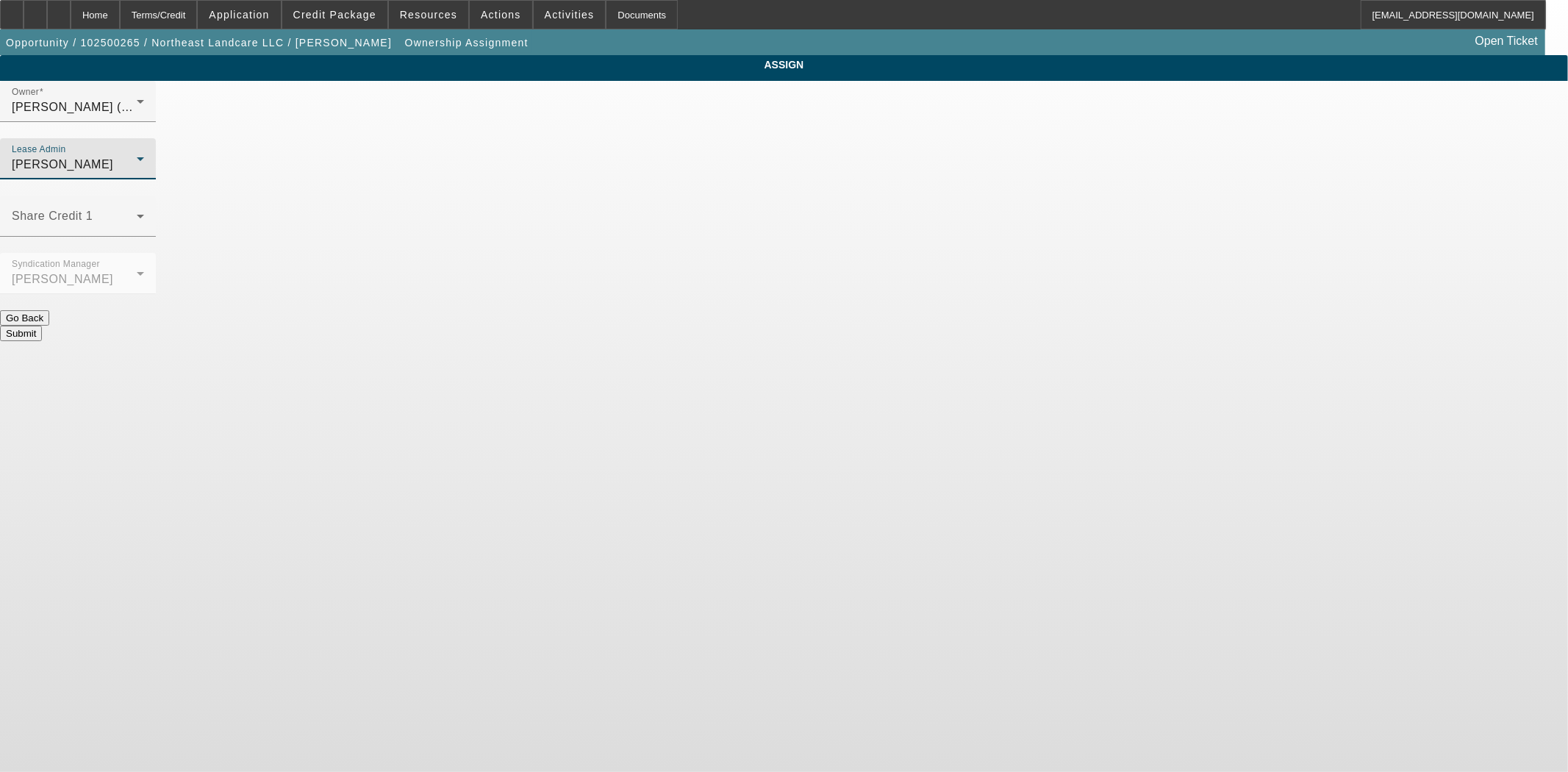
click at [42, 326] on button "Submit" at bounding box center [21, 334] width 42 height 16
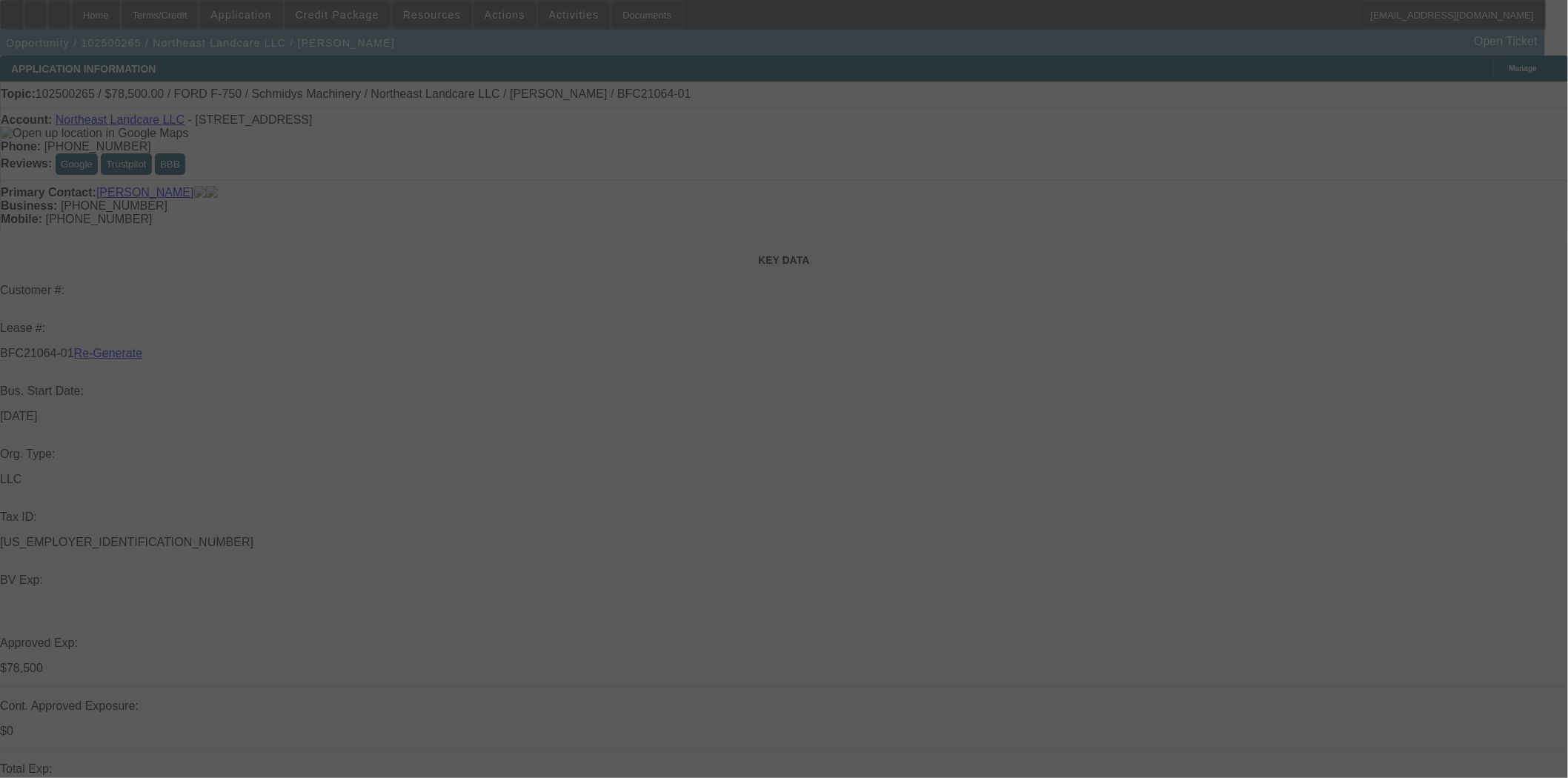
select select "3"
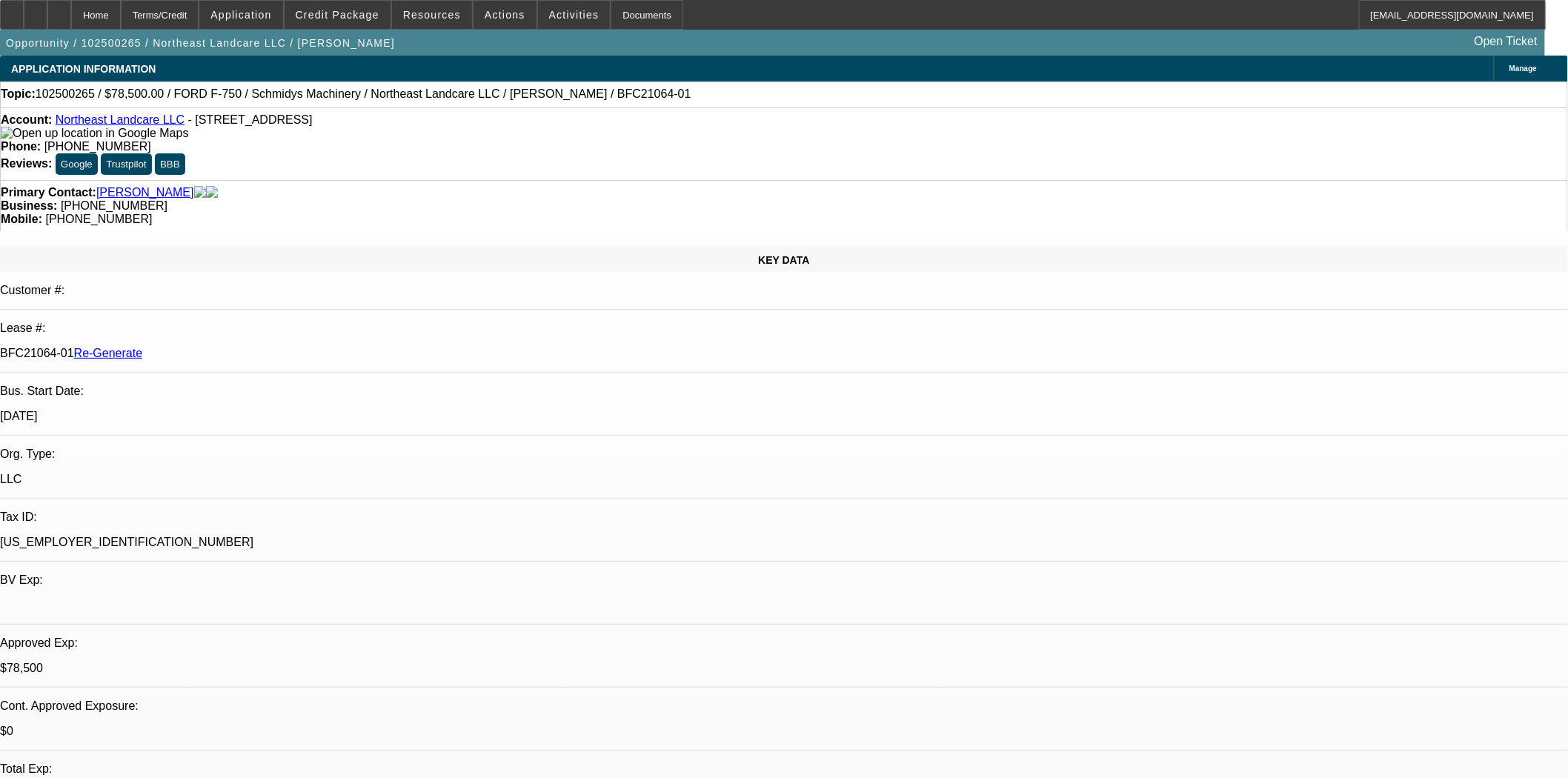
select select "0"
select select "2"
select select "0"
select select "6"
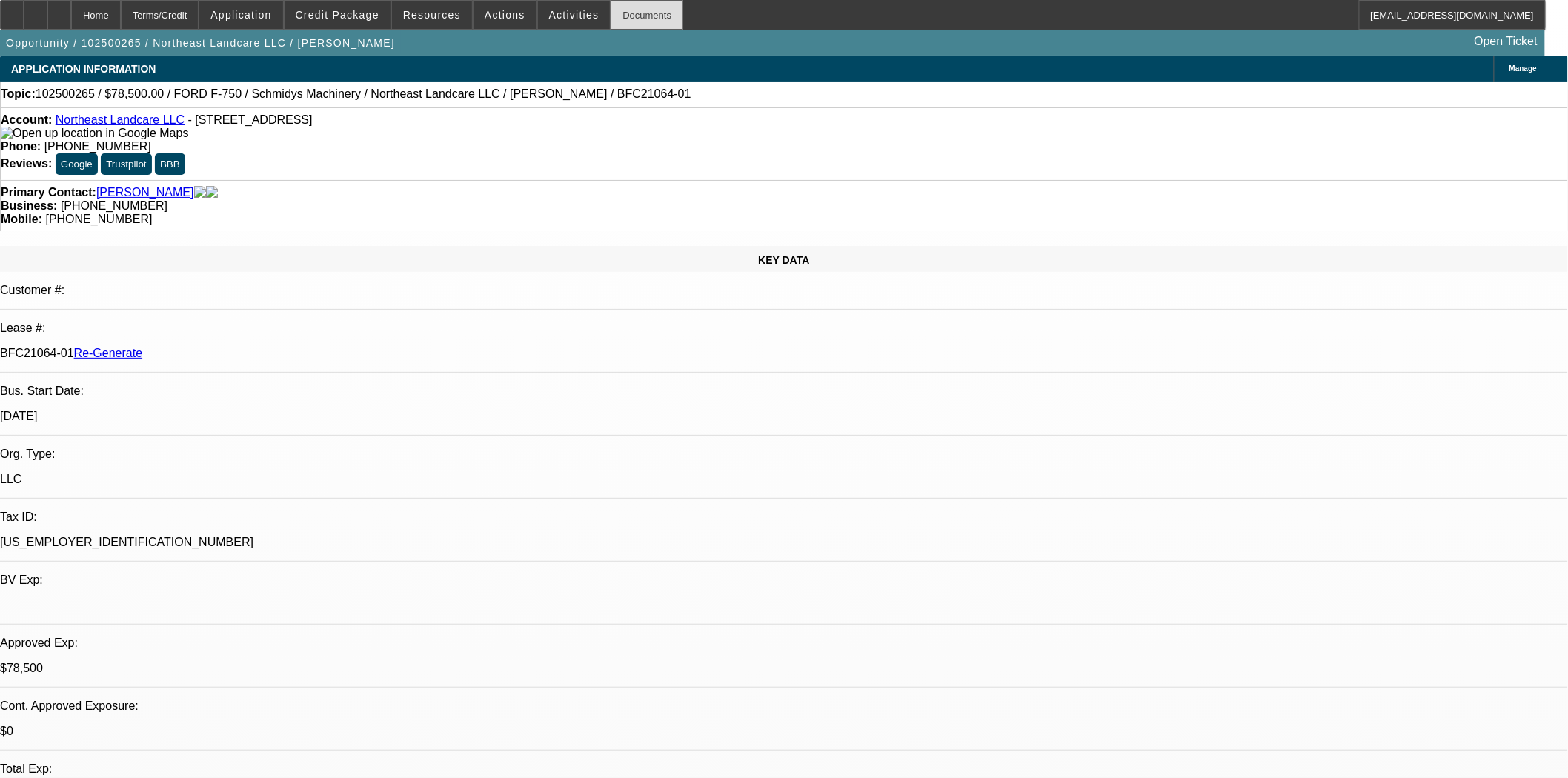
click at [610, 24] on div "Documents" at bounding box center [646, 15] width 72 height 30
click at [12, 10] on icon at bounding box center [12, 10] width 0 height 0
